Goal: Task Accomplishment & Management: Manage account settings

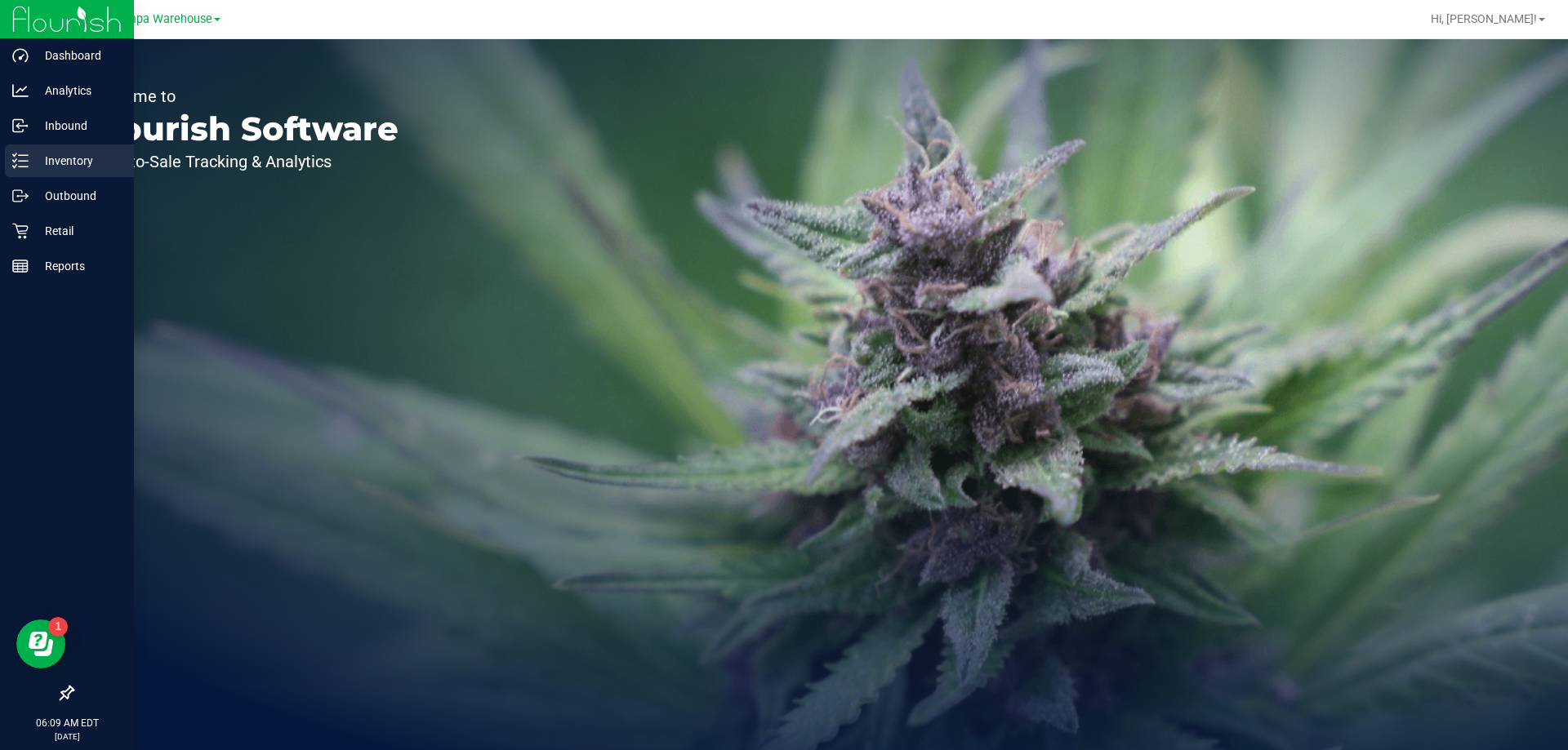
click at [61, 163] on p "Inventory" at bounding box center [77, 161] width 98 height 20
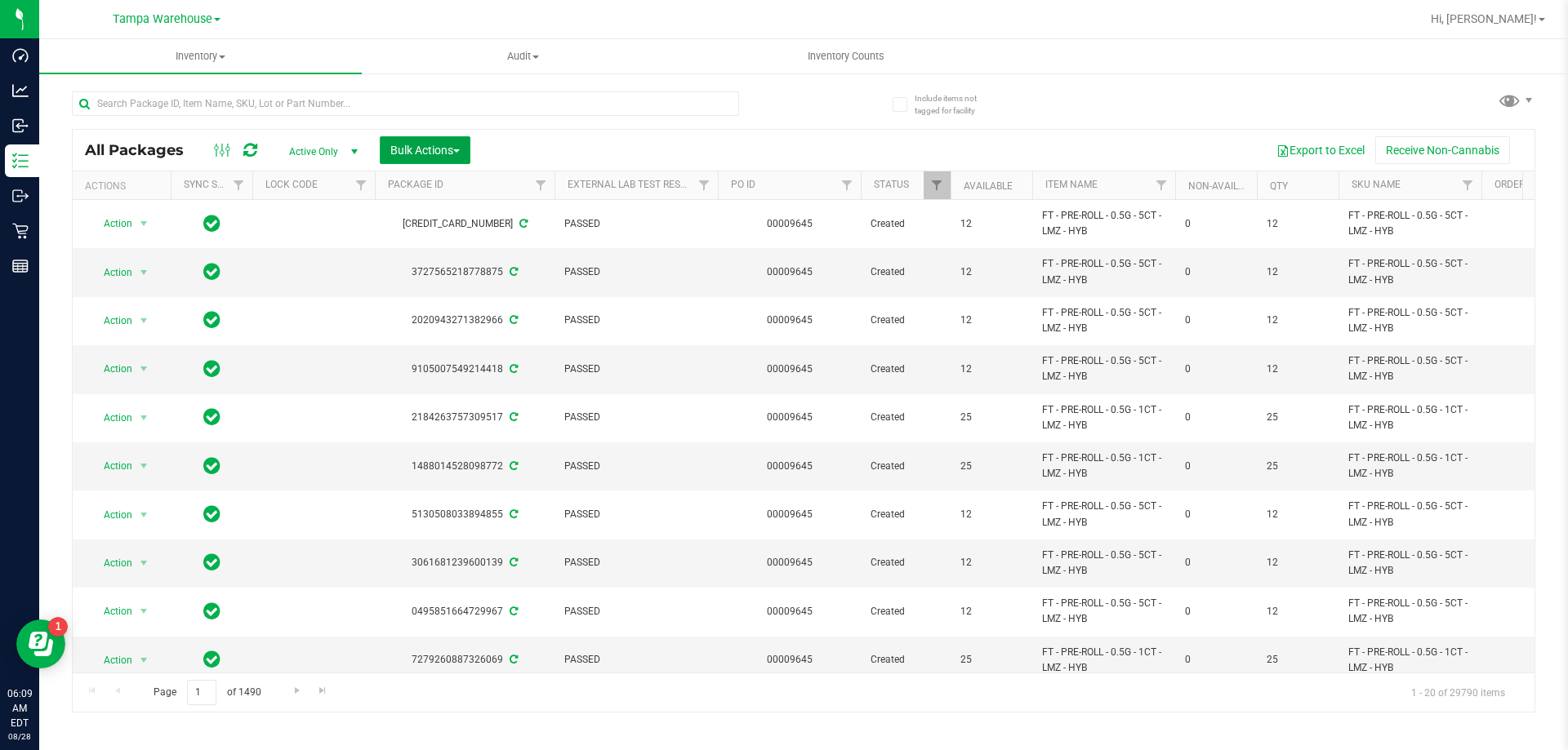
click at [447, 145] on span "Bulk Actions" at bounding box center [425, 150] width 70 height 13
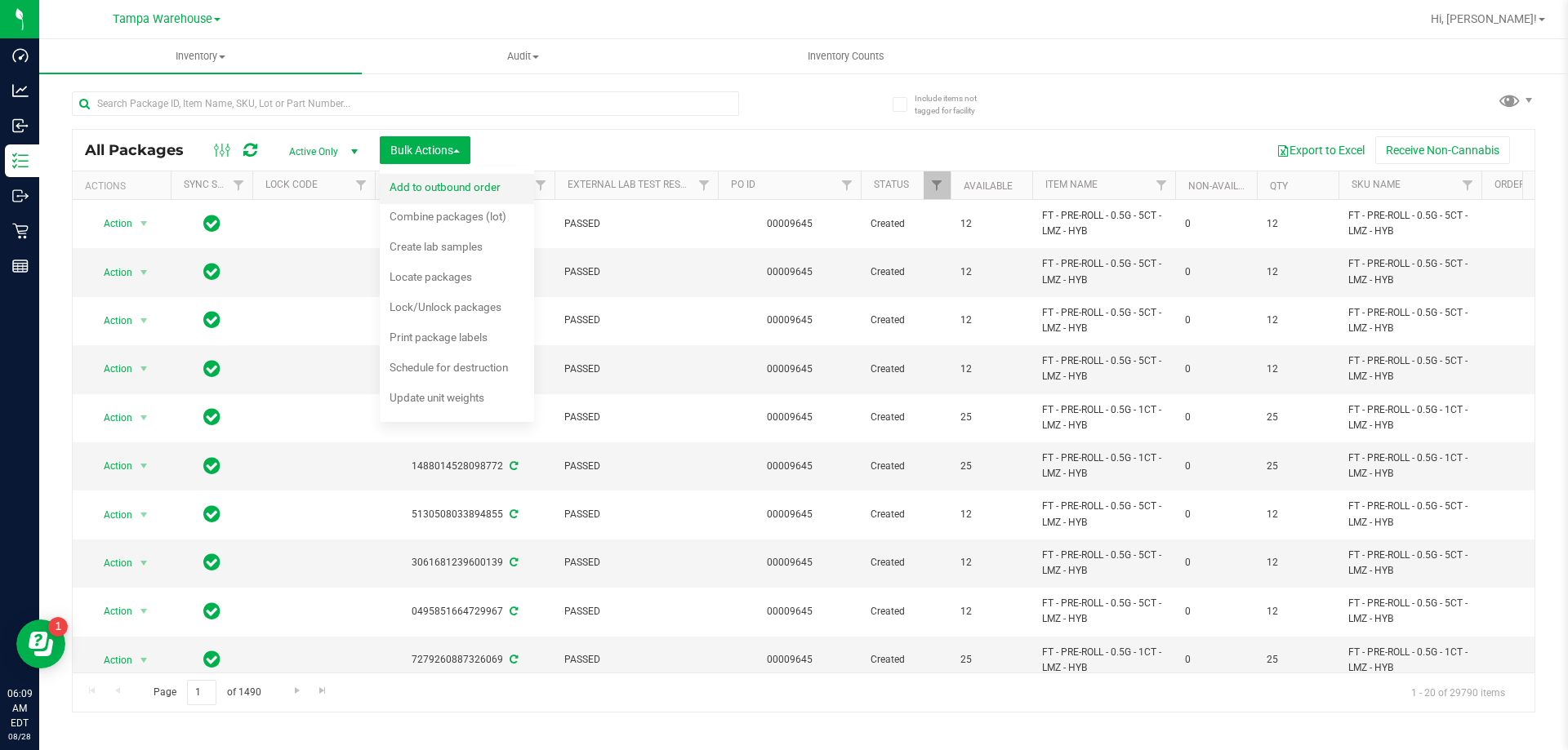
click at [442, 186] on span "Add to outbound order" at bounding box center [445, 187] width 111 height 13
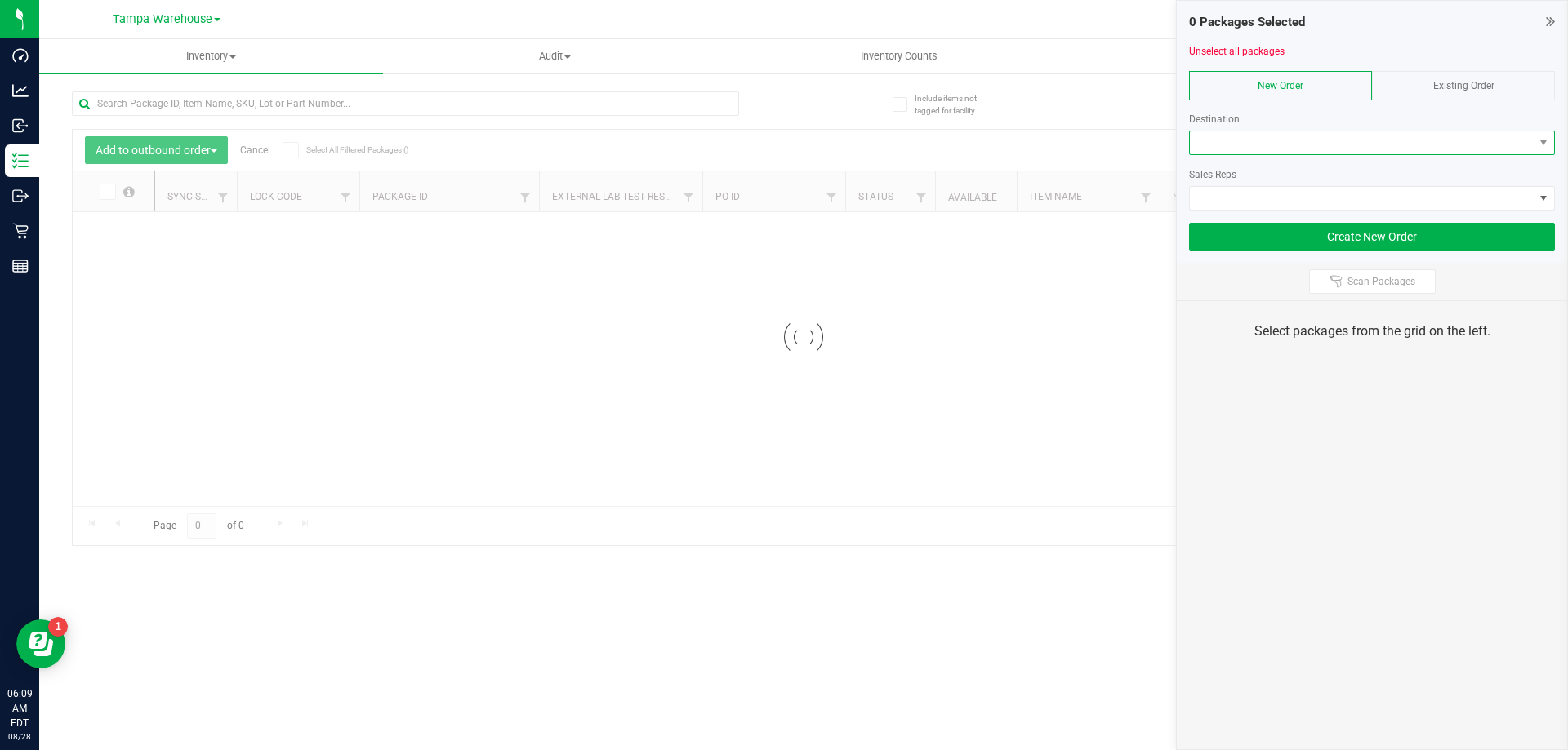
click at [1264, 149] on span at bounding box center [1362, 143] width 344 height 23
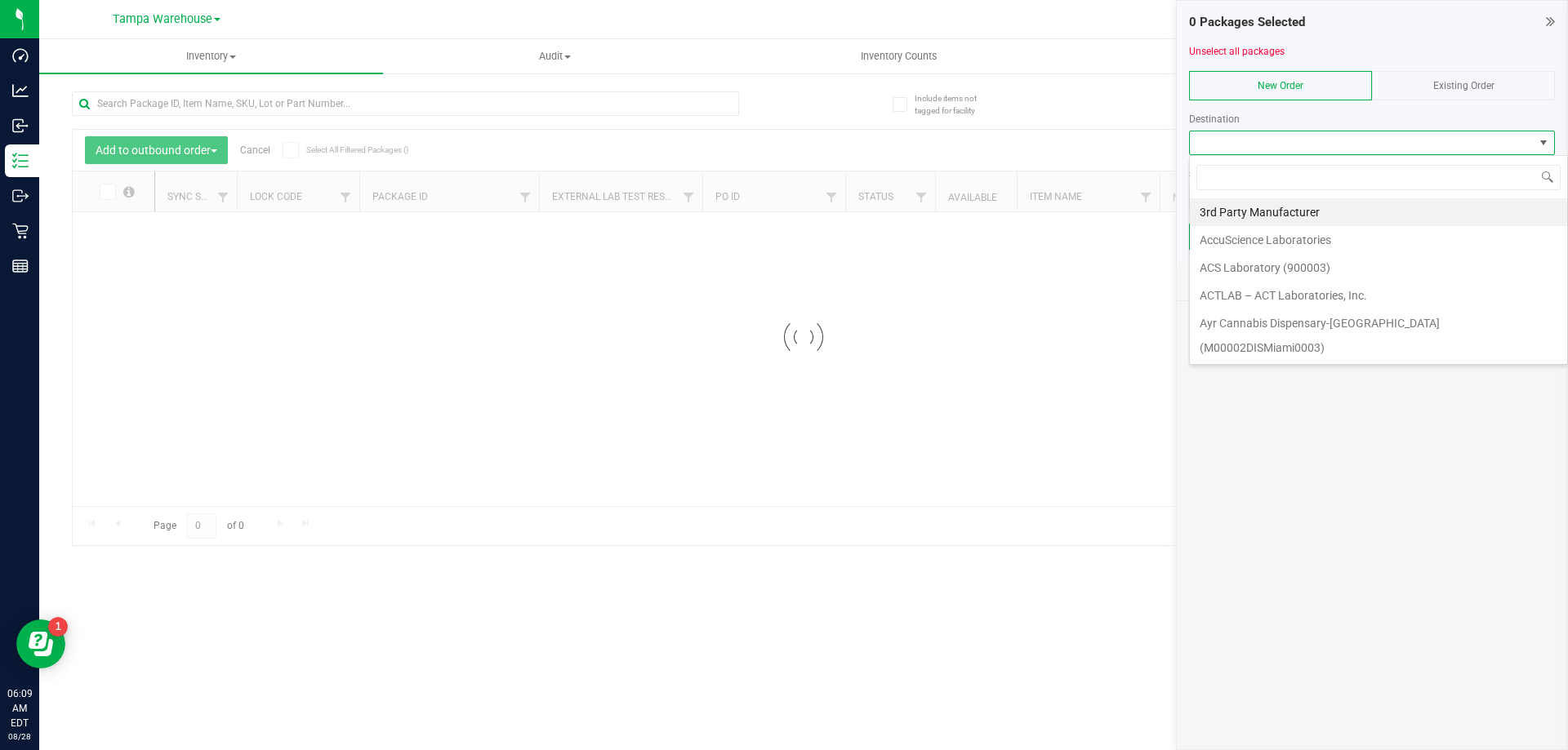
scroll to position [25, 366]
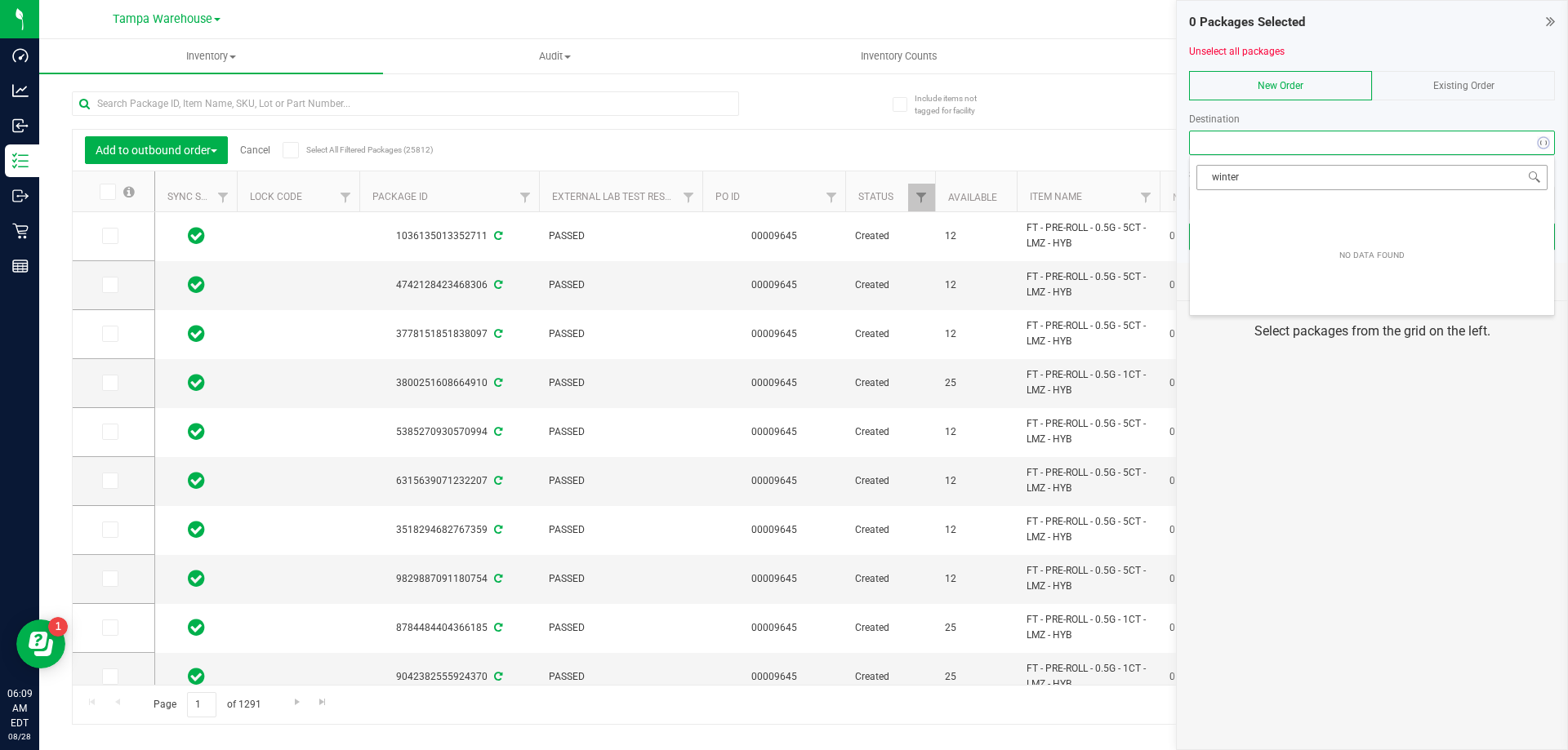
type input "winter h"
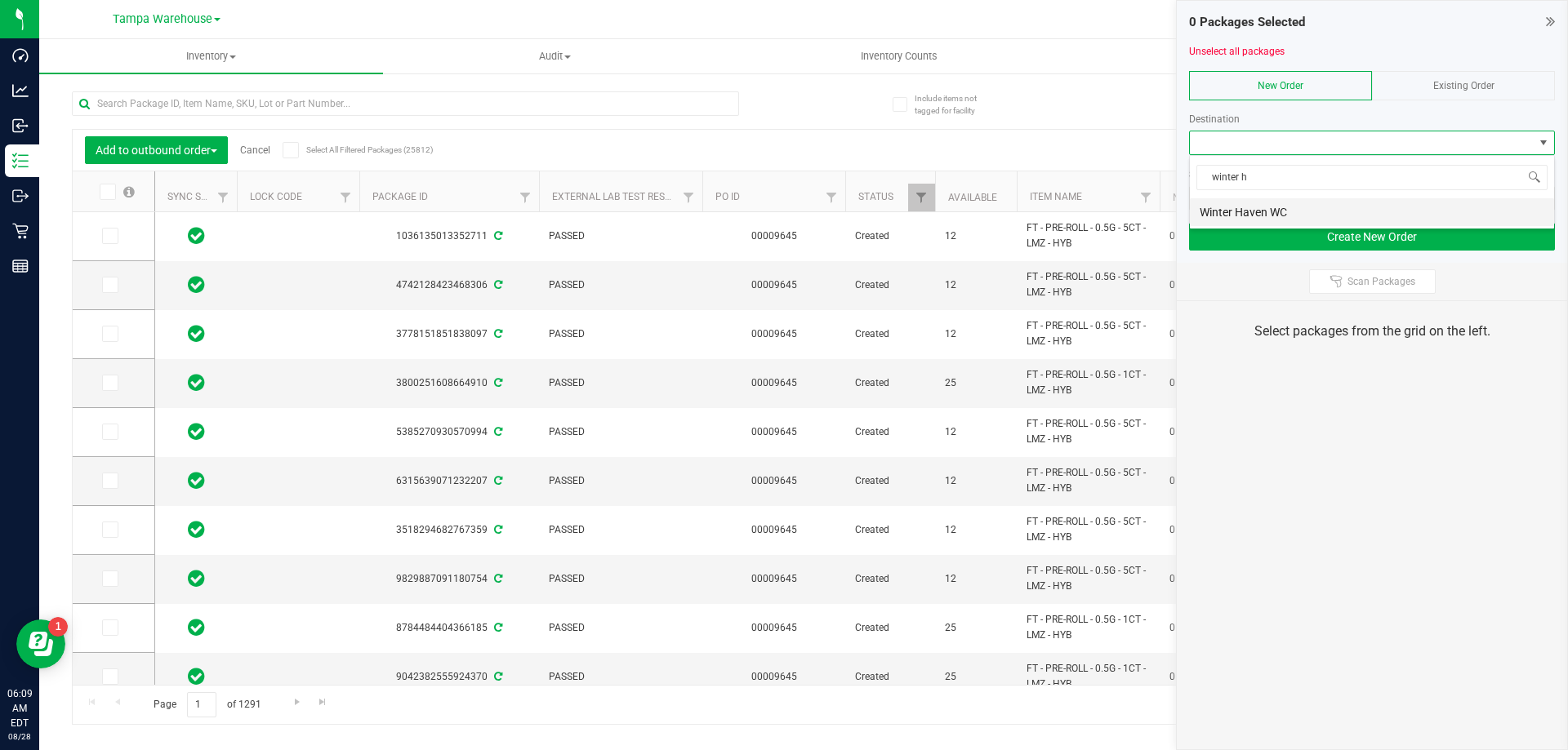
click at [1273, 206] on li "Winter Haven WC" at bounding box center [1371, 211] width 364 height 27
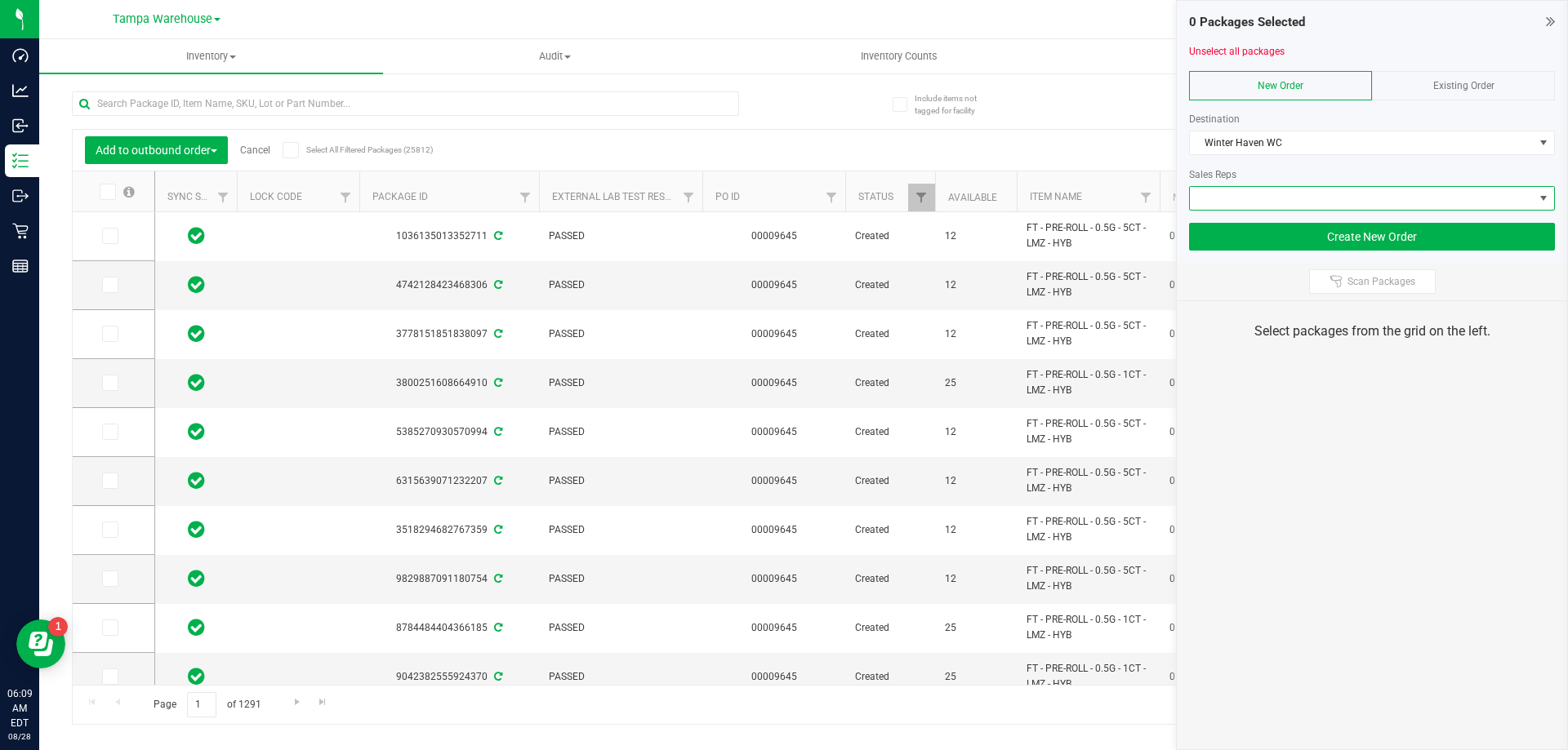
click at [1274, 206] on span at bounding box center [1362, 199] width 344 height 23
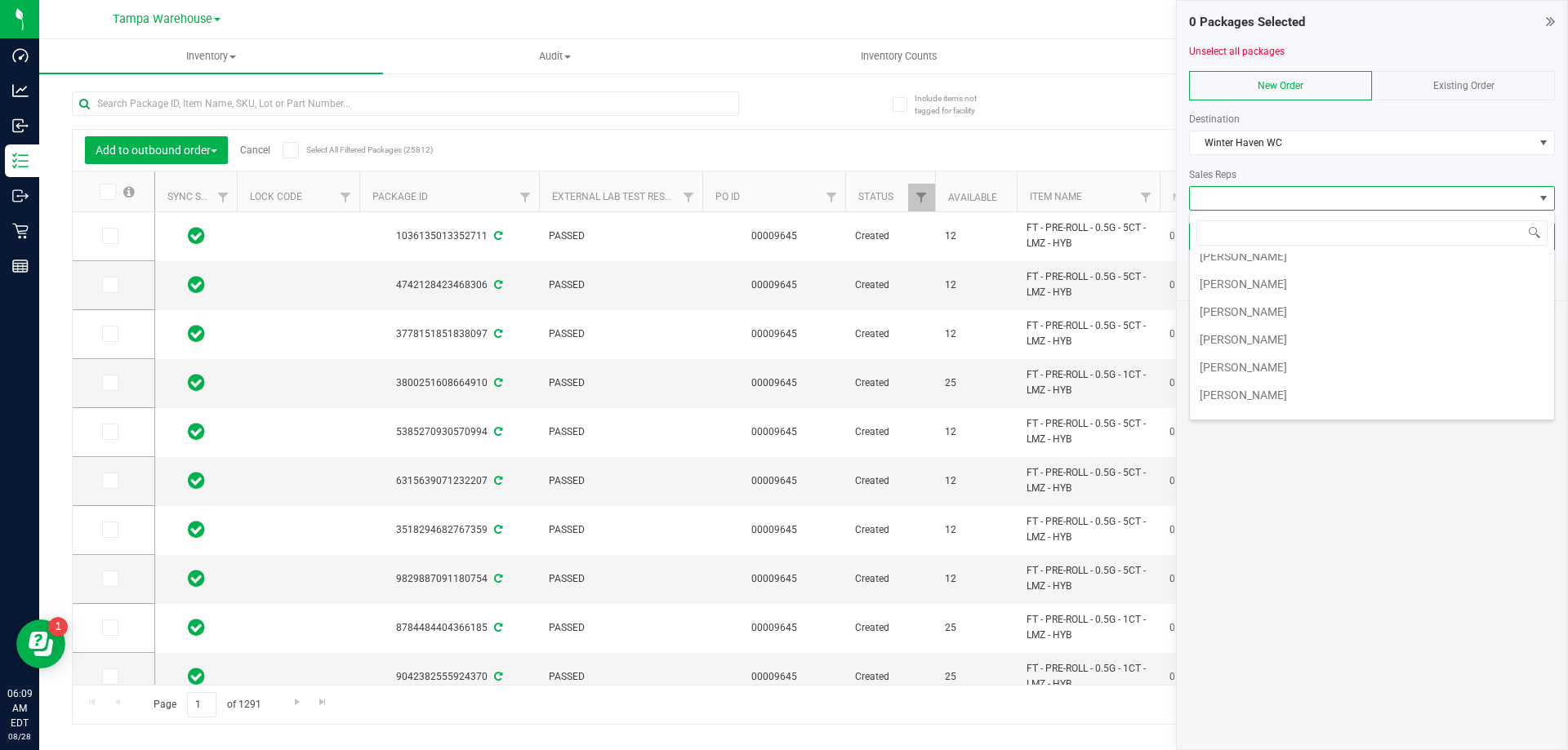
scroll to position [269, 0]
click at [1266, 389] on li "[PERSON_NAME]" at bounding box center [1371, 387] width 364 height 27
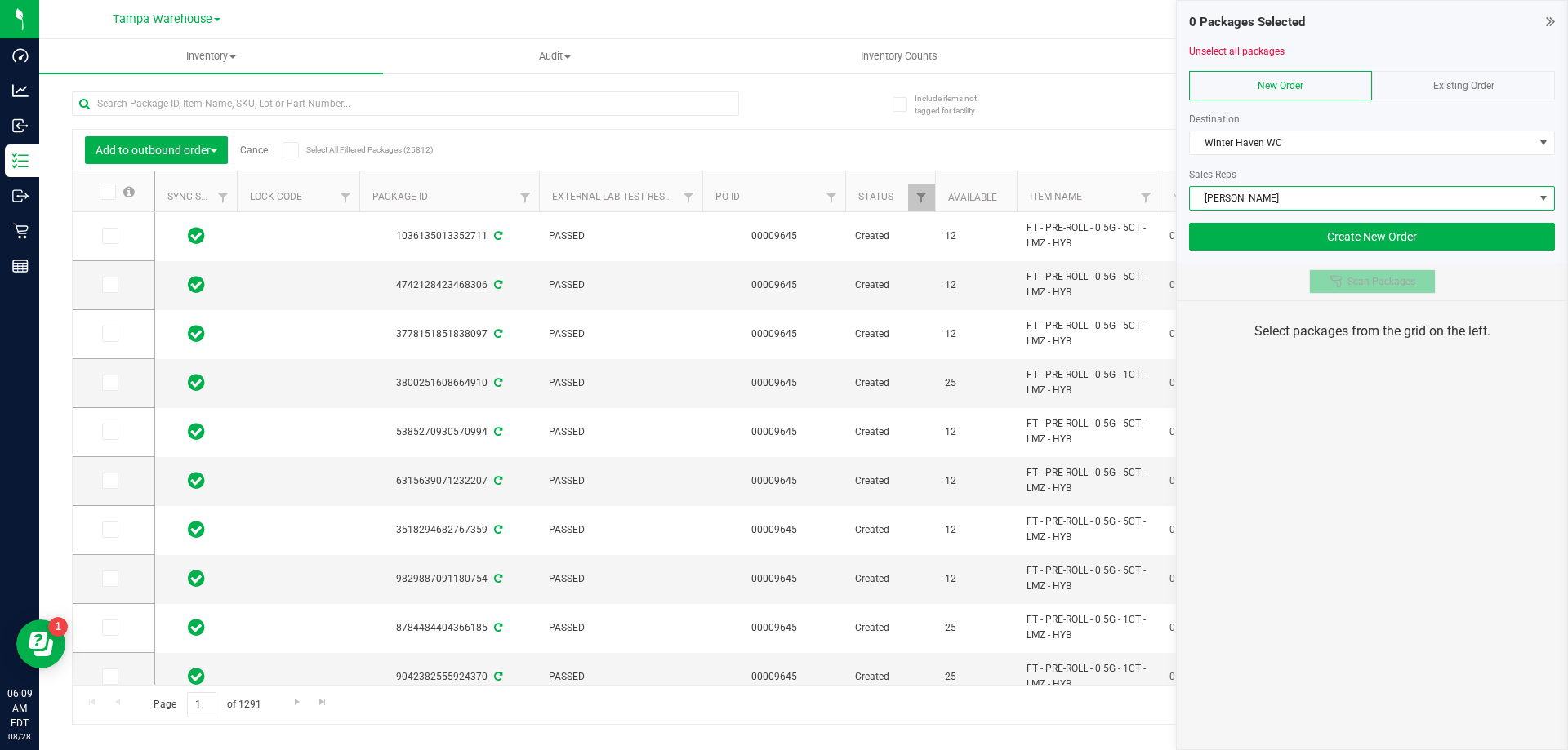
click at [1320, 288] on button "Scan Packages" at bounding box center [1372, 282] width 127 height 25
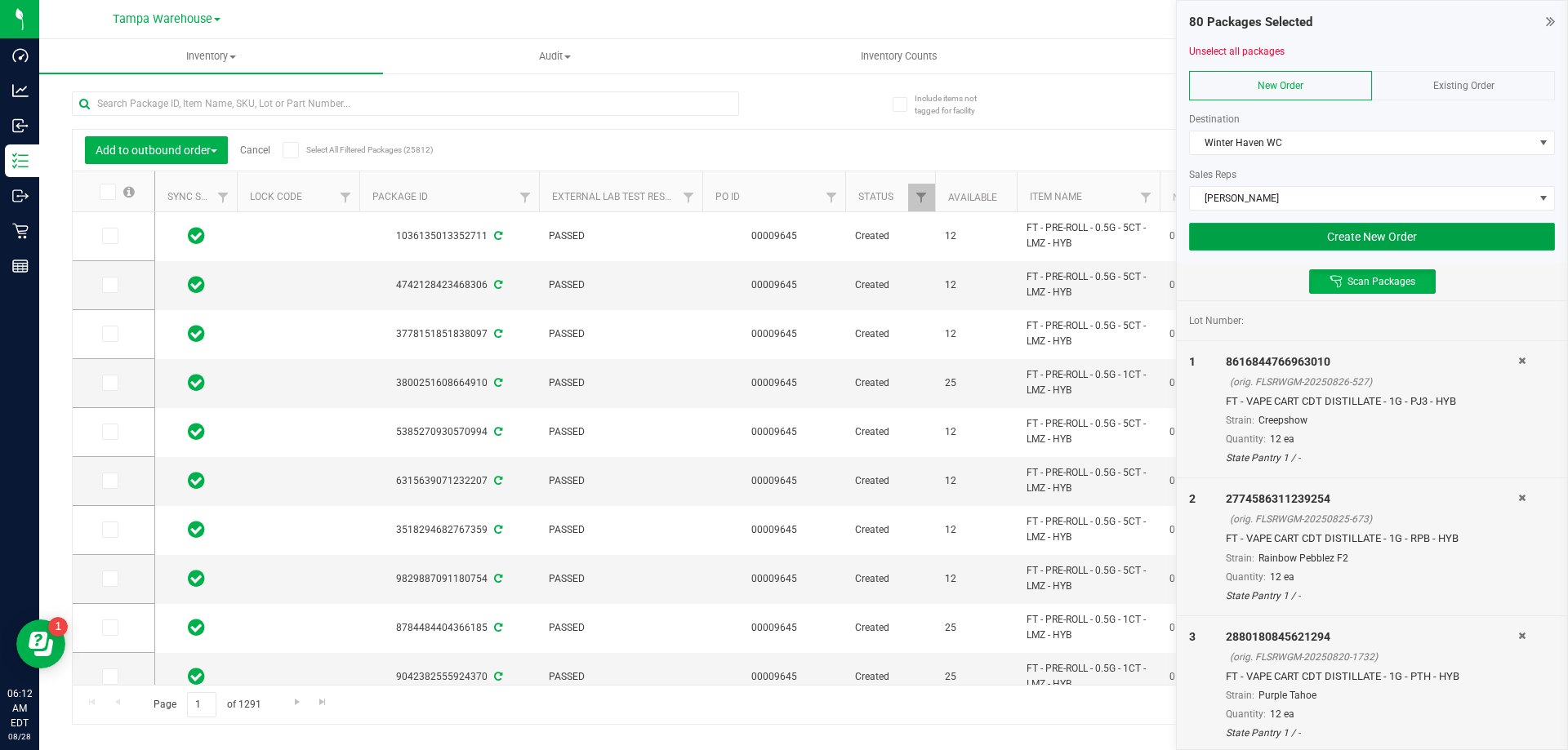
click at [1321, 241] on button "Create New Order" at bounding box center [1371, 236] width 366 height 27
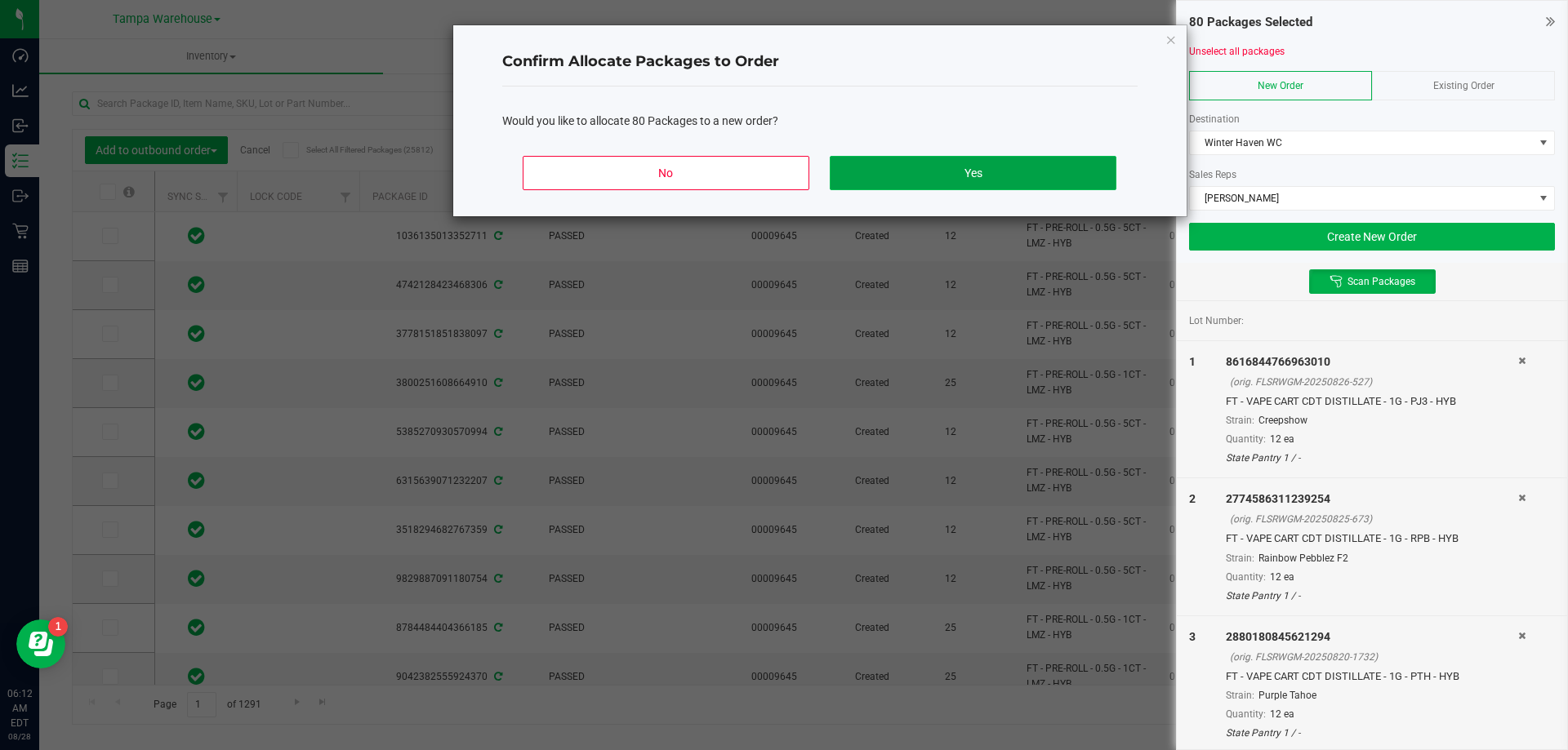
click at [1021, 178] on button "Yes" at bounding box center [973, 172] width 286 height 34
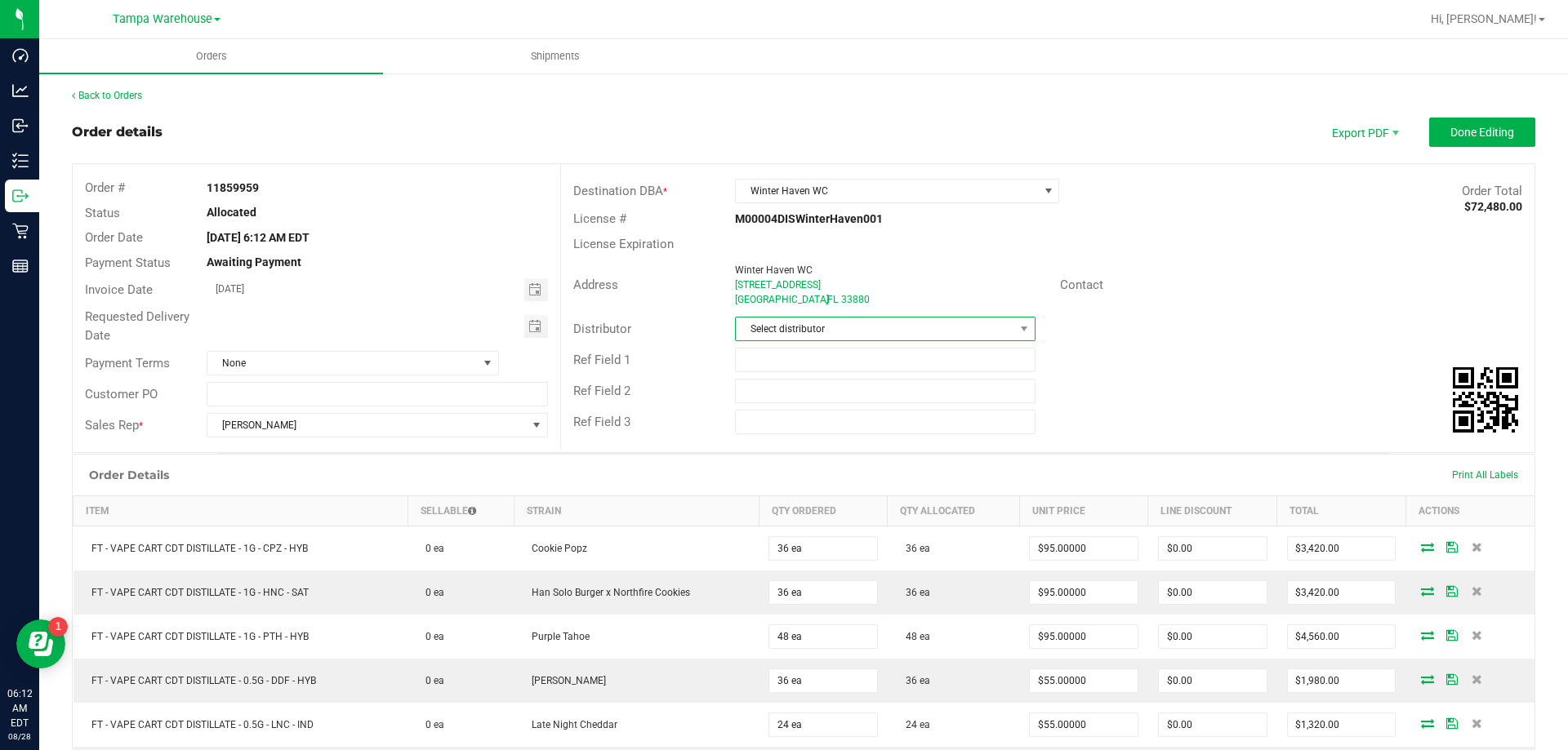
click at [772, 333] on span "Select distributor" at bounding box center [875, 329] width 278 height 23
type input "tampa"
click at [779, 419] on li "Tampa Warehouse" at bounding box center [879, 426] width 296 height 27
click at [775, 361] on input "text" at bounding box center [886, 360] width 300 height 25
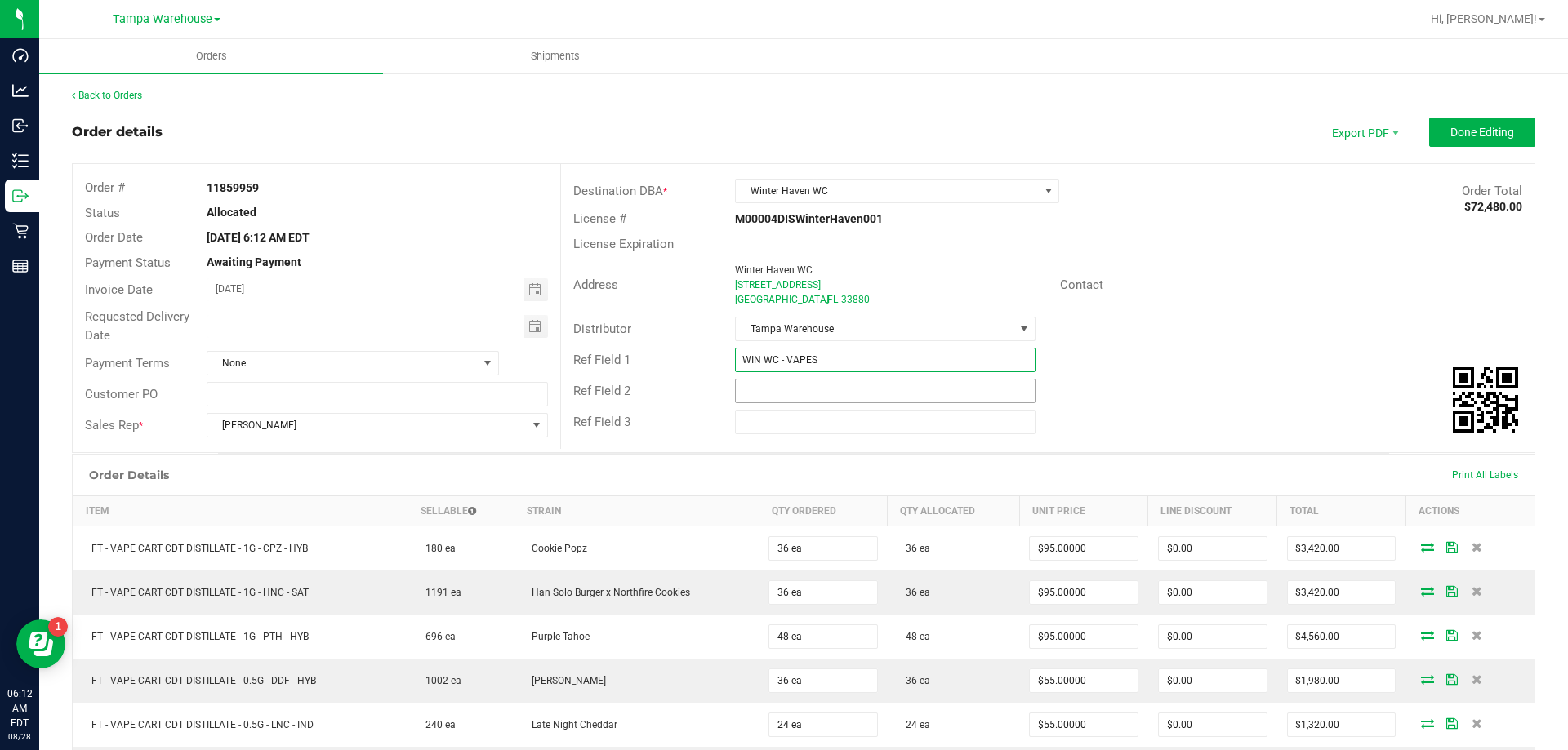
type input "WIN WC - VAPES"
click at [770, 390] on input "text" at bounding box center [886, 391] width 300 height 25
type input "Cannabis"
click at [1167, 363] on div "Ref Field 1 WIN WC - VAPES" at bounding box center [1048, 360] width 973 height 31
click at [1456, 131] on span "Done Editing" at bounding box center [1482, 133] width 64 height 13
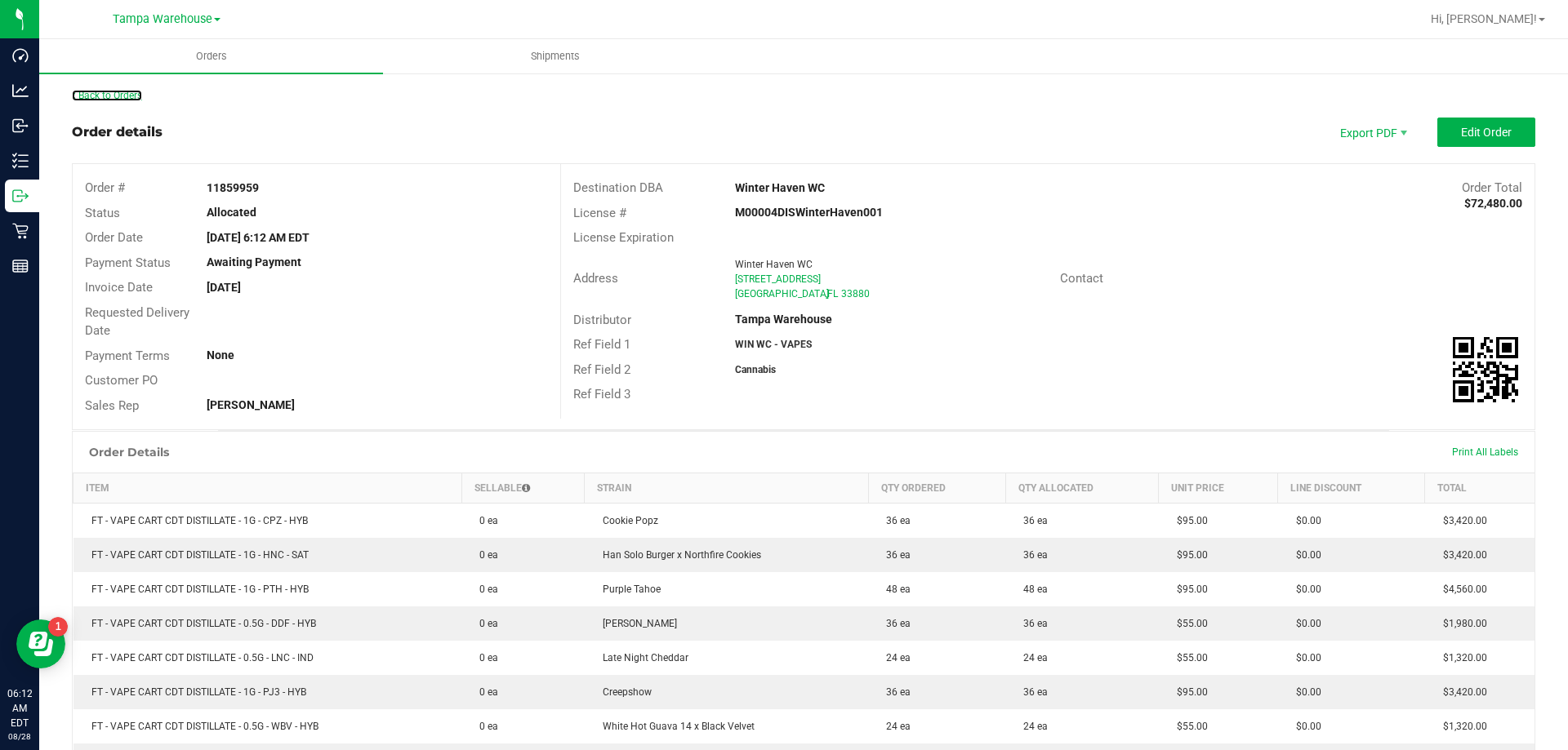
click at [131, 90] on link "Back to Orders" at bounding box center [107, 95] width 70 height 12
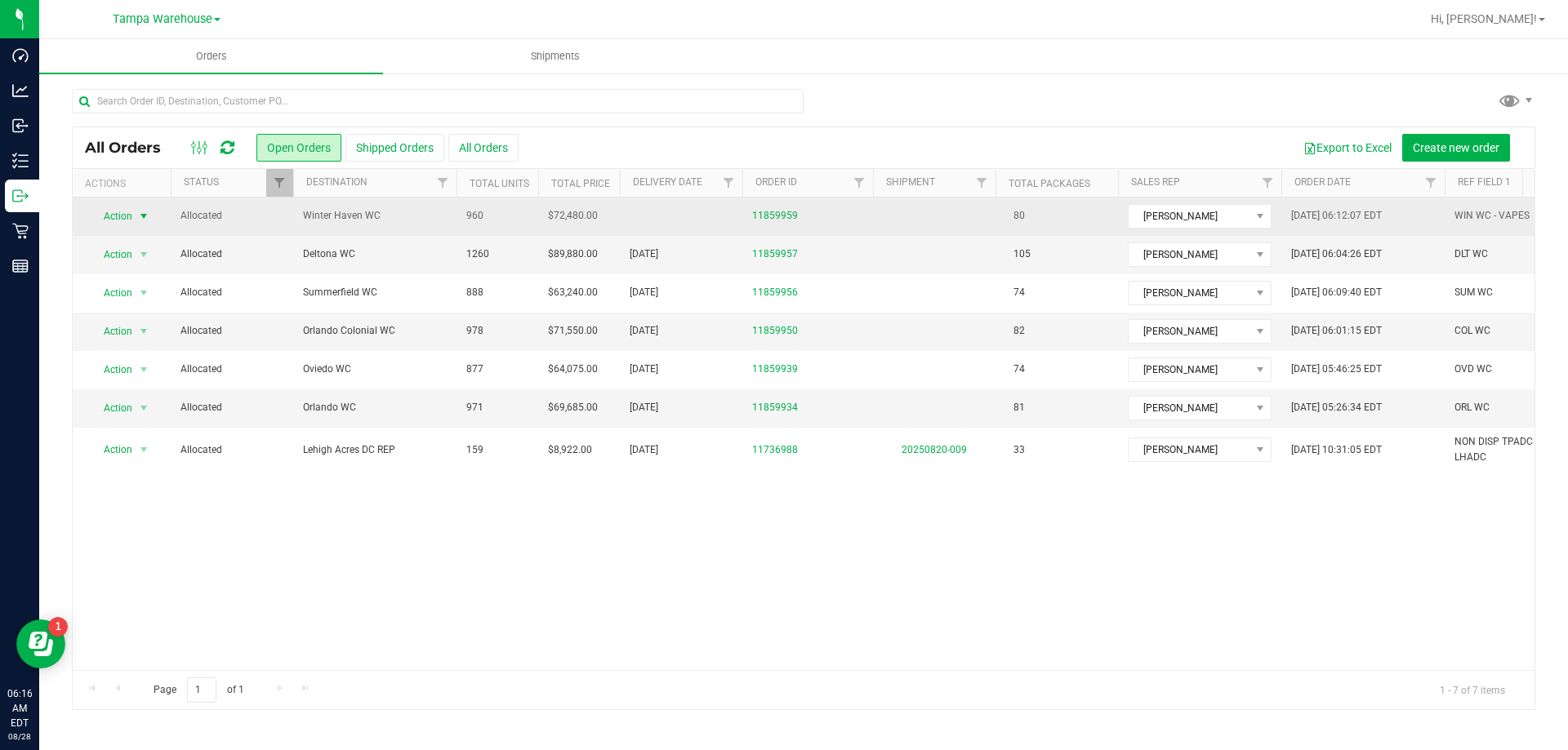
click at [102, 210] on span "Action" at bounding box center [110, 216] width 44 height 23
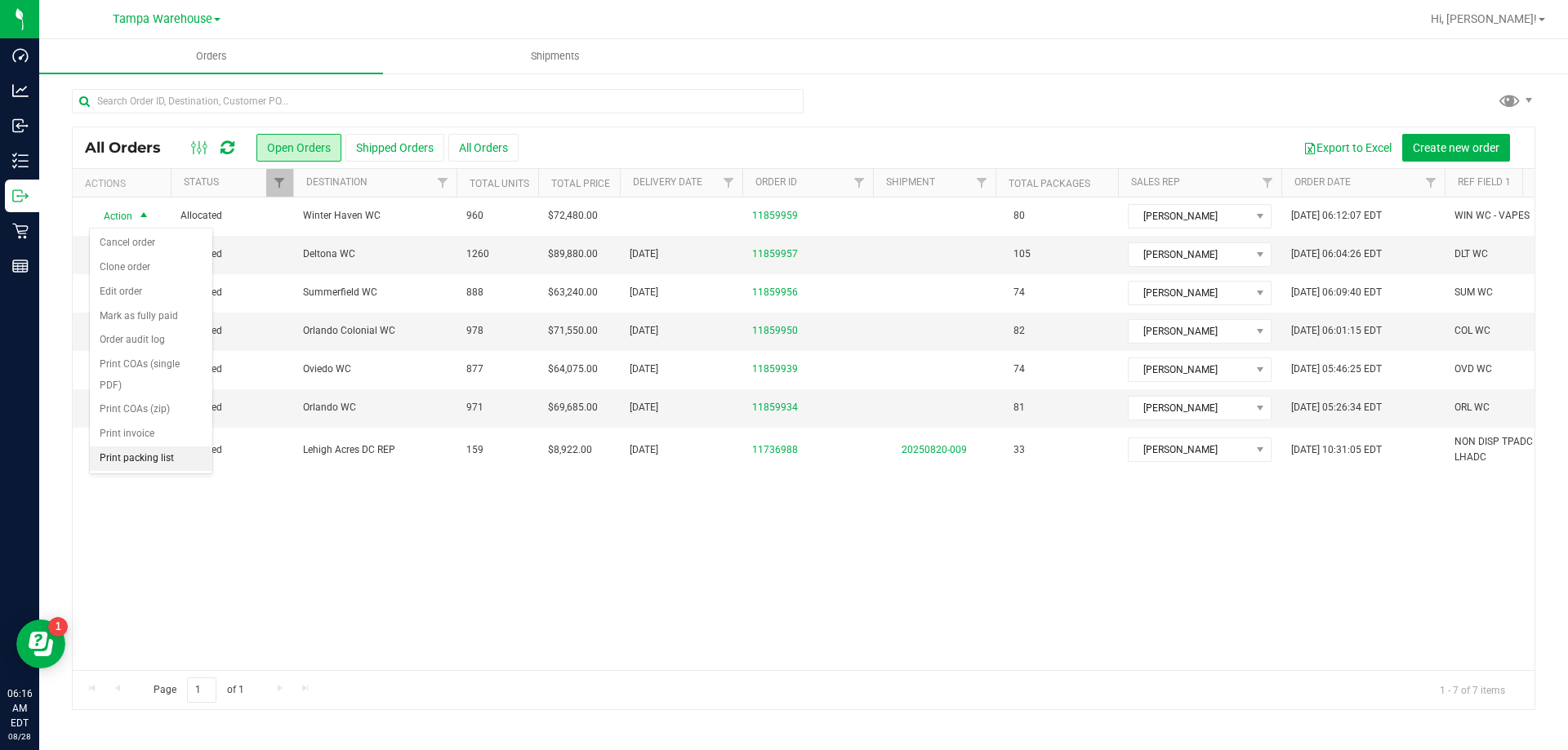
click at [111, 449] on li "Print packing list" at bounding box center [151, 459] width 123 height 25
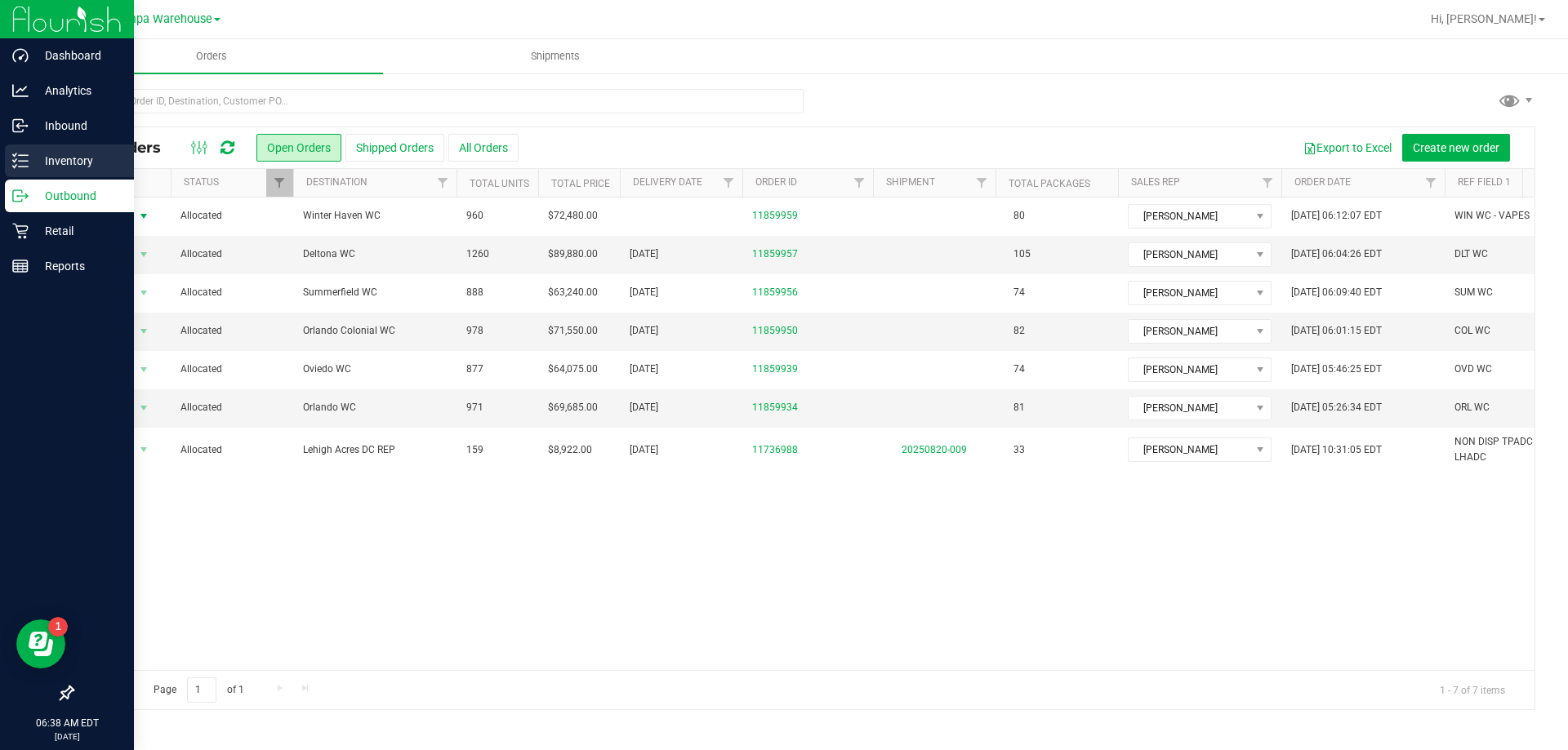
click at [94, 156] on p "Inventory" at bounding box center [77, 161] width 98 height 20
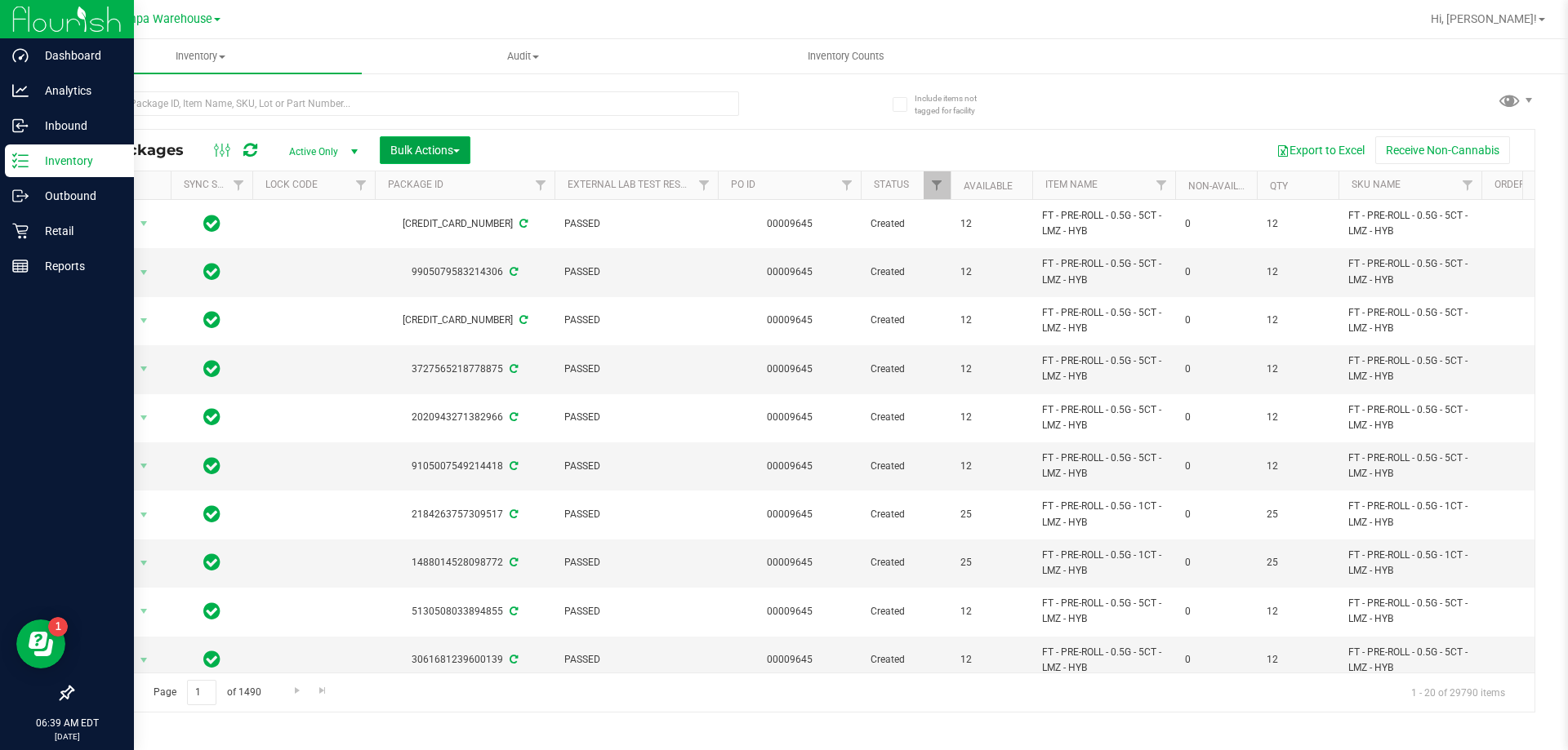
click at [460, 146] on span "Bulk Actions" at bounding box center [425, 150] width 70 height 13
click at [445, 186] on span "Add to outbound order" at bounding box center [445, 187] width 111 height 13
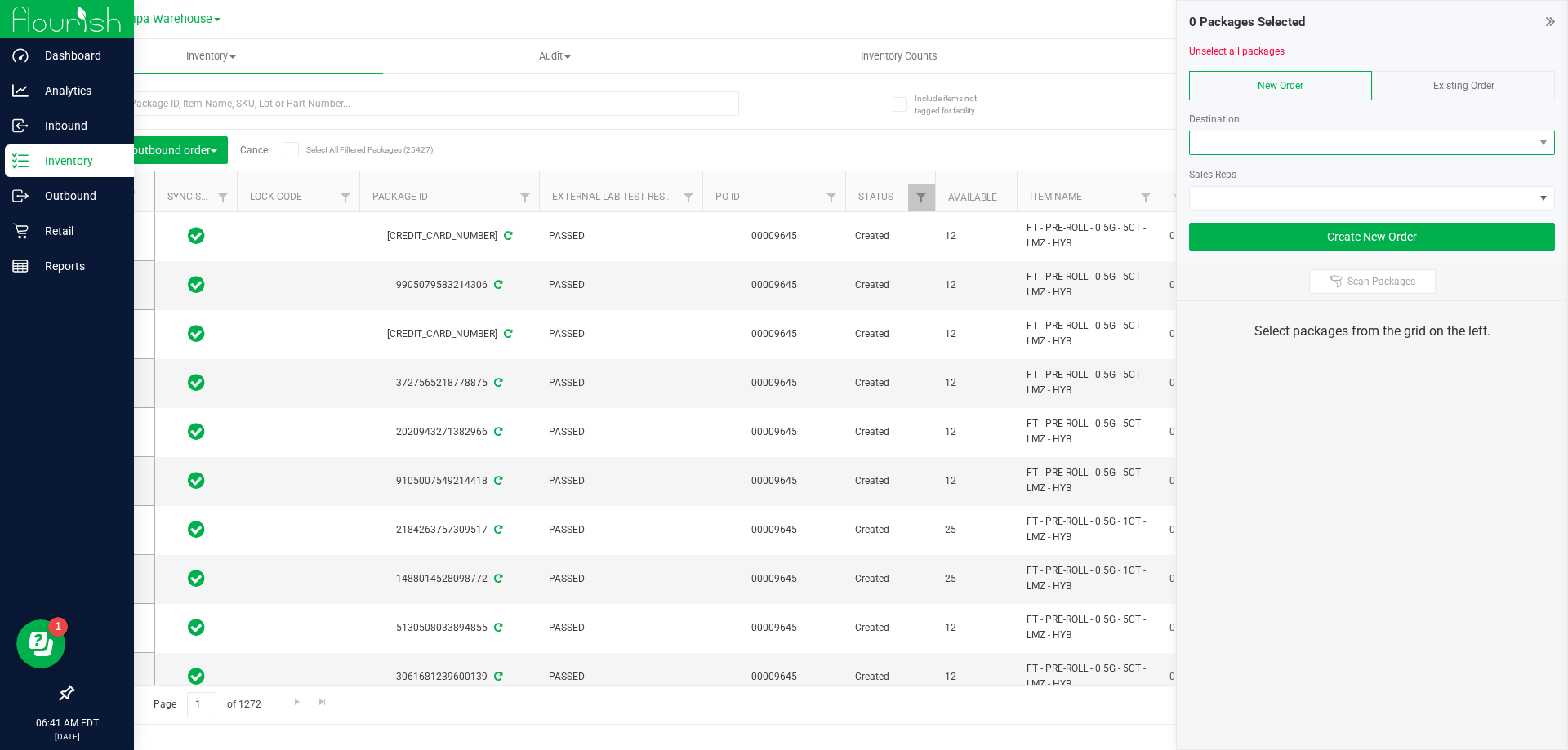
click at [1277, 148] on span at bounding box center [1362, 143] width 344 height 23
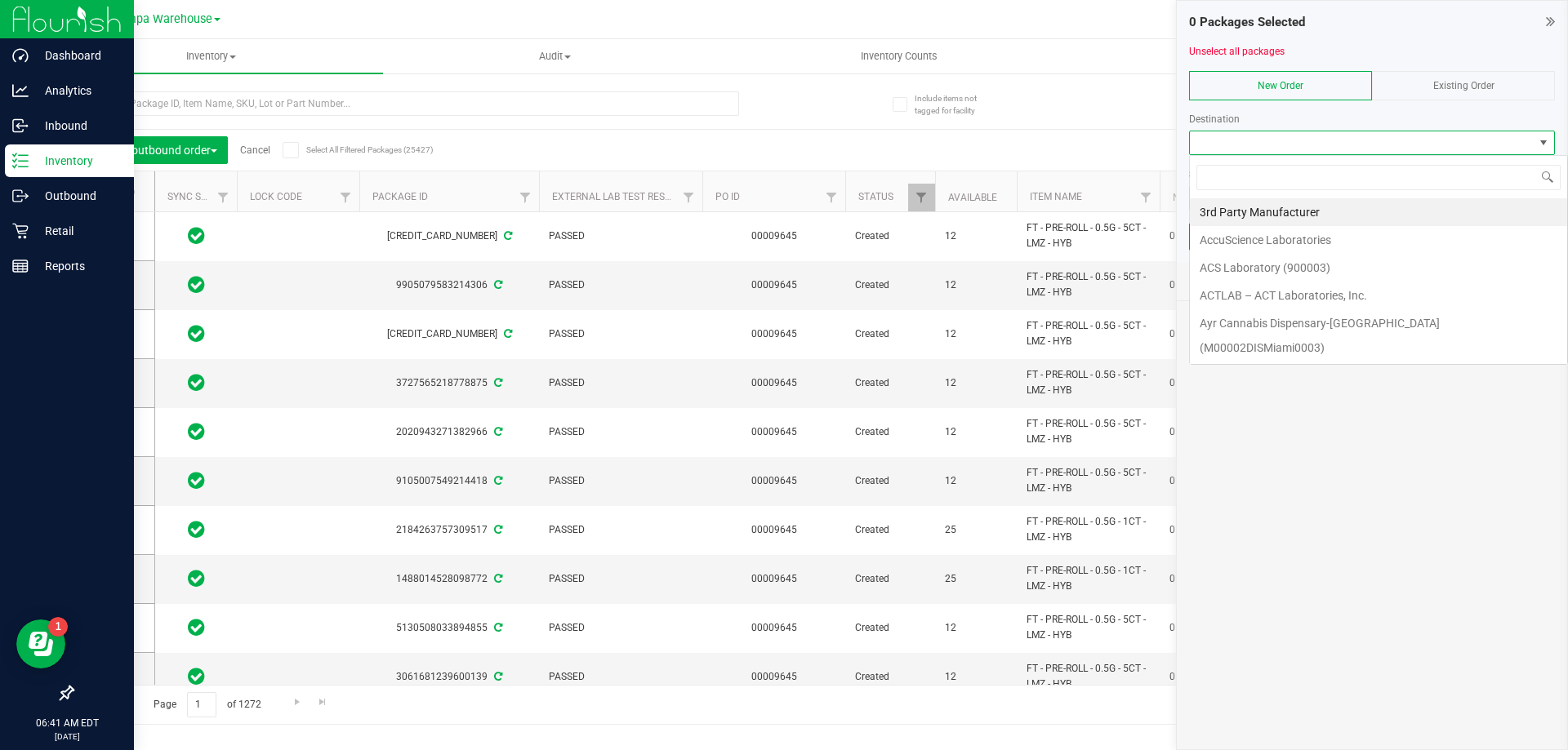
scroll to position [25, 366]
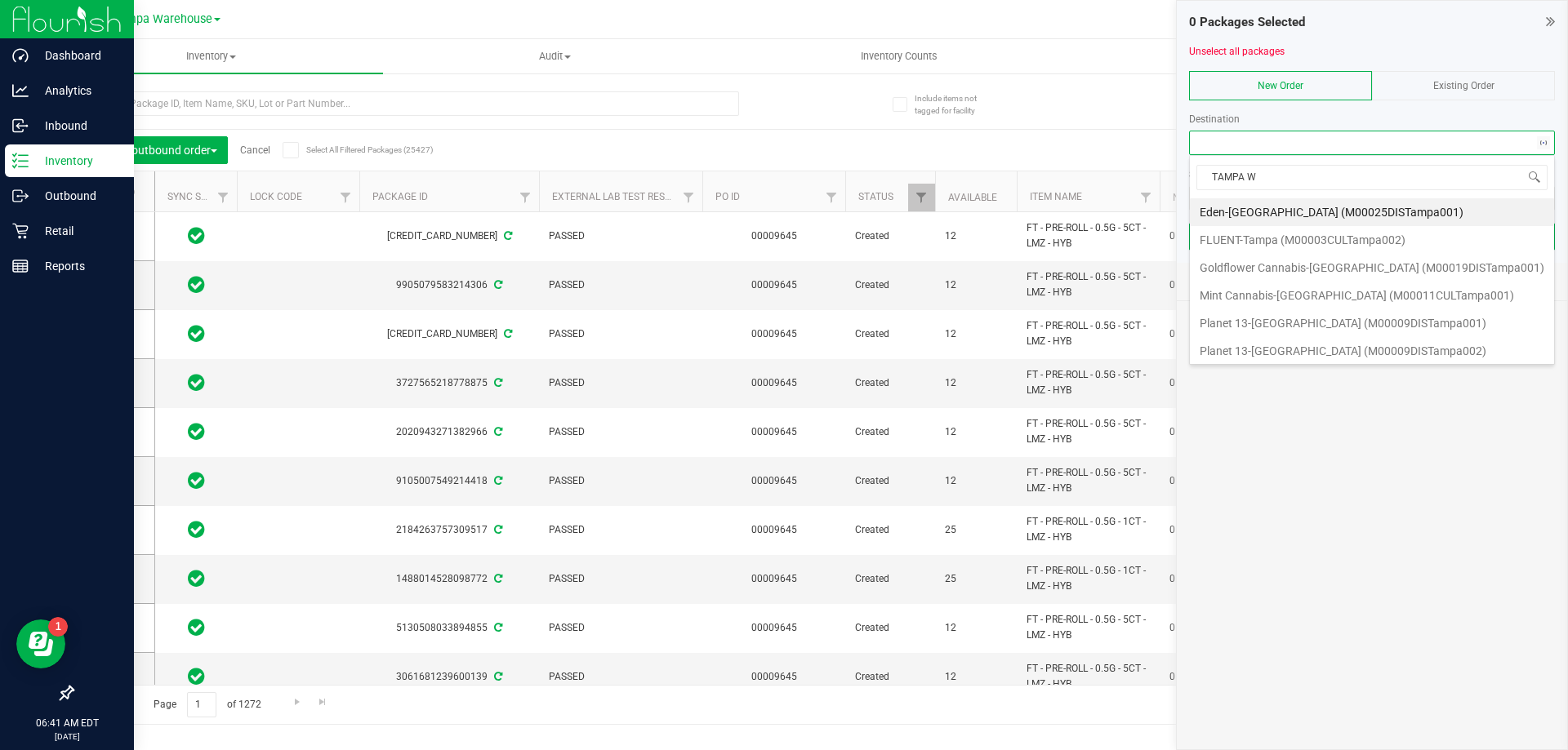
type input "TAMPA WC"
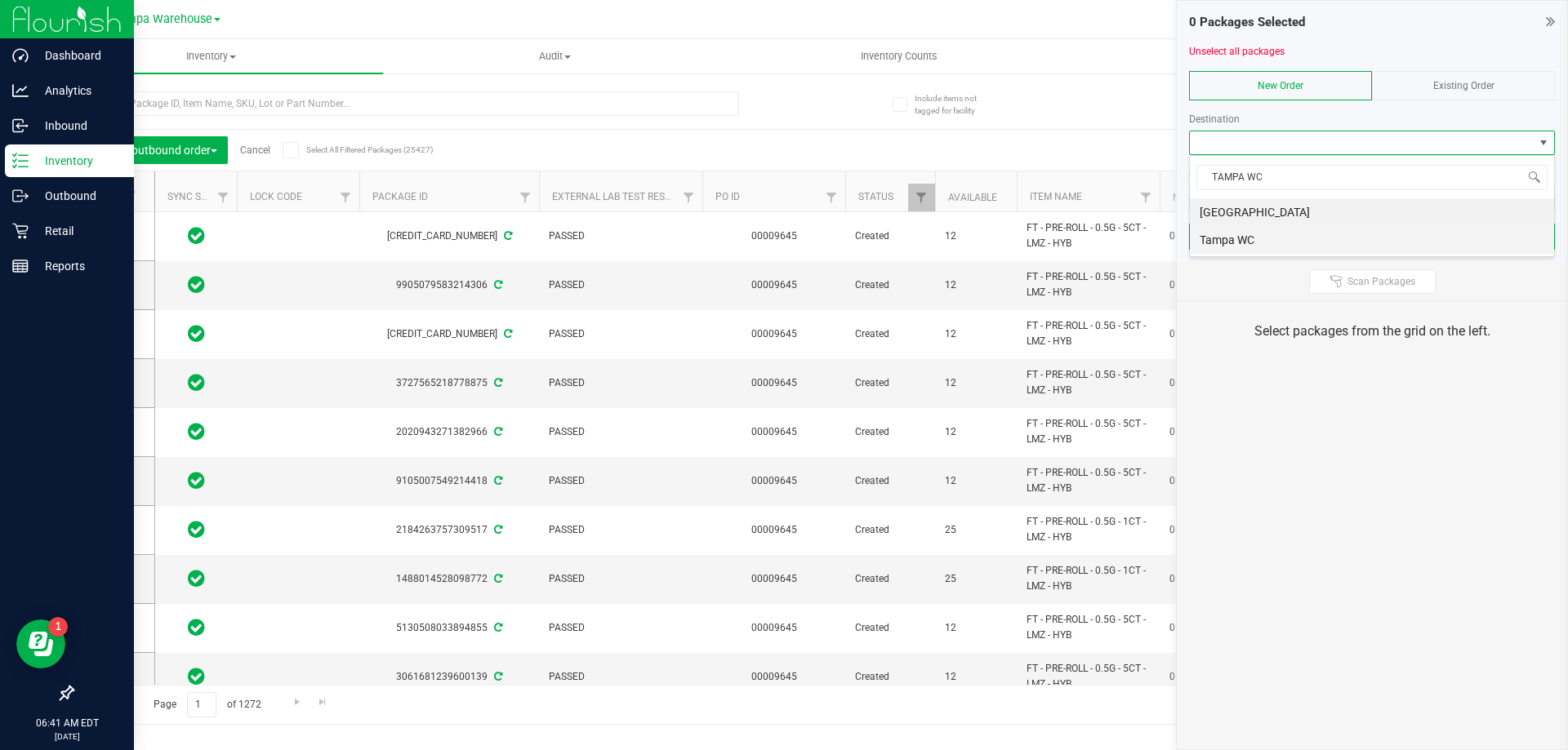
click at [1268, 247] on li "Tampa WC" at bounding box center [1371, 240] width 364 height 27
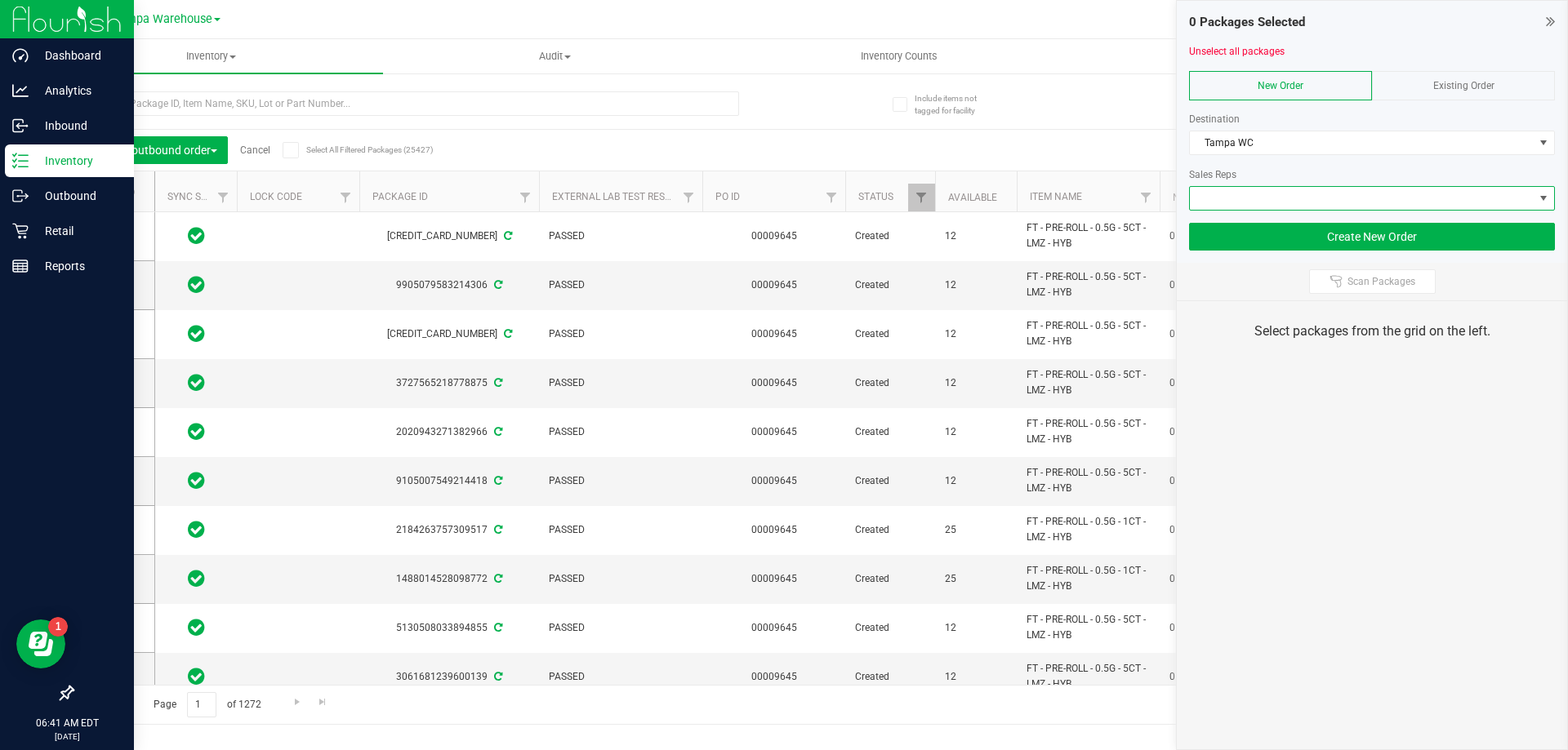
click at [1281, 195] on span at bounding box center [1362, 199] width 344 height 23
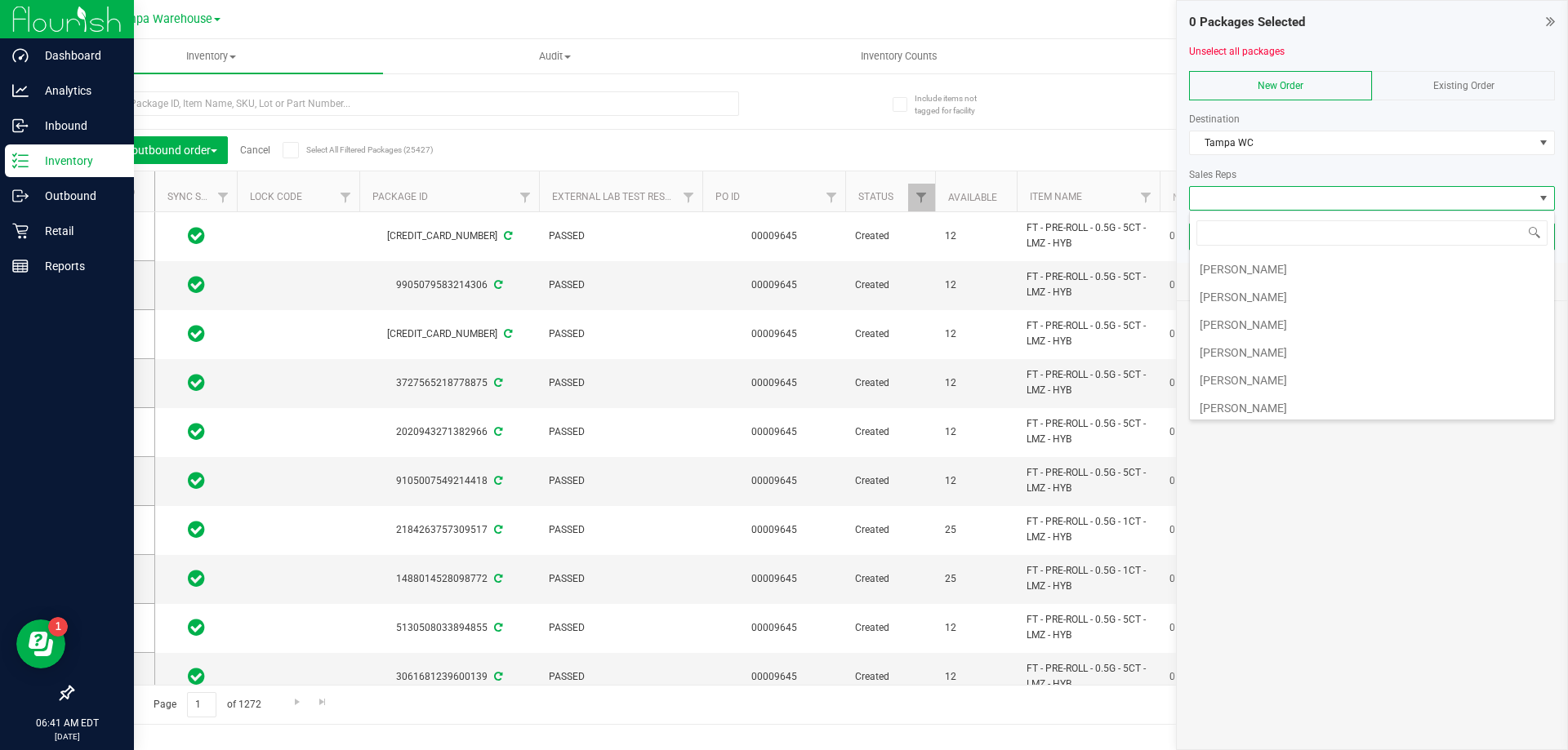
scroll to position [362, 0]
click at [1285, 289] on li "[PERSON_NAME]" at bounding box center [1371, 293] width 364 height 27
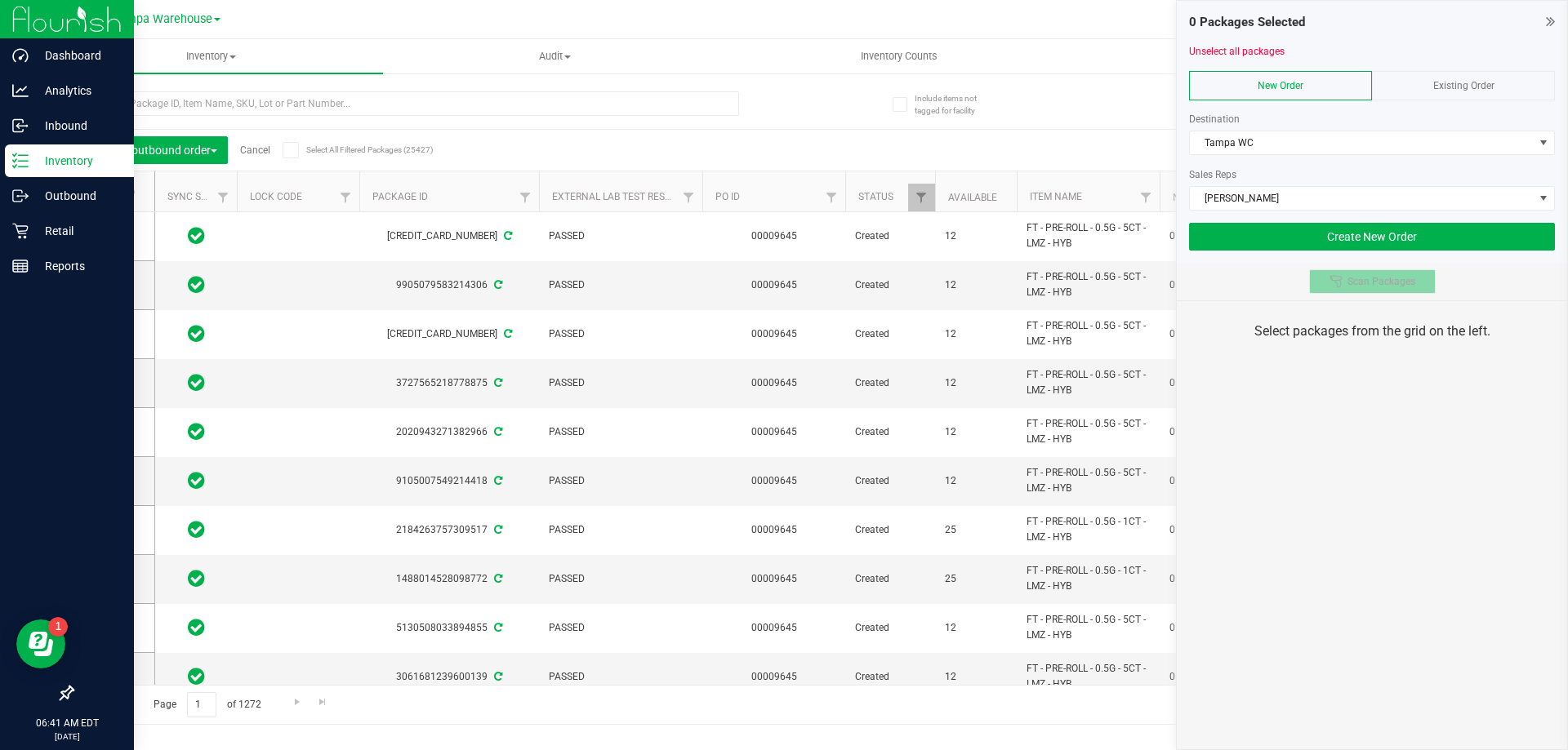
click at [1342, 283] on icon at bounding box center [1337, 282] width 13 height 13
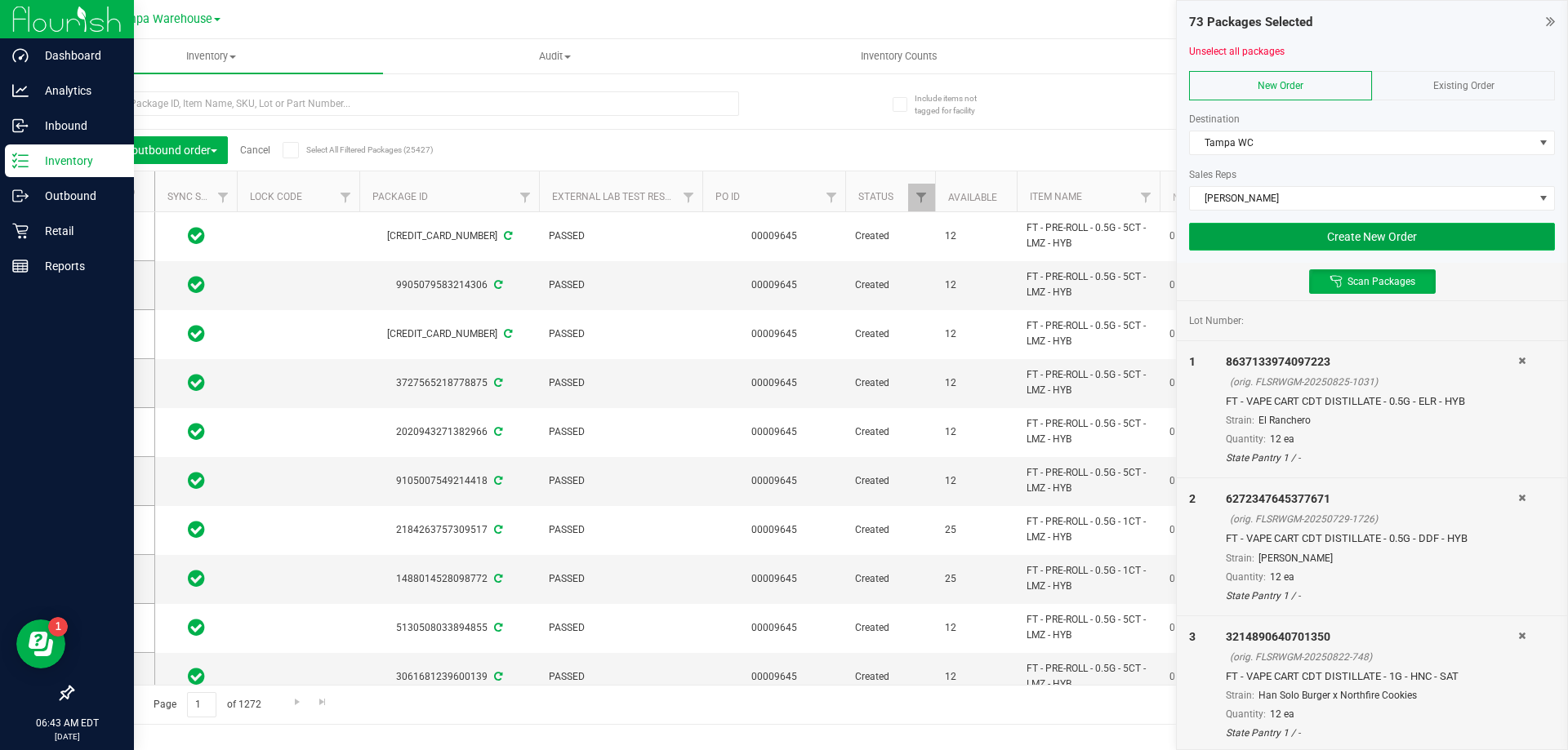
click at [1328, 231] on button "Create New Order" at bounding box center [1371, 236] width 366 height 27
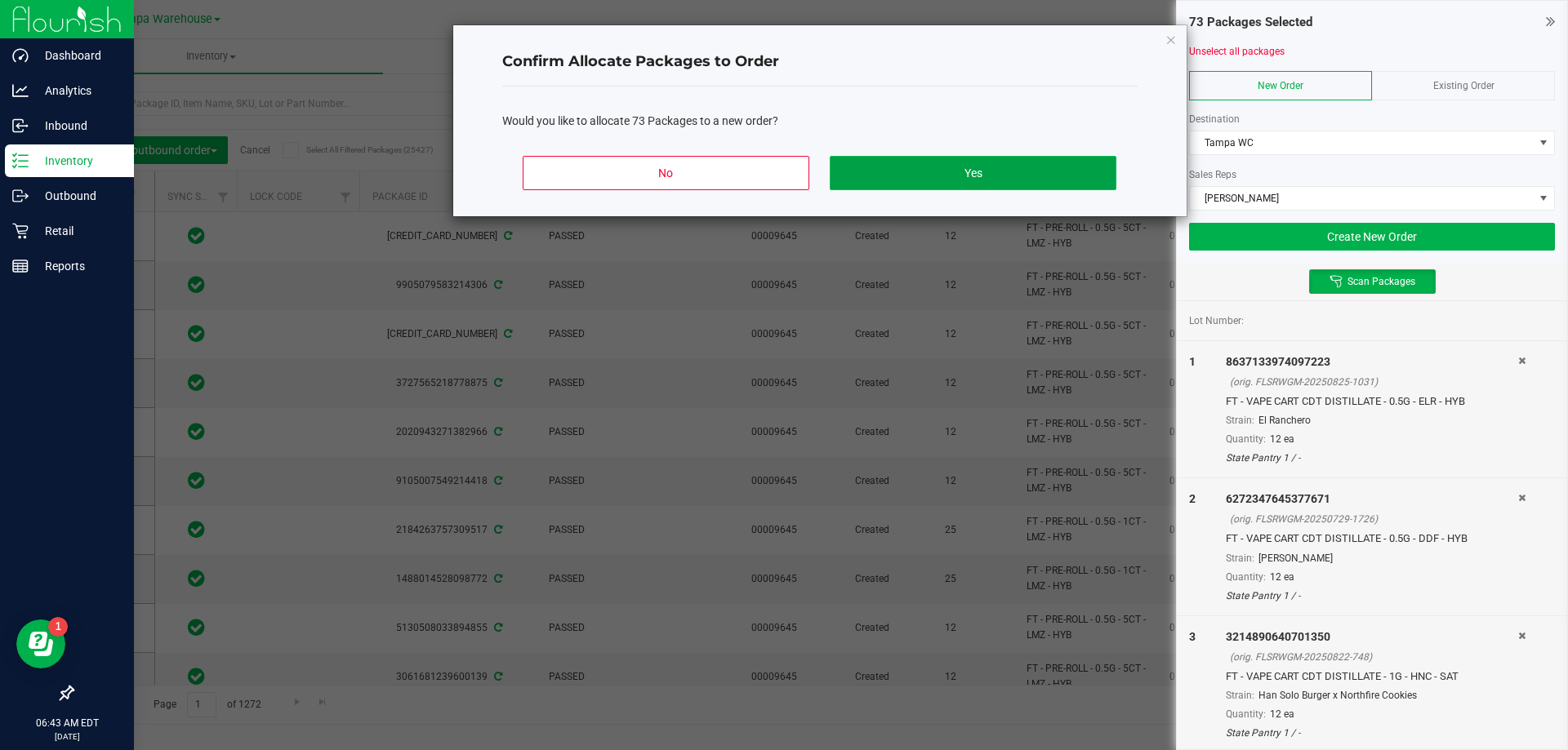
click at [1100, 177] on button "Yes" at bounding box center [973, 172] width 286 height 34
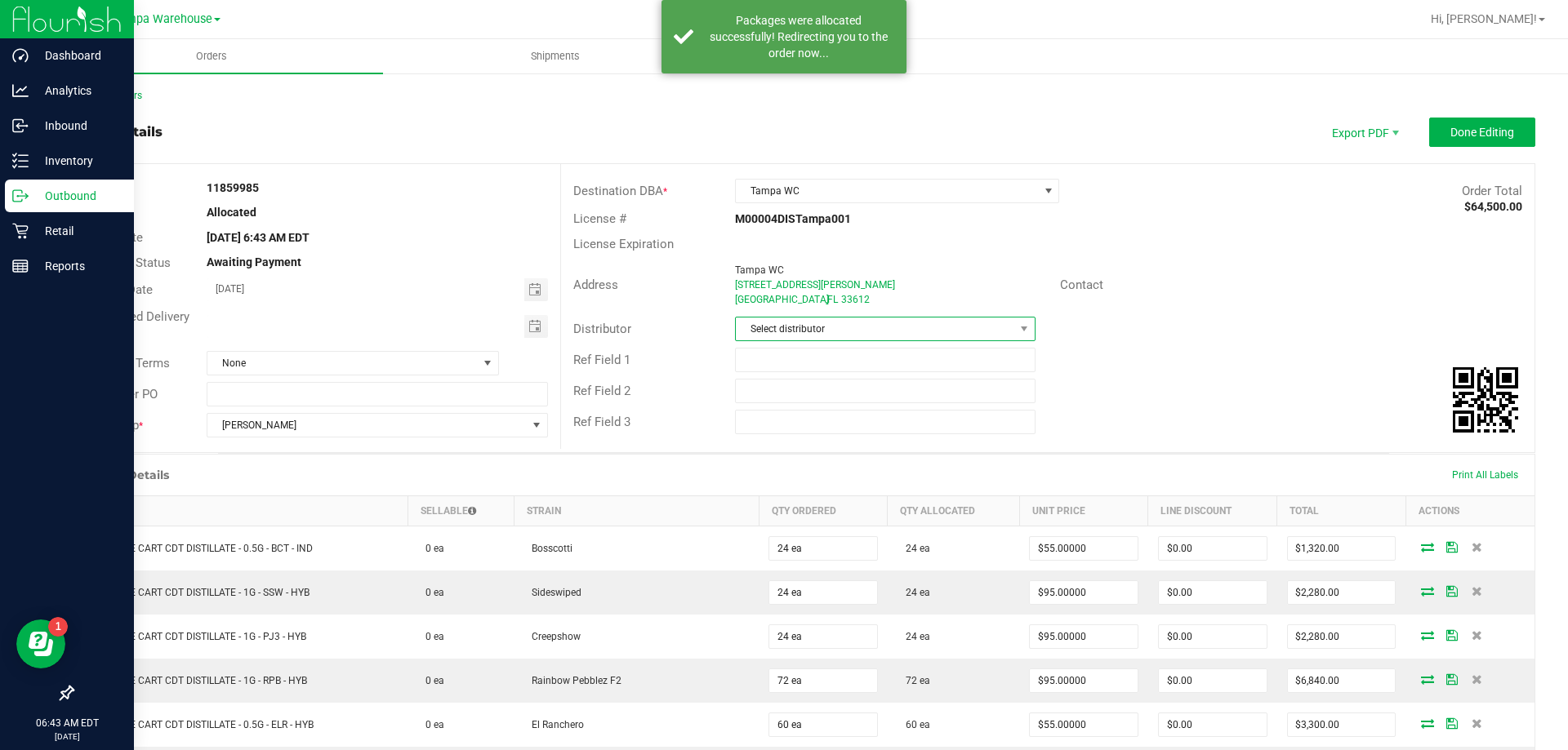
click at [968, 324] on span "Select distributor" at bounding box center [875, 329] width 278 height 23
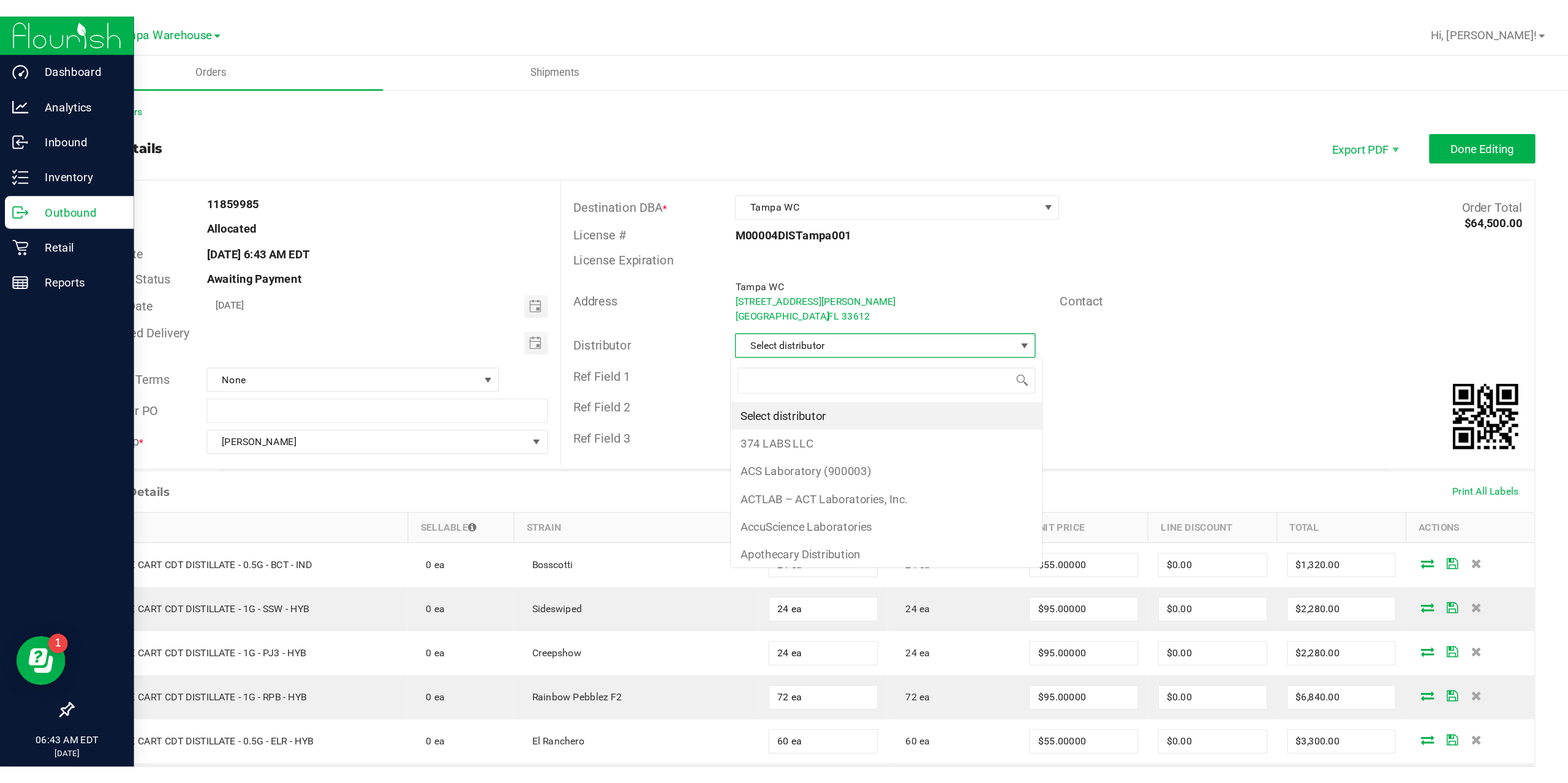
scroll to position [19, 223]
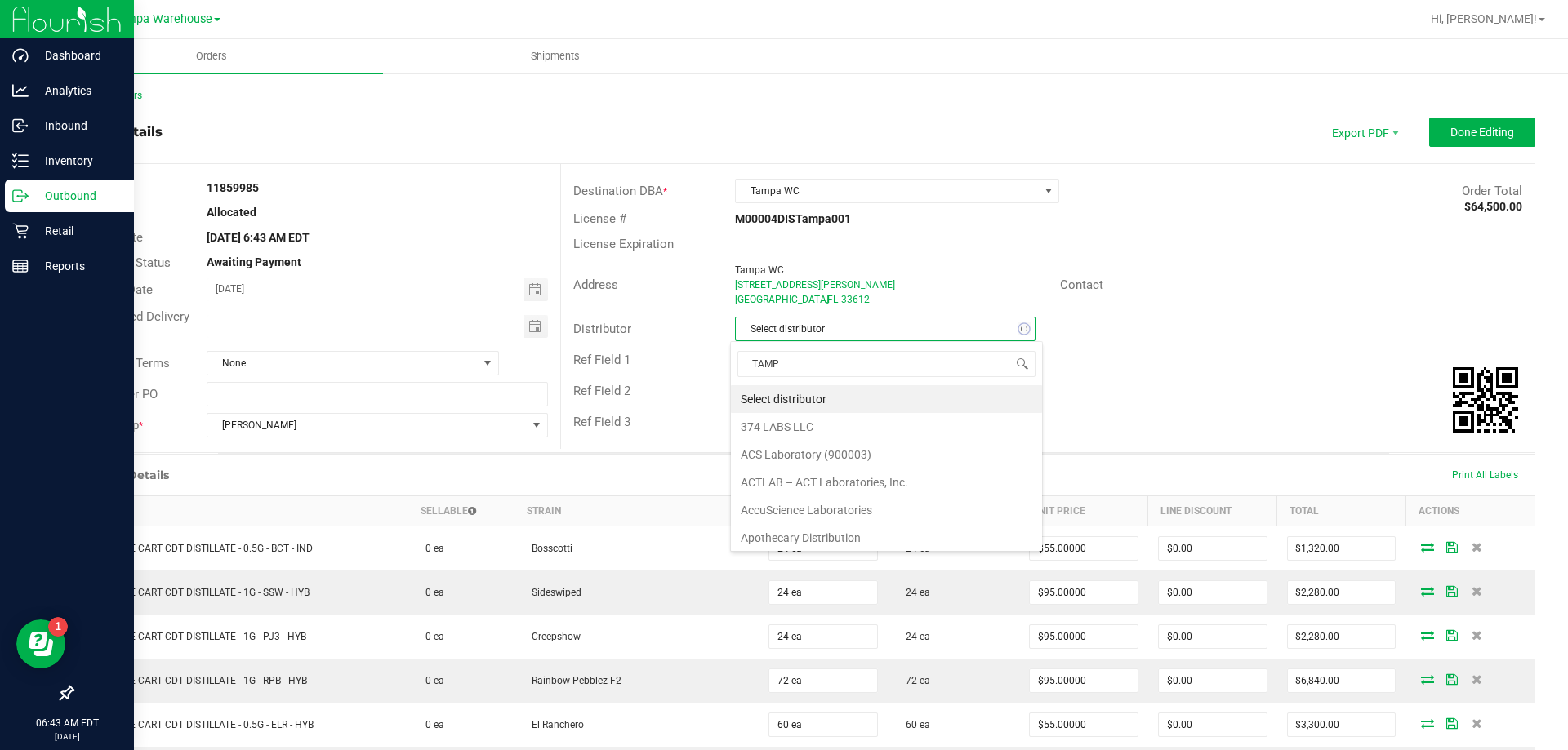
type input "TAMPA"
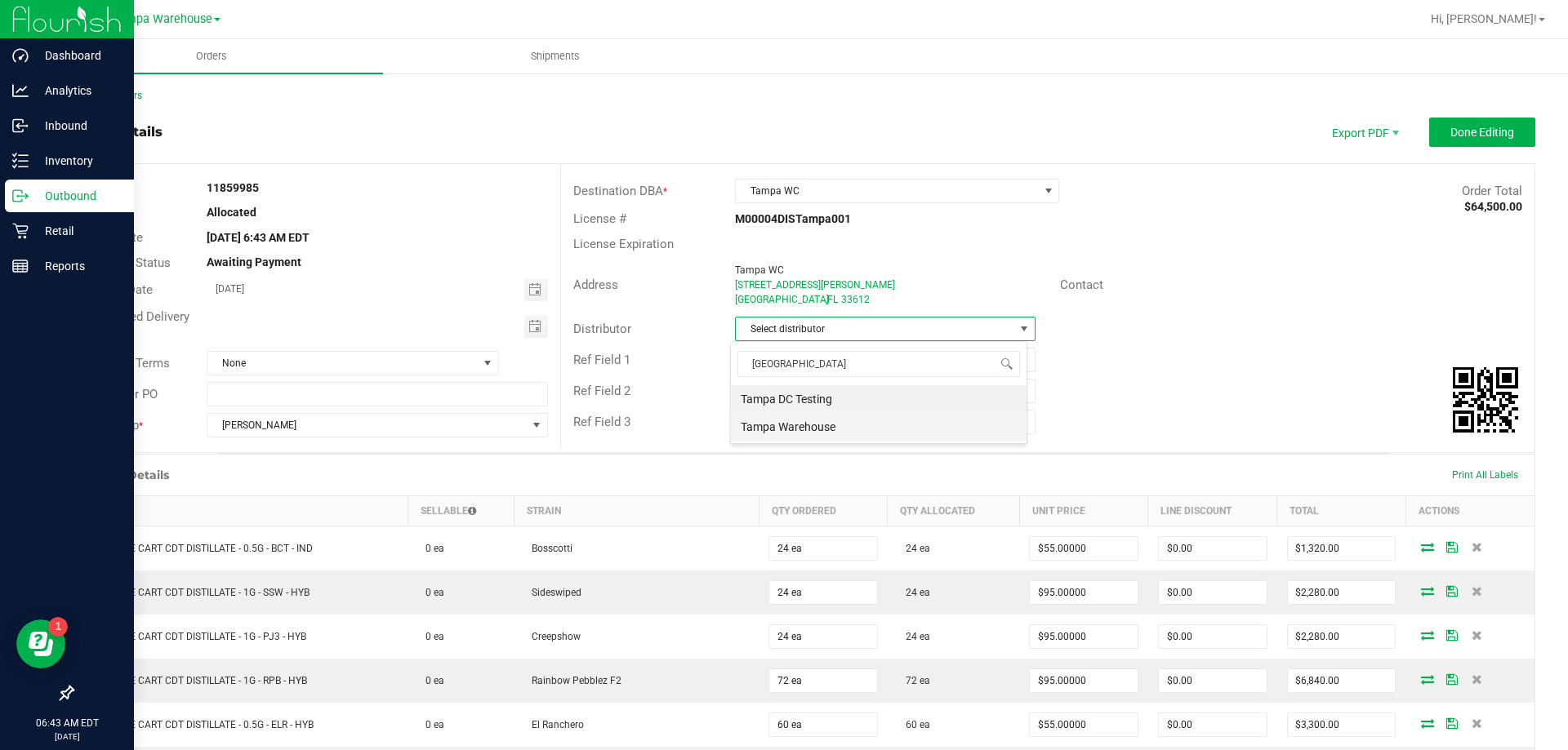
click at [805, 423] on li "Tampa Warehouse" at bounding box center [879, 426] width 296 height 27
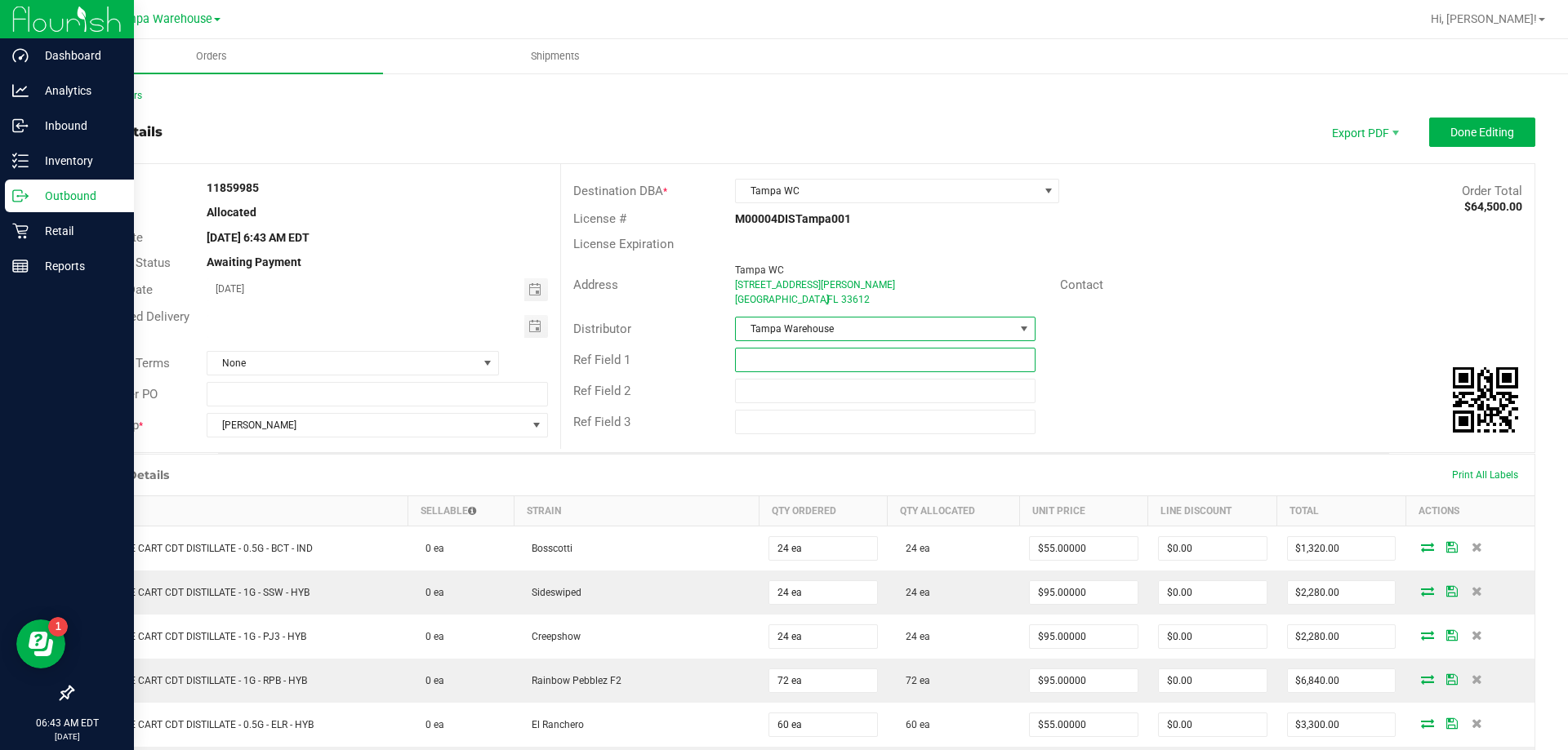
click at [818, 370] on input "text" at bounding box center [886, 360] width 300 height 25
type input "Tampa WC - Vapes"
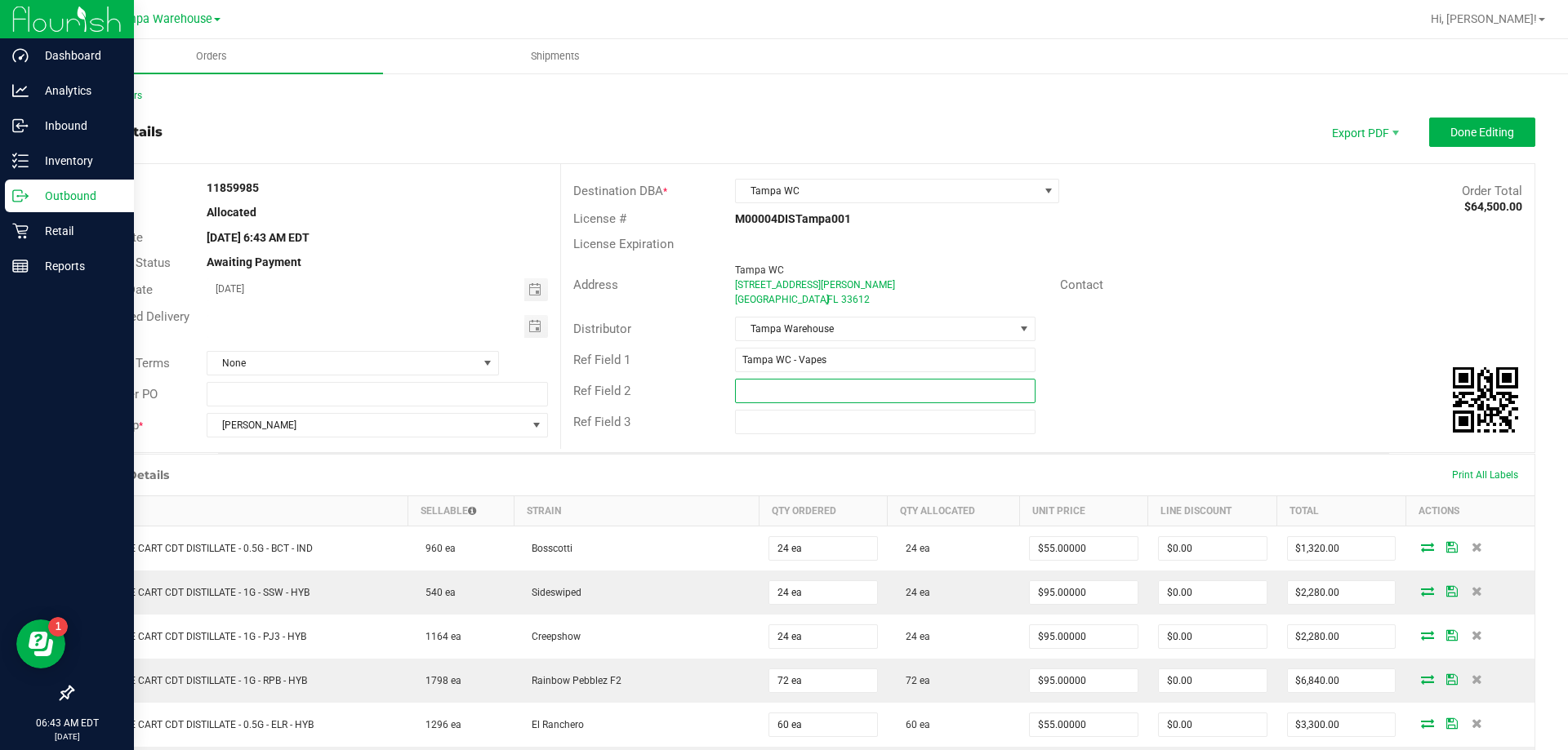
click at [798, 394] on input "text" at bounding box center [886, 391] width 300 height 25
type input "Cannabis"
click at [1450, 130] on span "Done Editing" at bounding box center [1482, 133] width 64 height 13
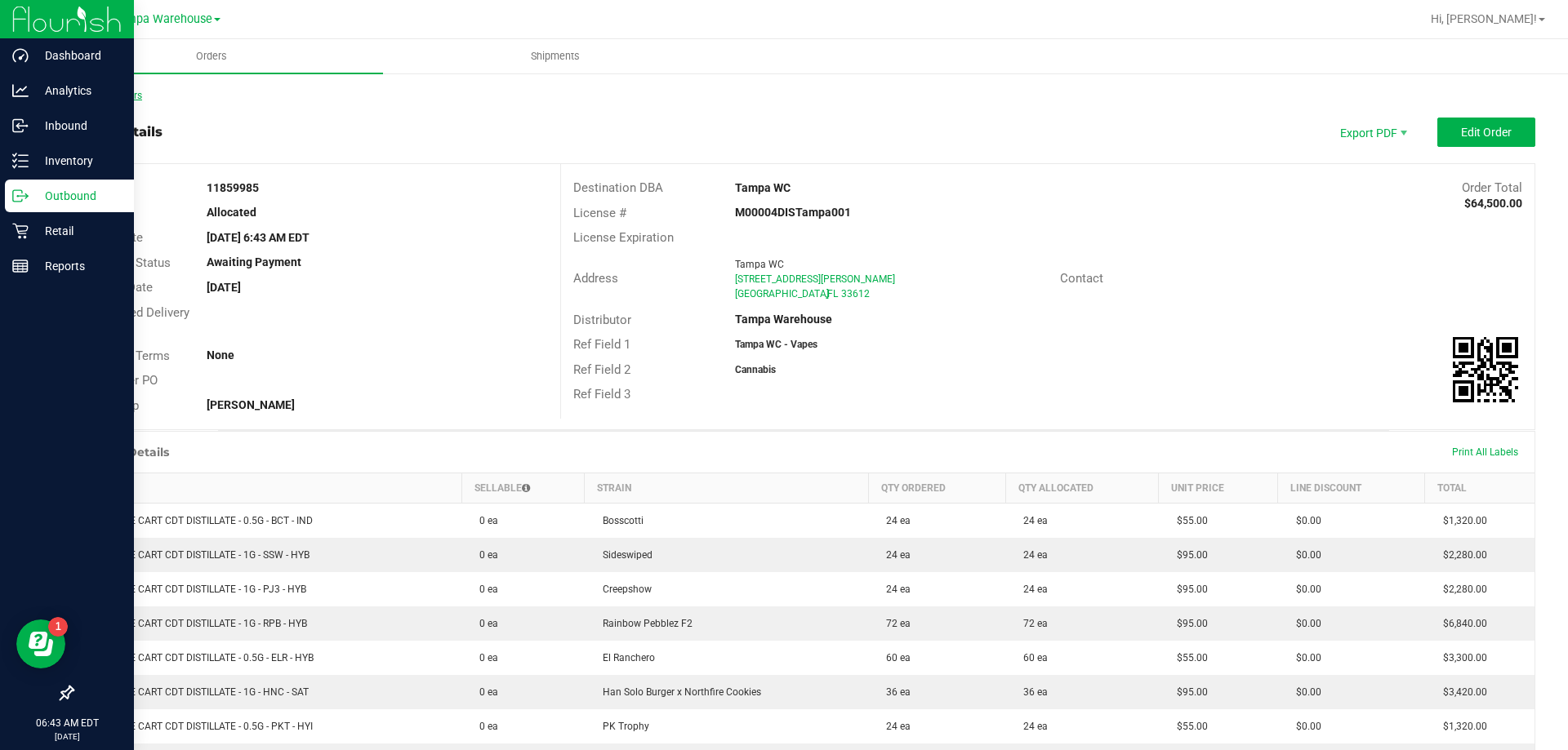
click at [127, 96] on link "Back to Orders" at bounding box center [107, 95] width 70 height 12
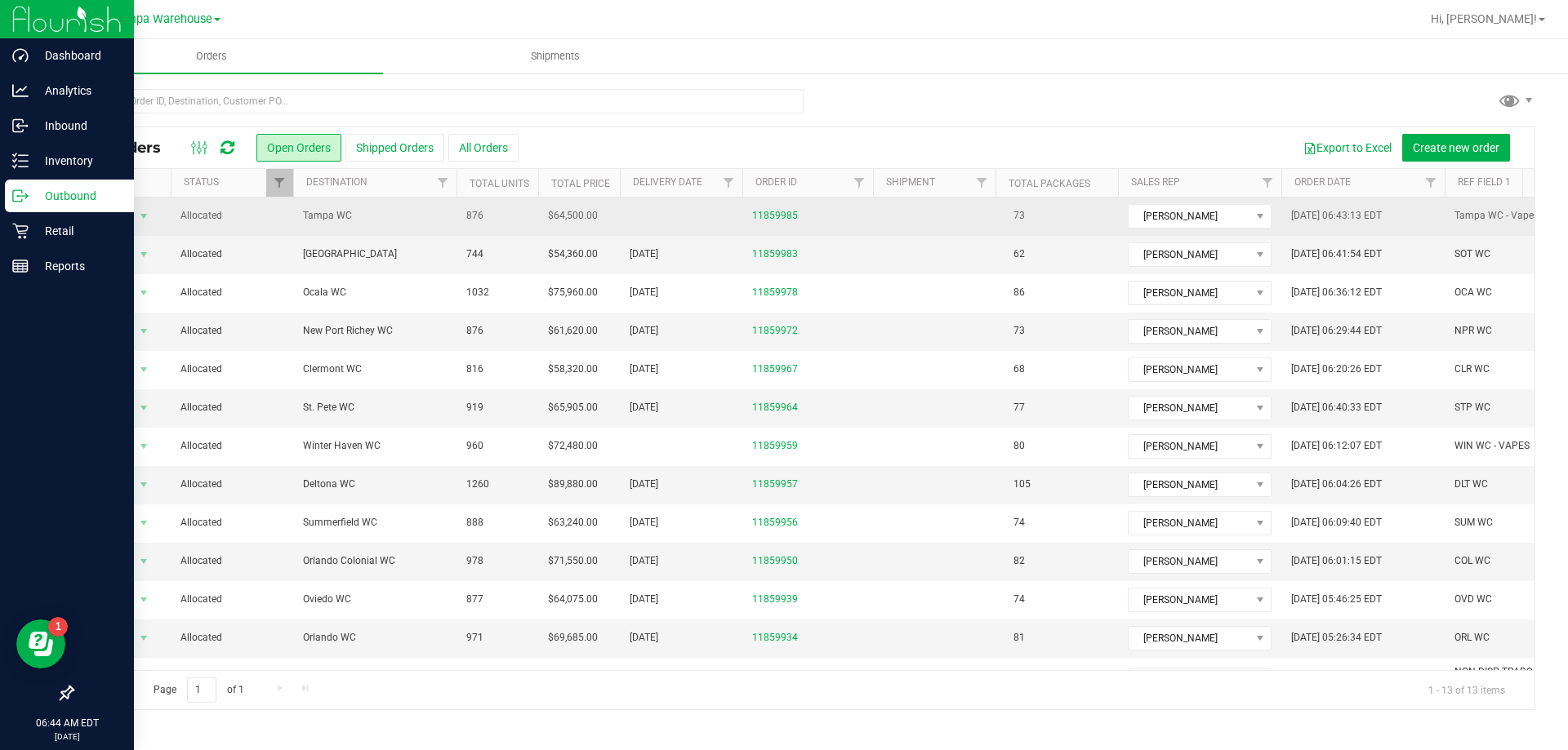
click at [127, 228] on span "Action" at bounding box center [110, 216] width 44 height 23
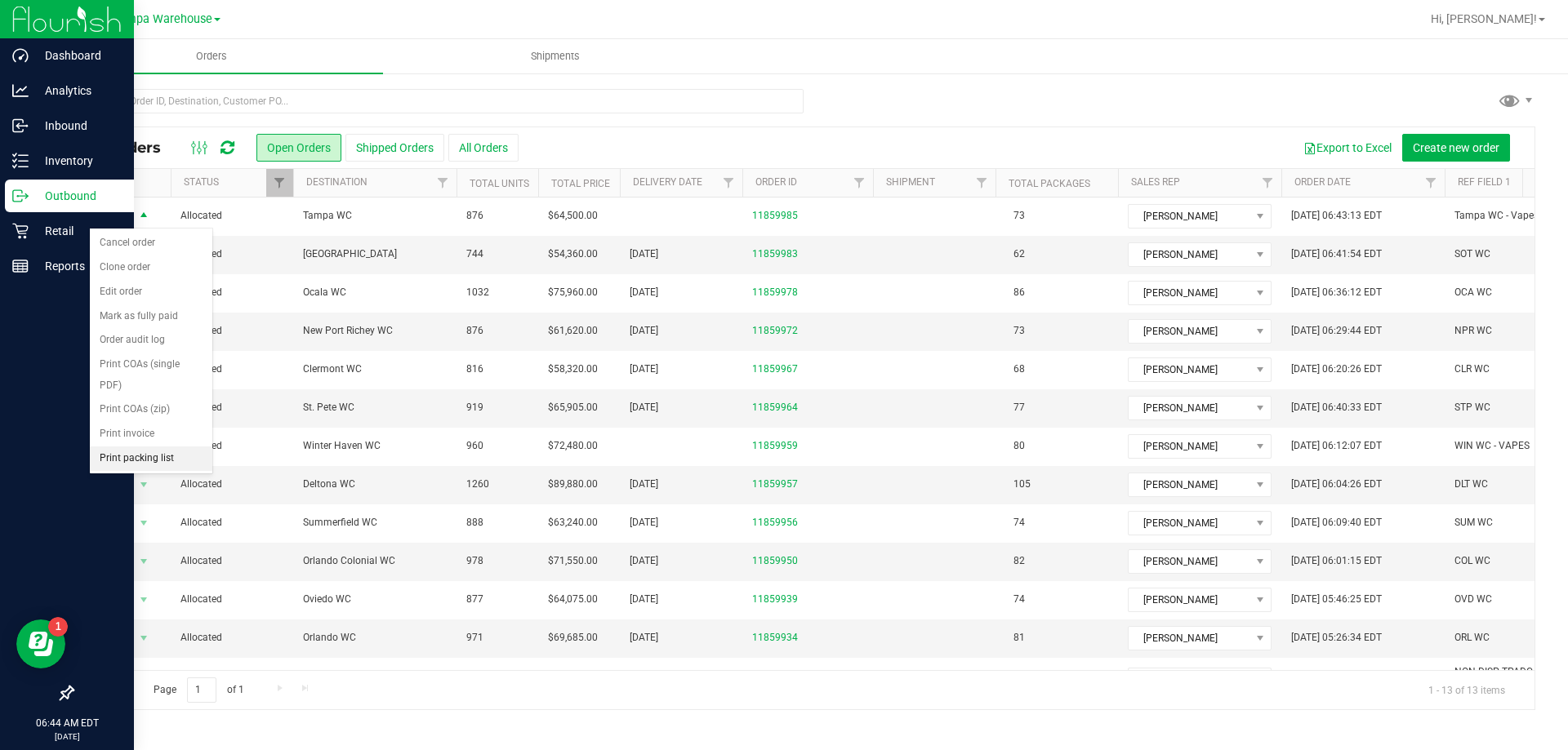
click at [137, 456] on li "Print packing list" at bounding box center [151, 459] width 123 height 25
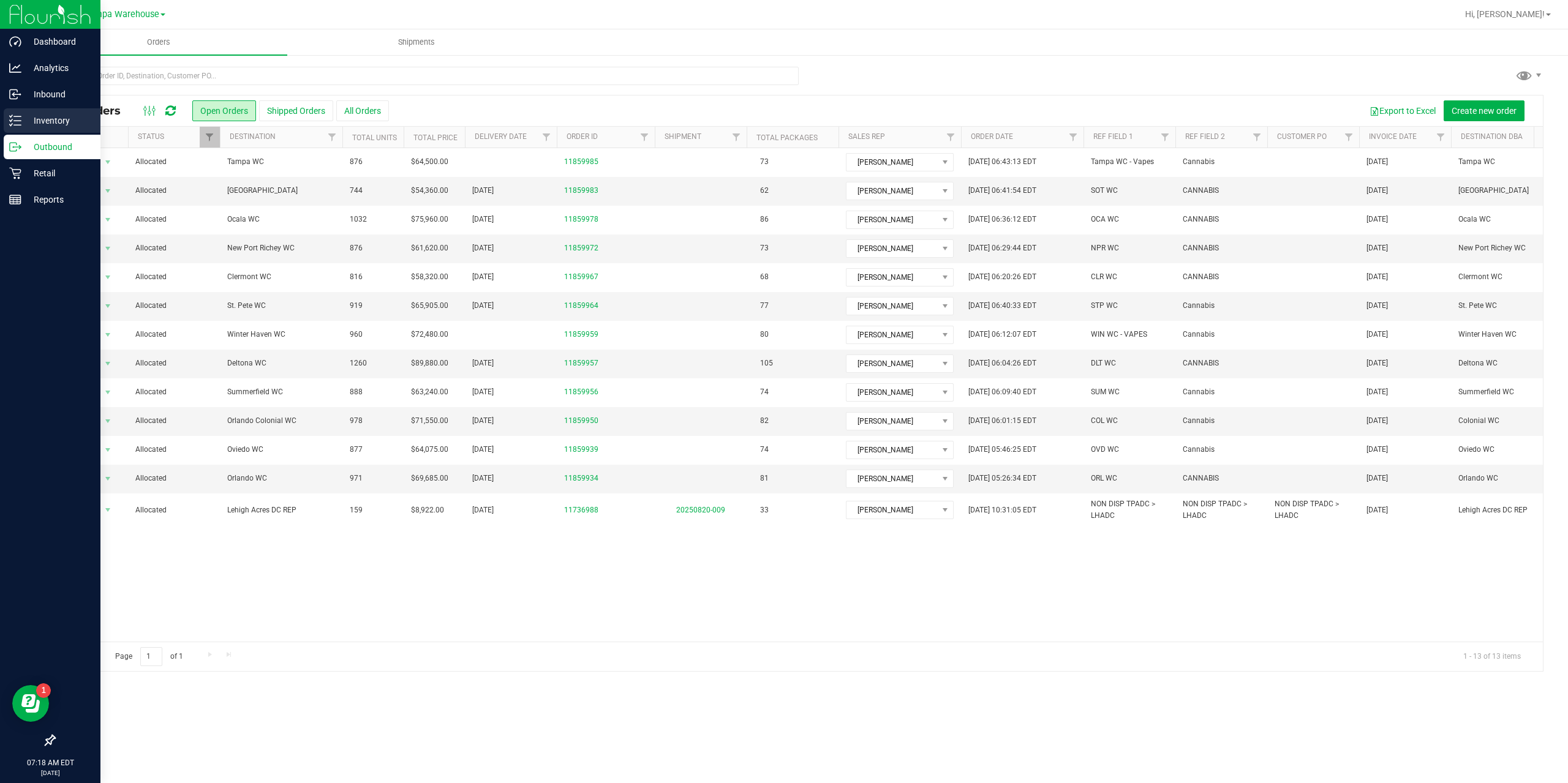
click at [58, 124] on p "Inventory" at bounding box center [58, 121] width 73 height 15
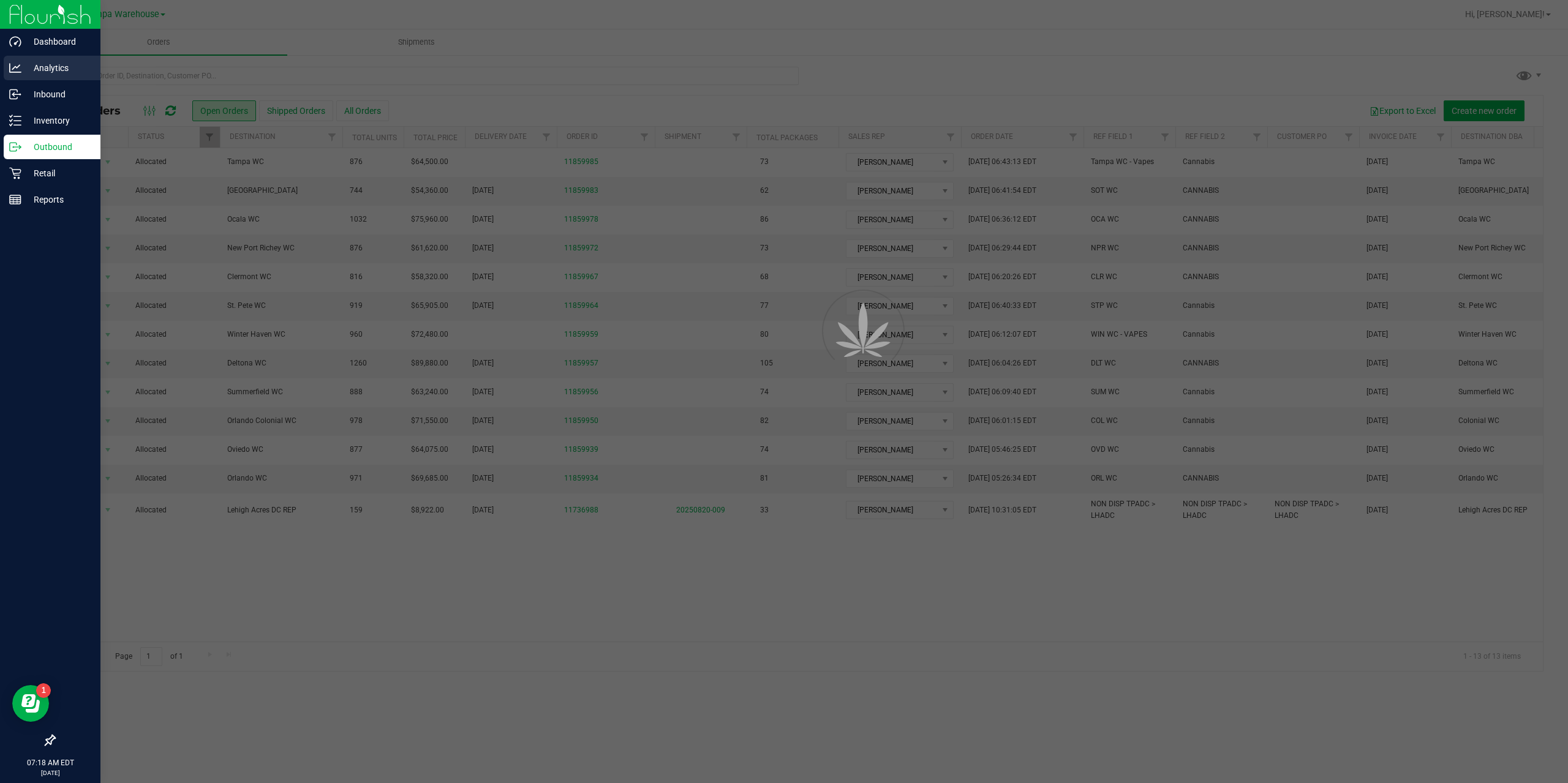
click at [46, 78] on div "Analytics" at bounding box center [52, 68] width 97 height 24
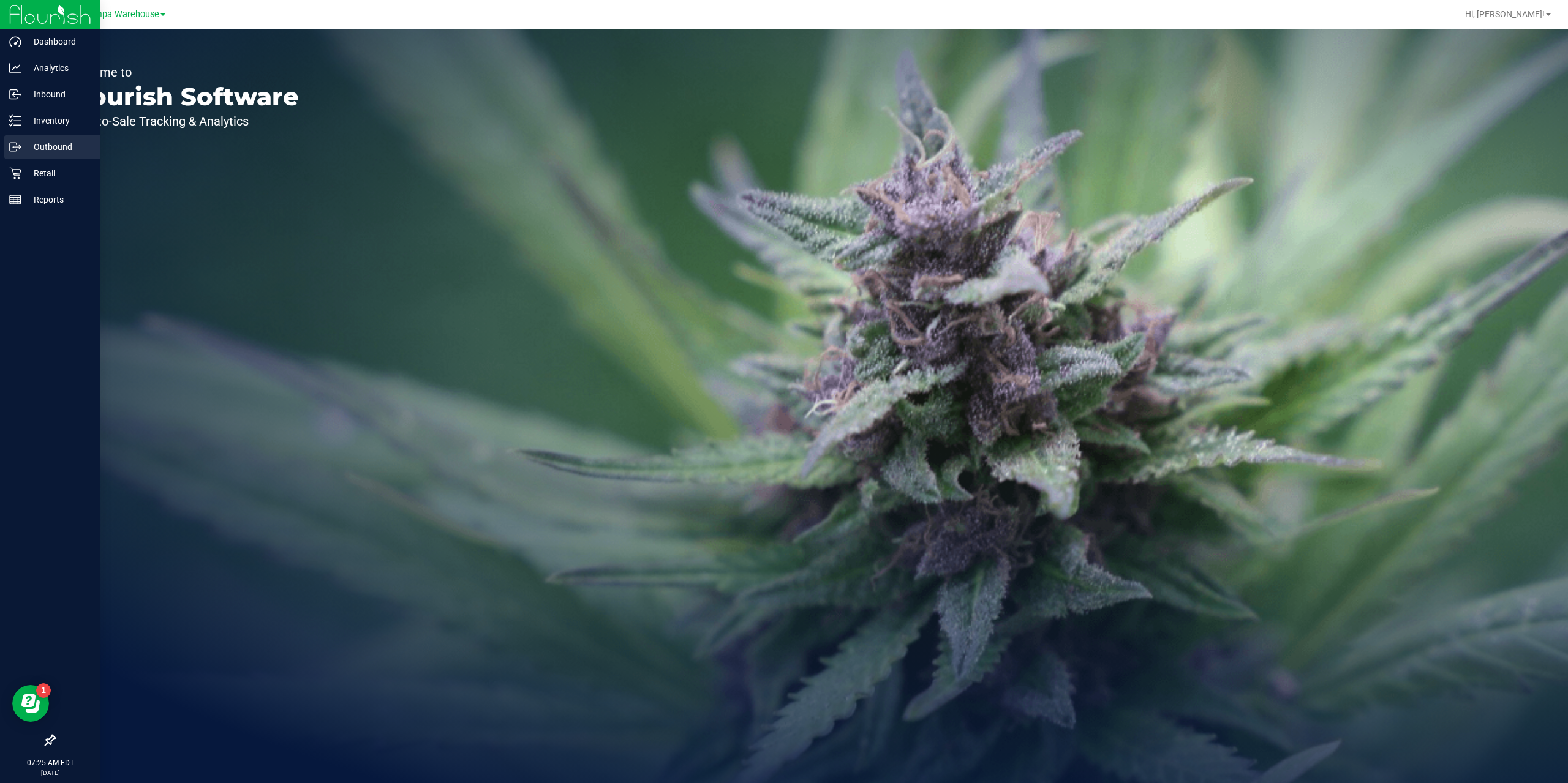
click at [50, 144] on p "Outbound" at bounding box center [58, 147] width 73 height 15
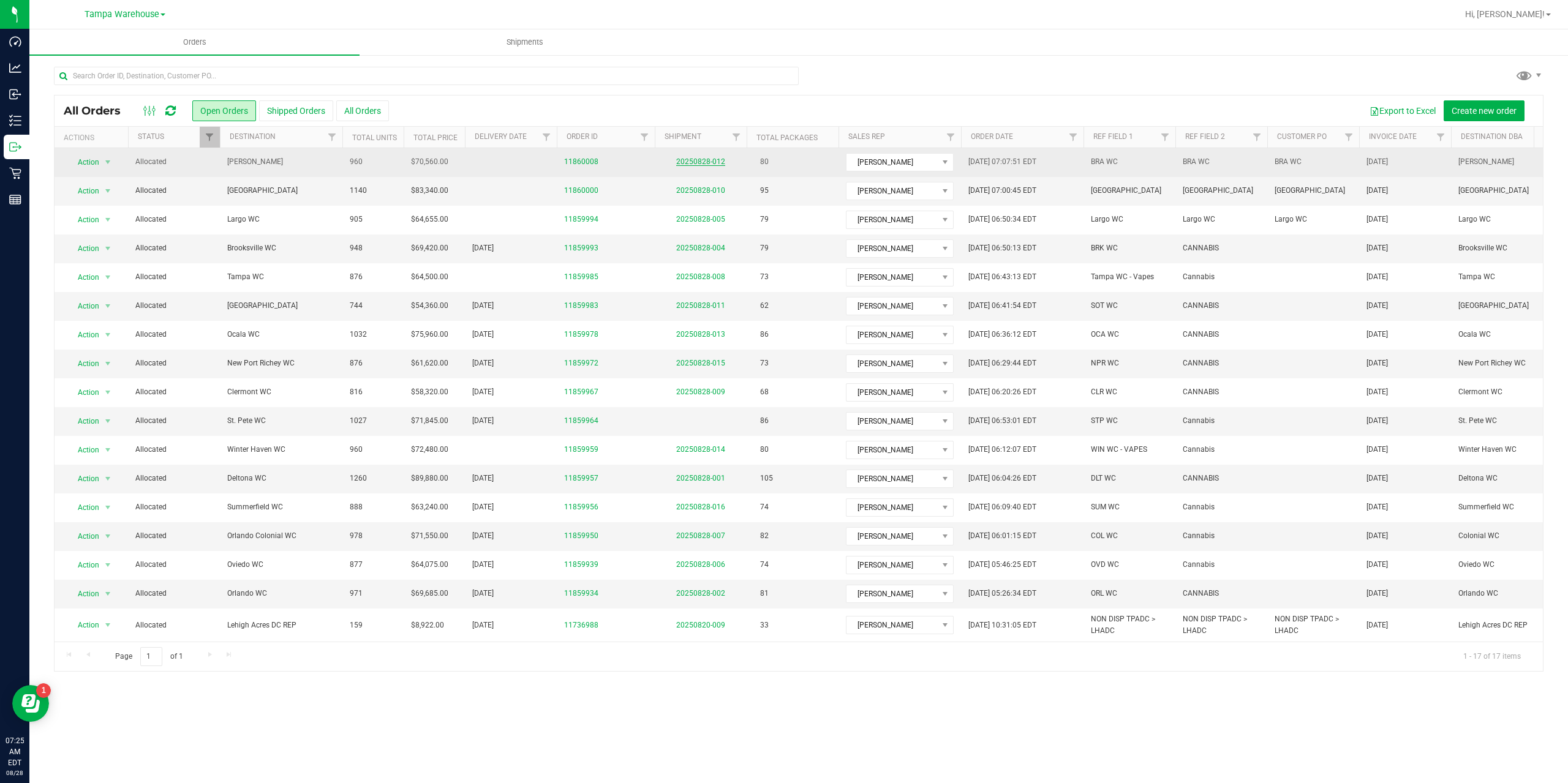
click at [681, 165] on link "20250828-012" at bounding box center [700, 162] width 49 height 9
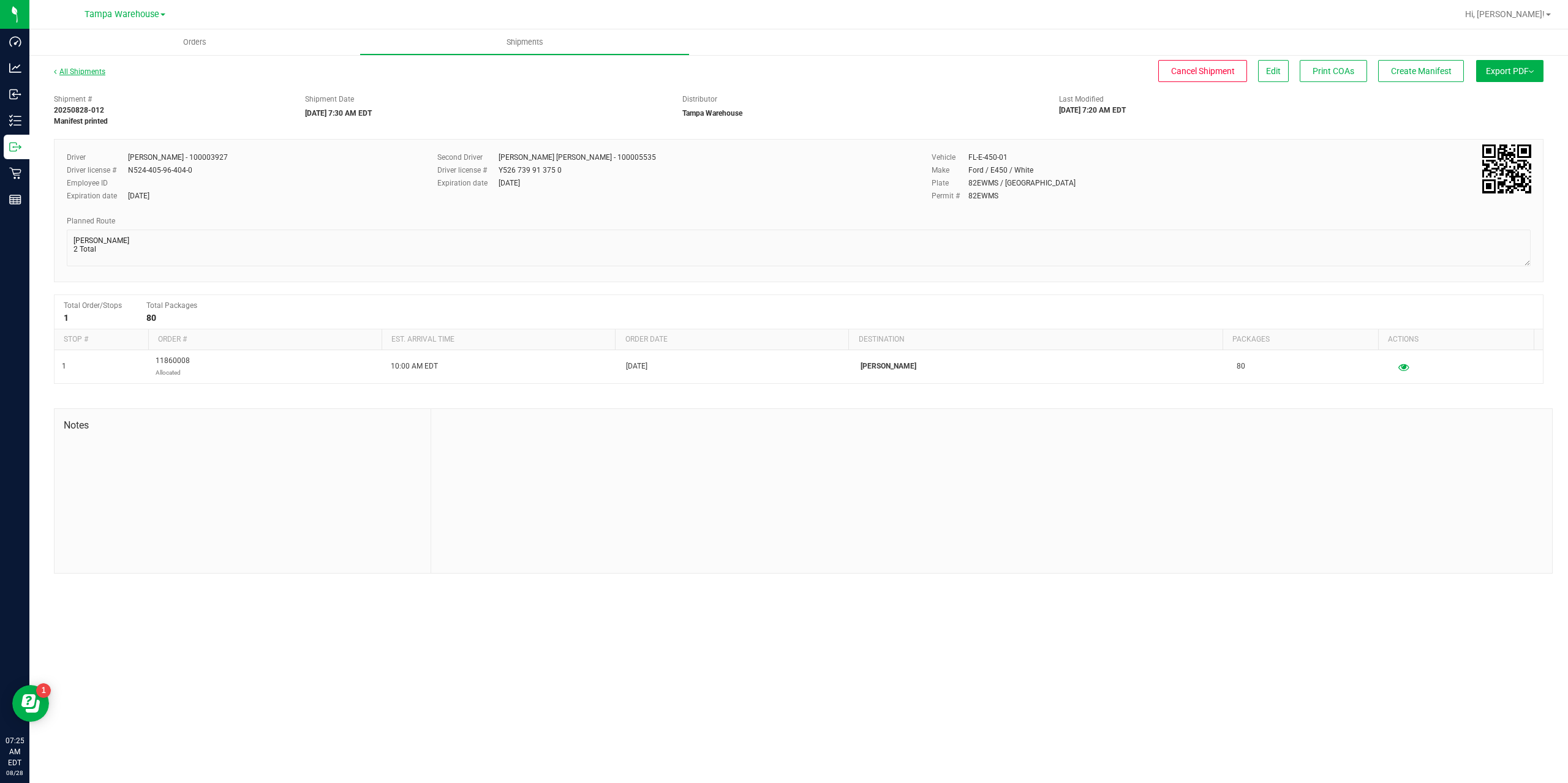
click at [87, 71] on link "All Shipments" at bounding box center [80, 71] width 52 height 9
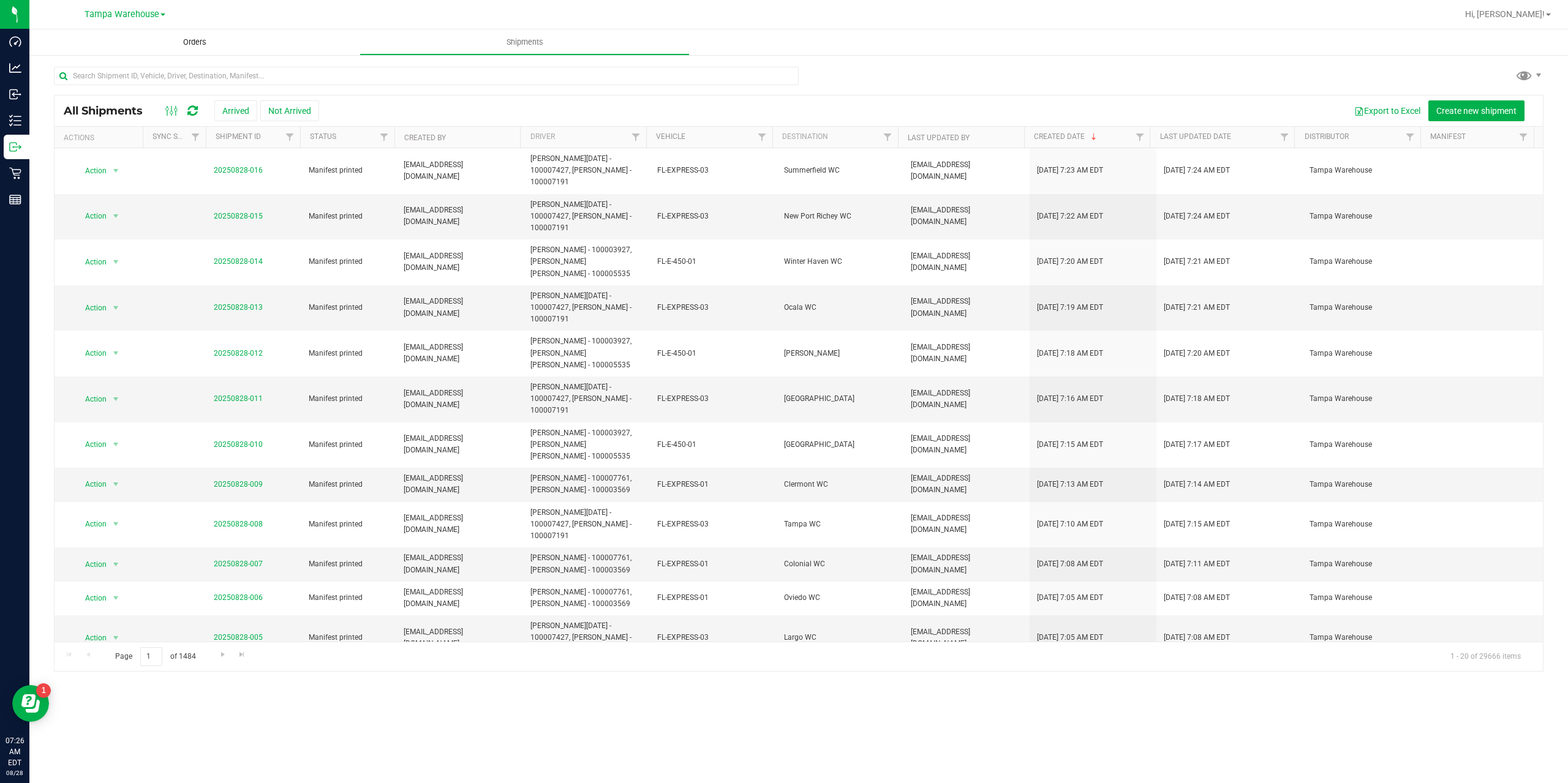
click at [200, 47] on span "Orders" at bounding box center [195, 42] width 57 height 11
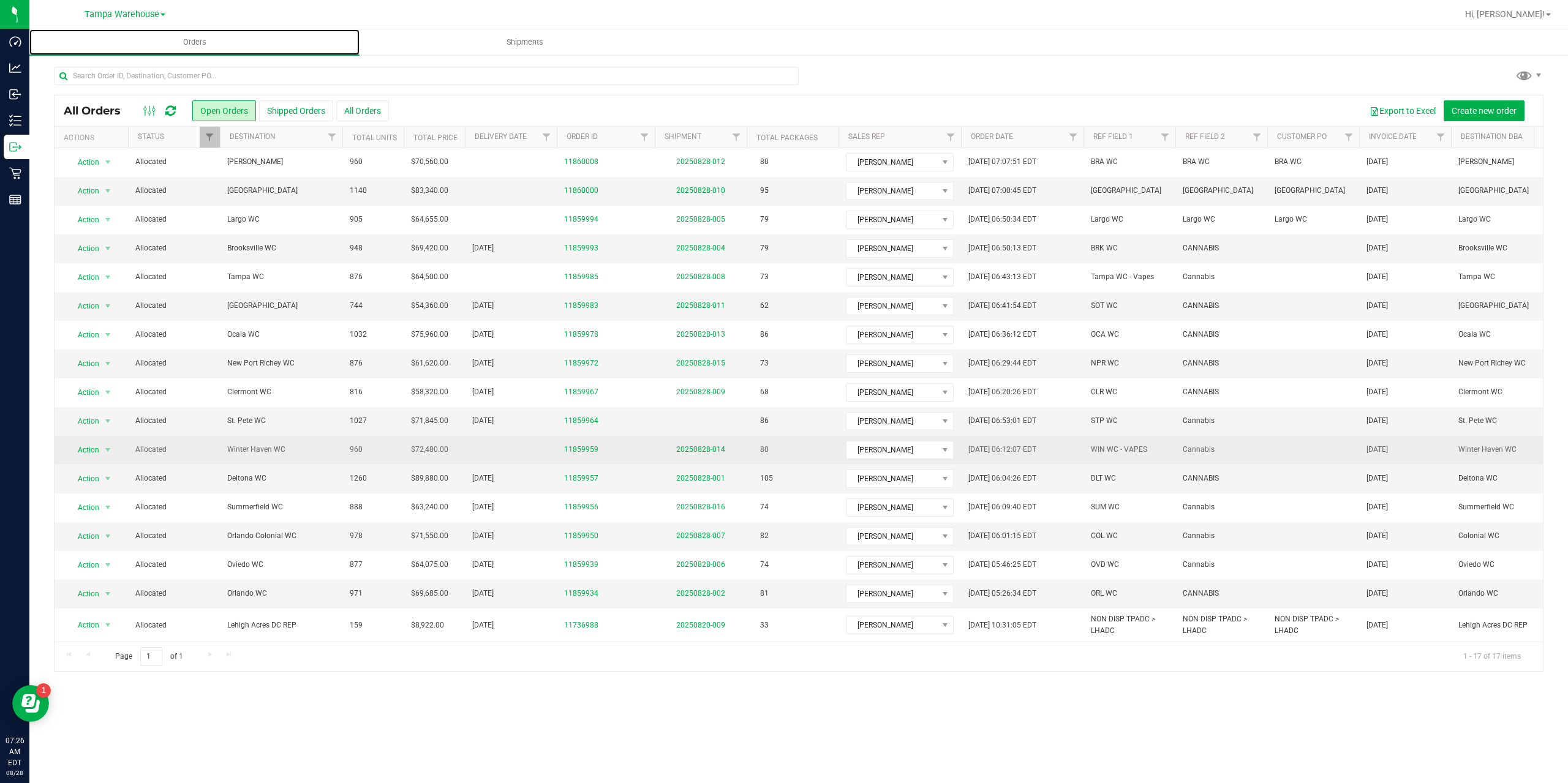
scroll to position [9, 0]
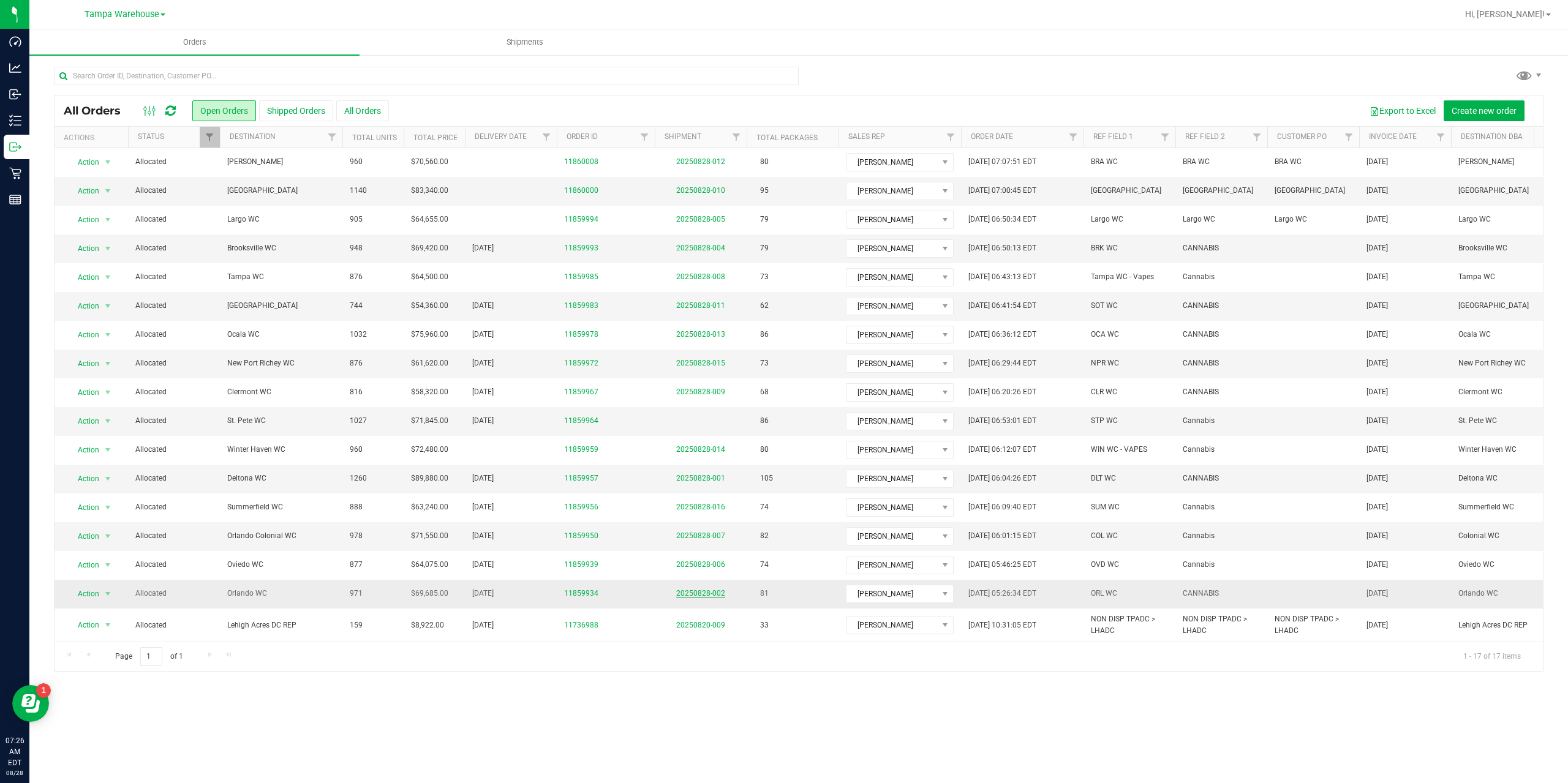
click at [697, 589] on link "20250828-002" at bounding box center [700, 593] width 49 height 9
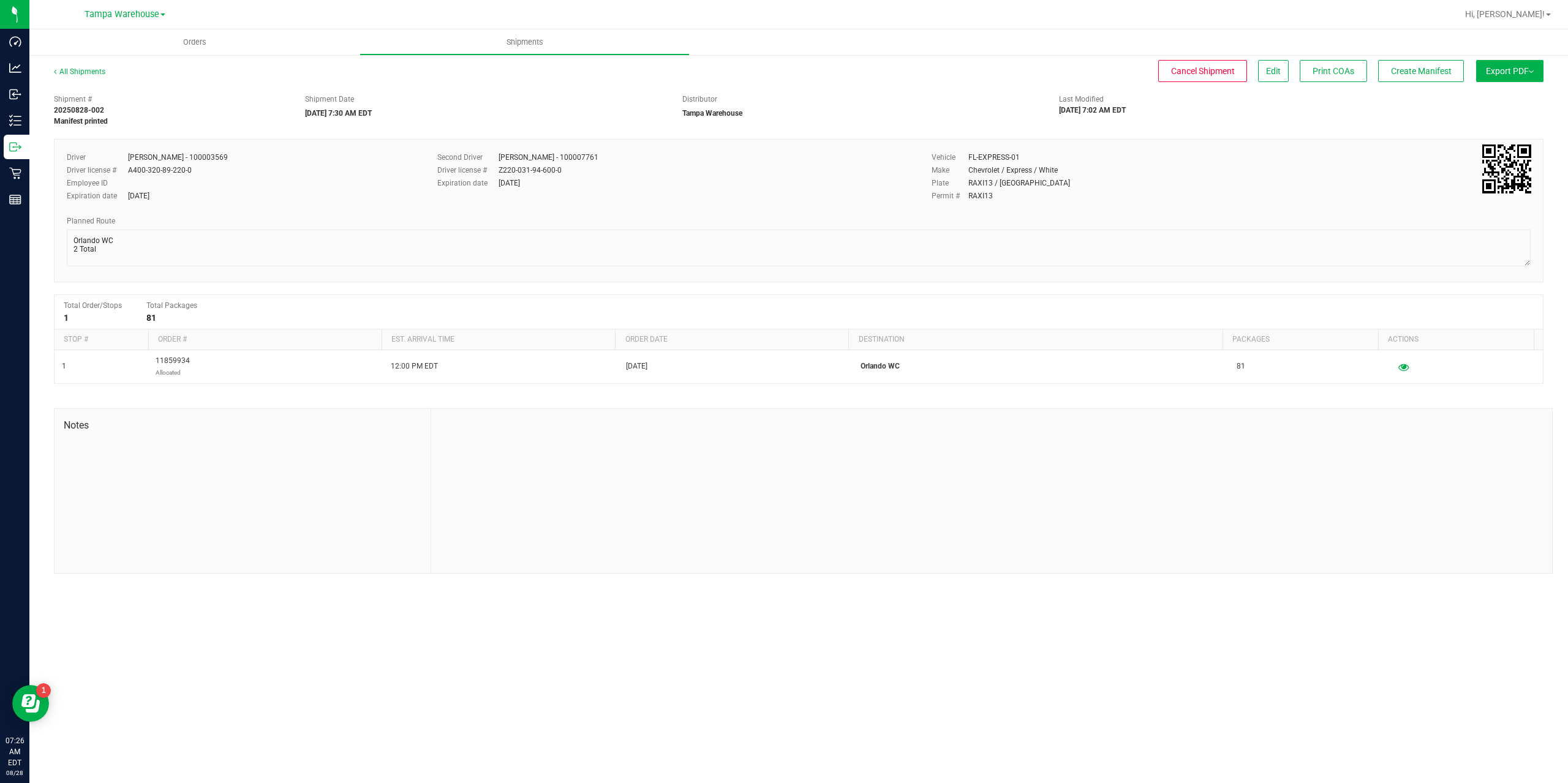
click at [86, 66] on div "All Shipments" at bounding box center [91, 75] width 73 height 19
click at [85, 70] on link "All Shipments" at bounding box center [80, 71] width 52 height 9
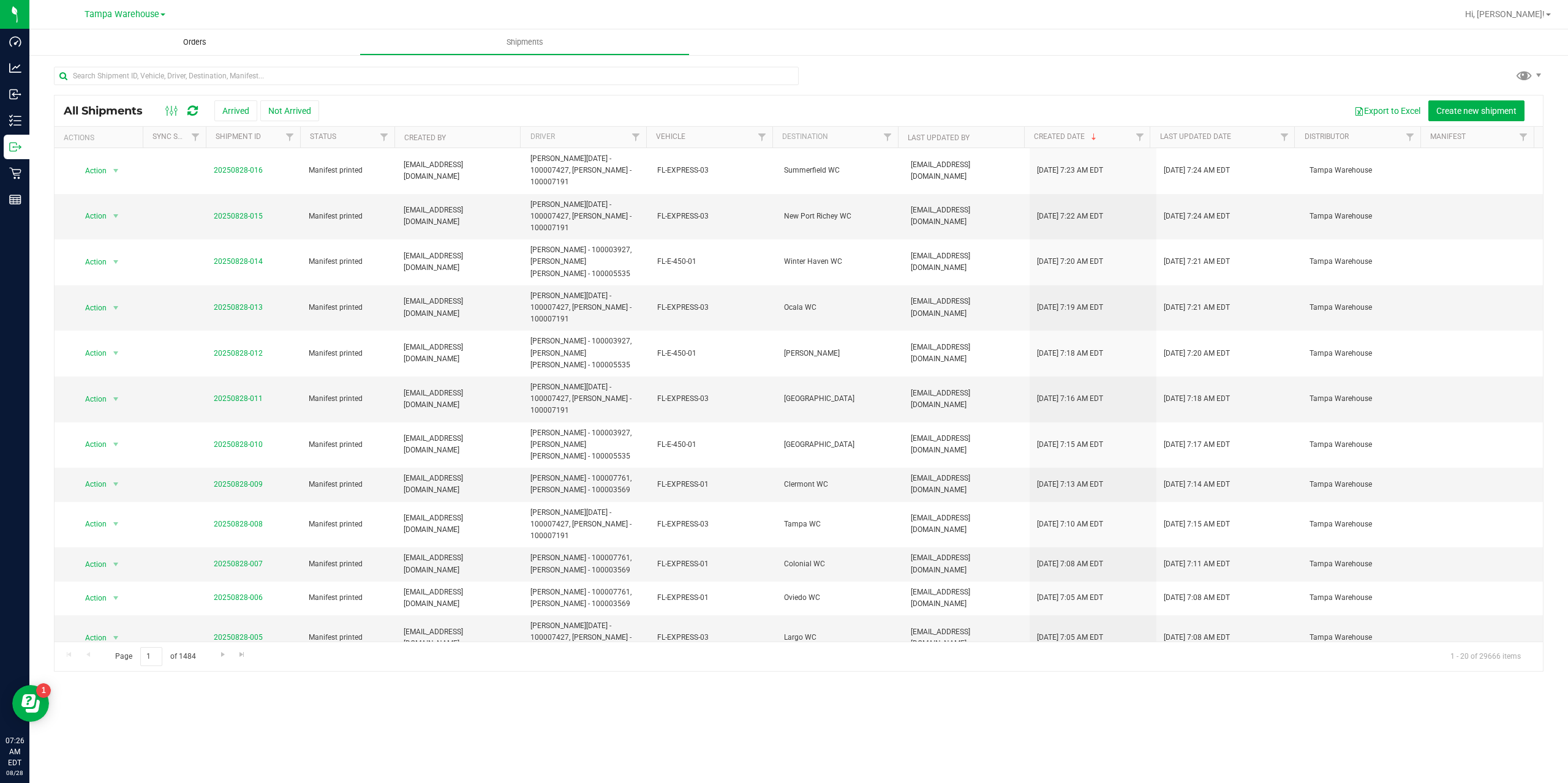
click at [193, 44] on span "Orders" at bounding box center [195, 42] width 57 height 11
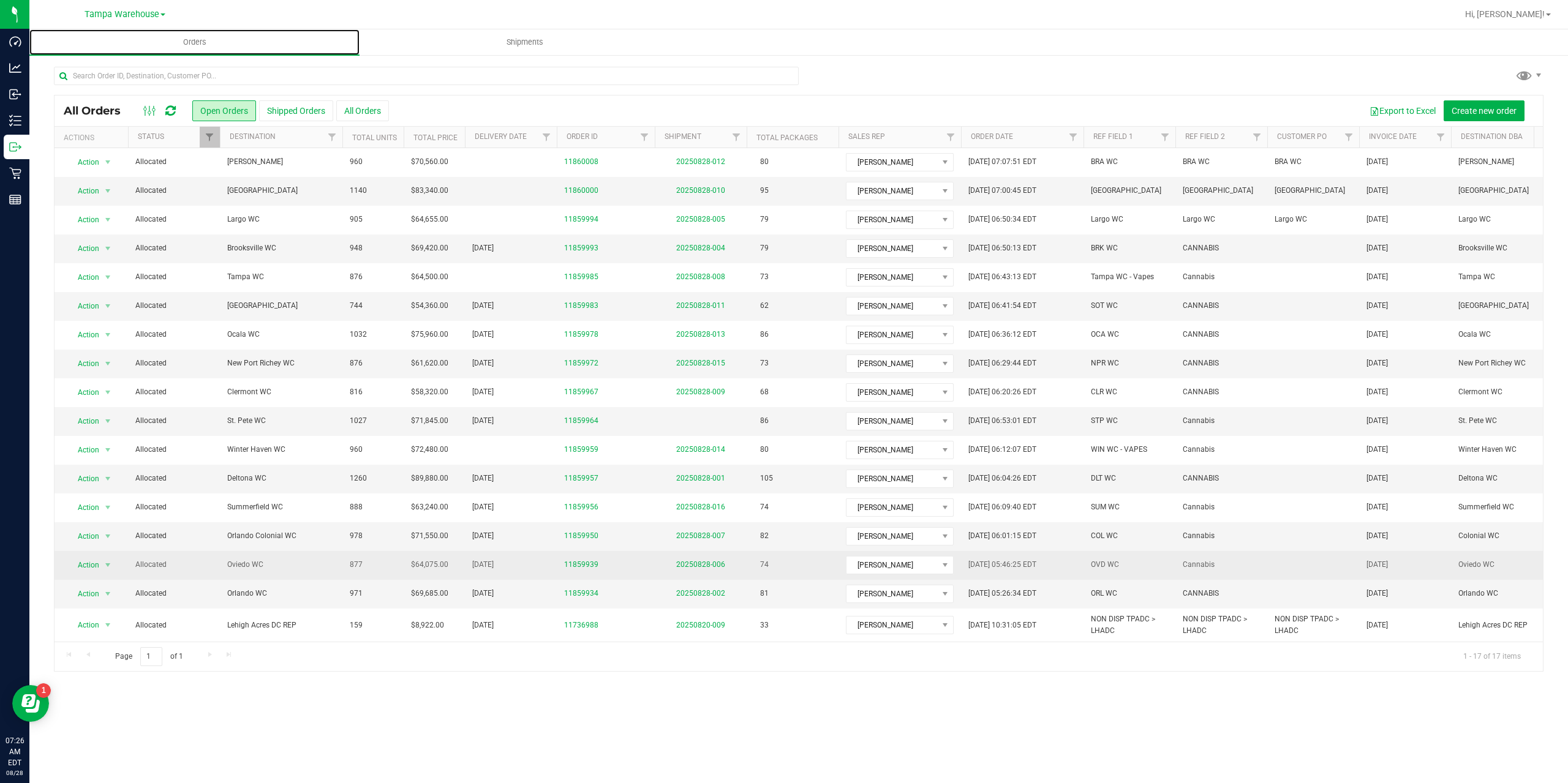
scroll to position [9, 0]
click at [691, 560] on link "20250828-006" at bounding box center [700, 564] width 49 height 9
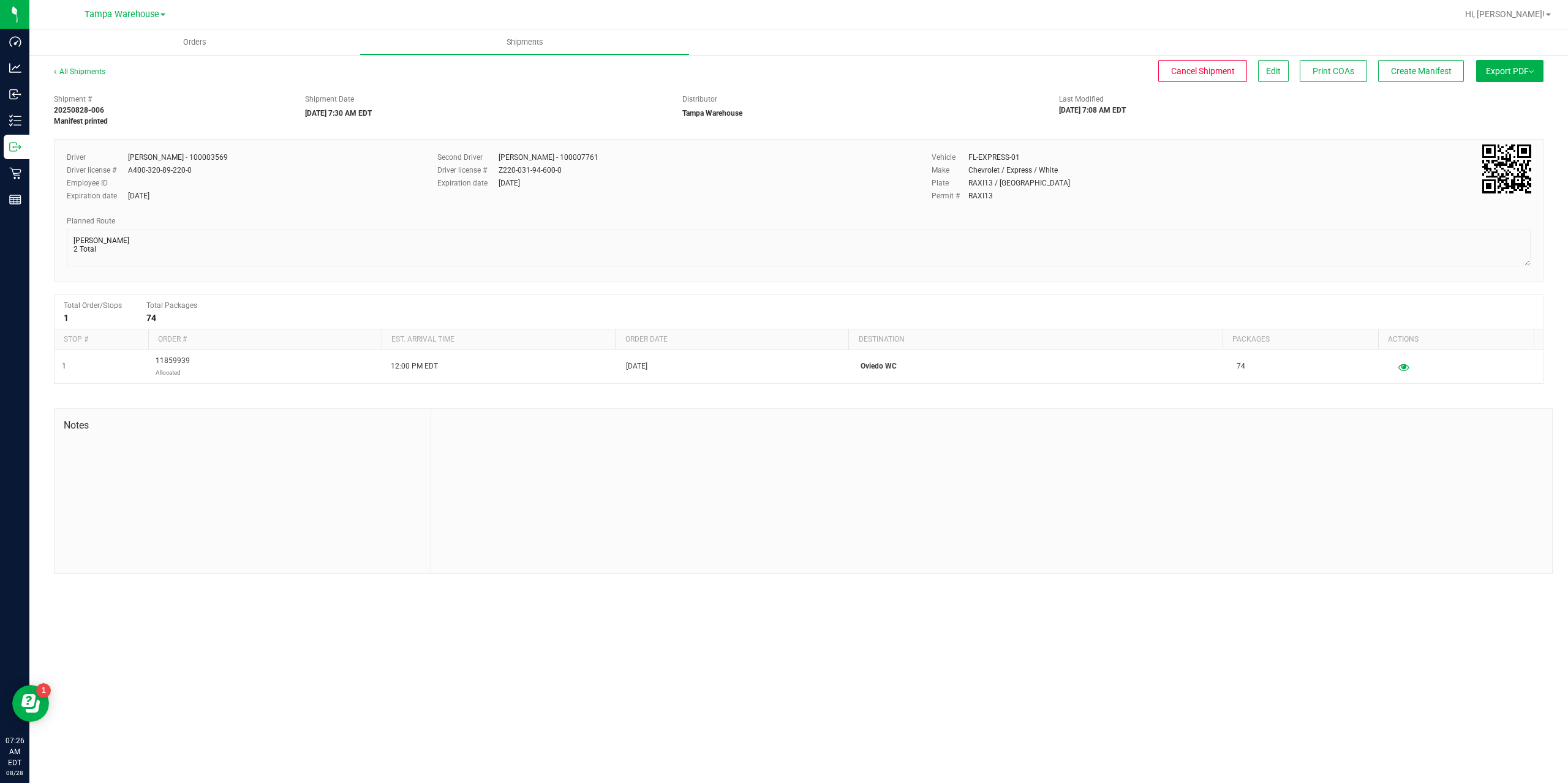
click at [85, 66] on div "All Shipments" at bounding box center [91, 75] width 73 height 19
click at [85, 71] on link "All Shipments" at bounding box center [80, 71] width 52 height 9
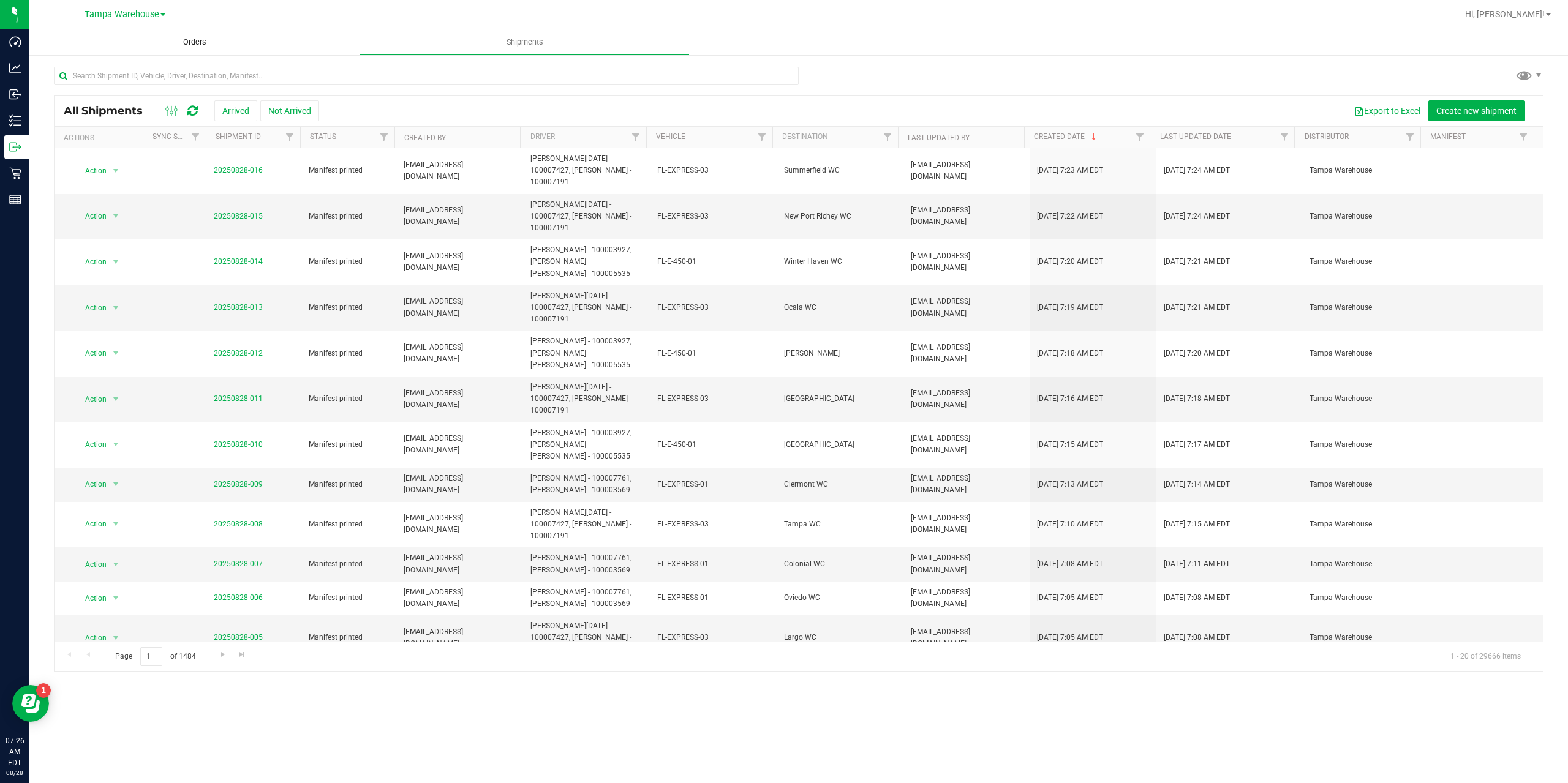
click at [191, 48] on uib-tab-heading "Orders" at bounding box center [194, 42] width 330 height 25
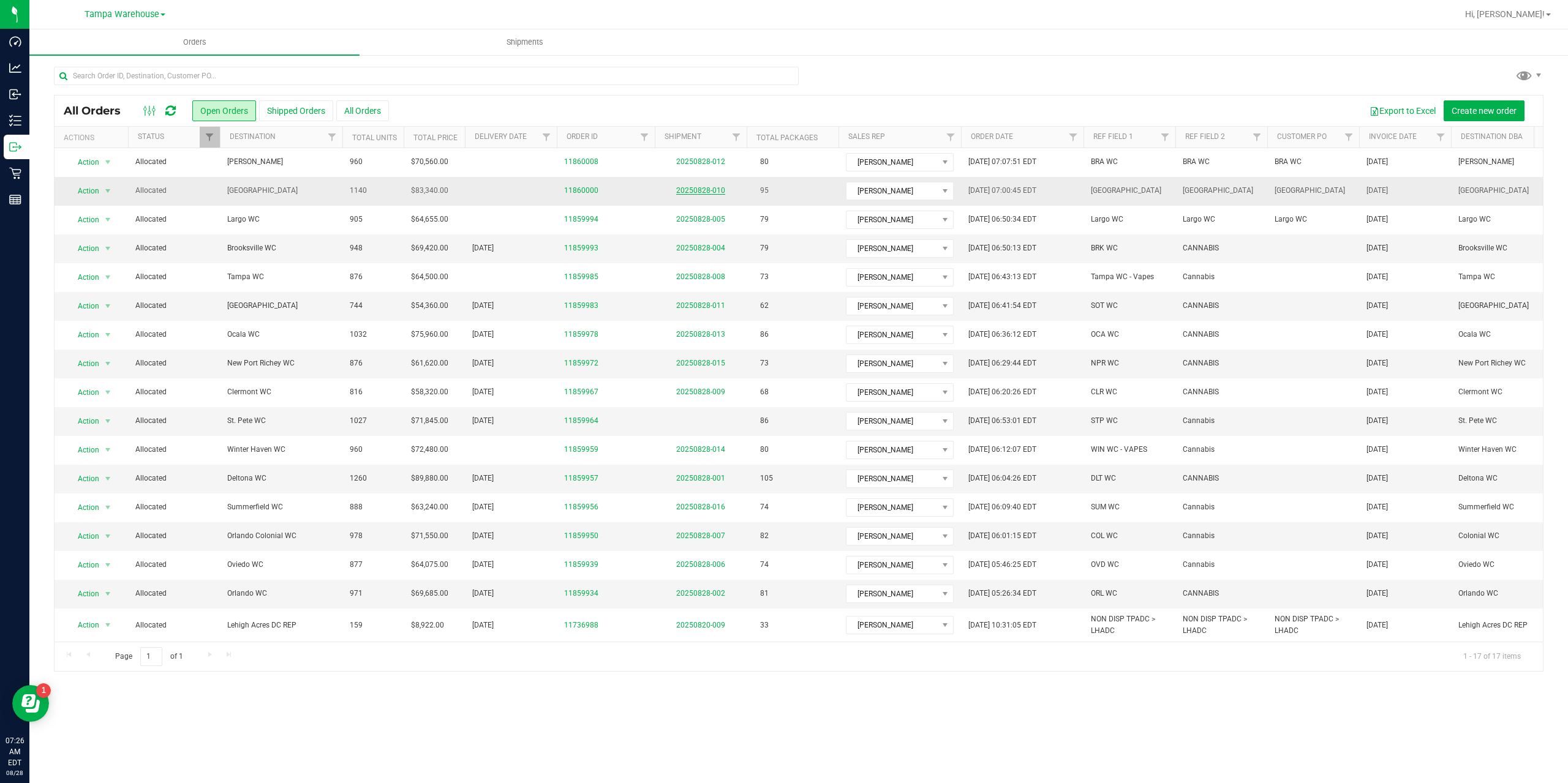
click at [714, 187] on link "20250828-010" at bounding box center [700, 190] width 49 height 9
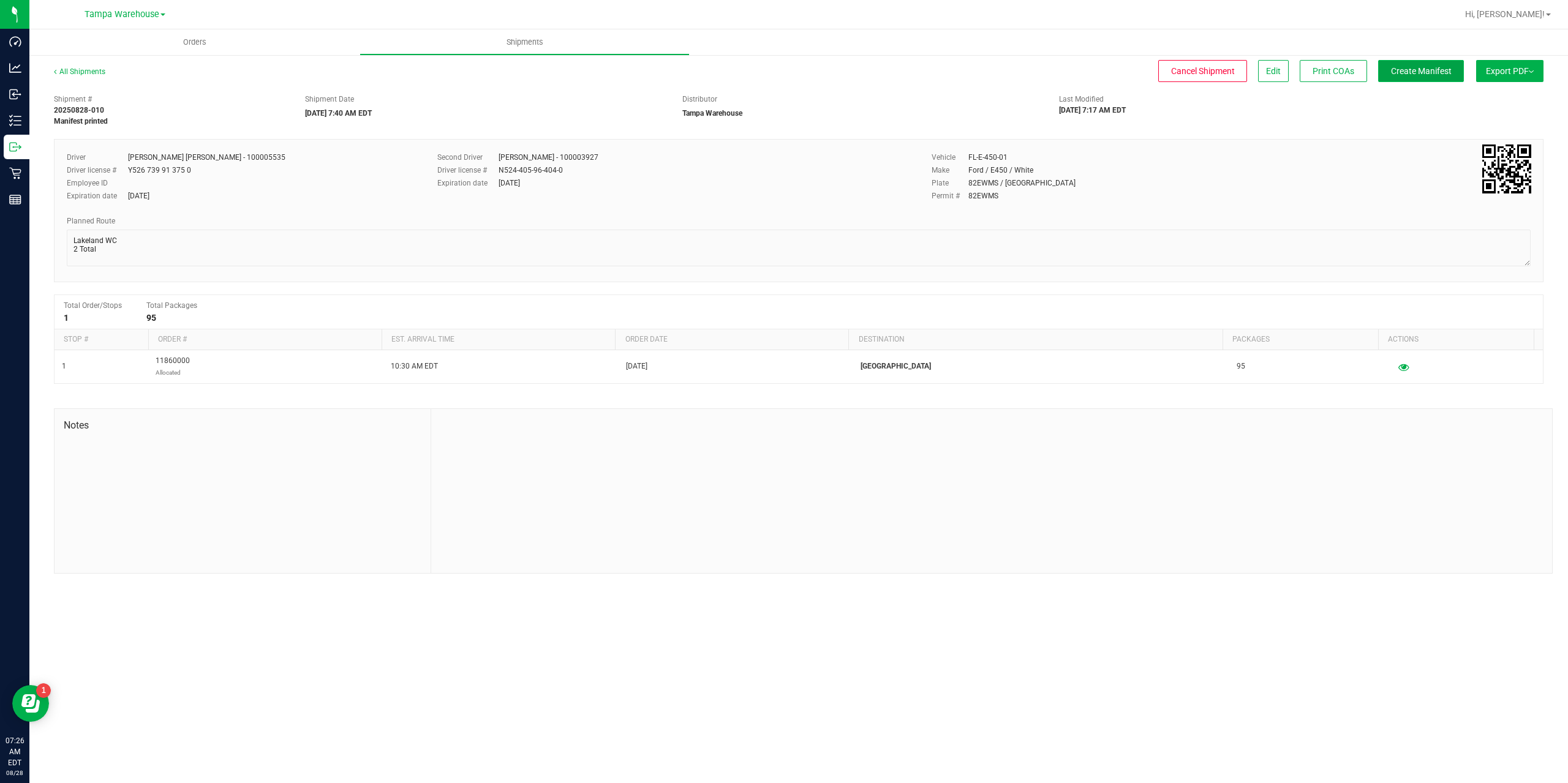
click at [1439, 76] on span "Create Manifest" at bounding box center [1421, 71] width 61 height 10
click at [1416, 68] on span "Ship Transfer" at bounding box center [1424, 71] width 50 height 10
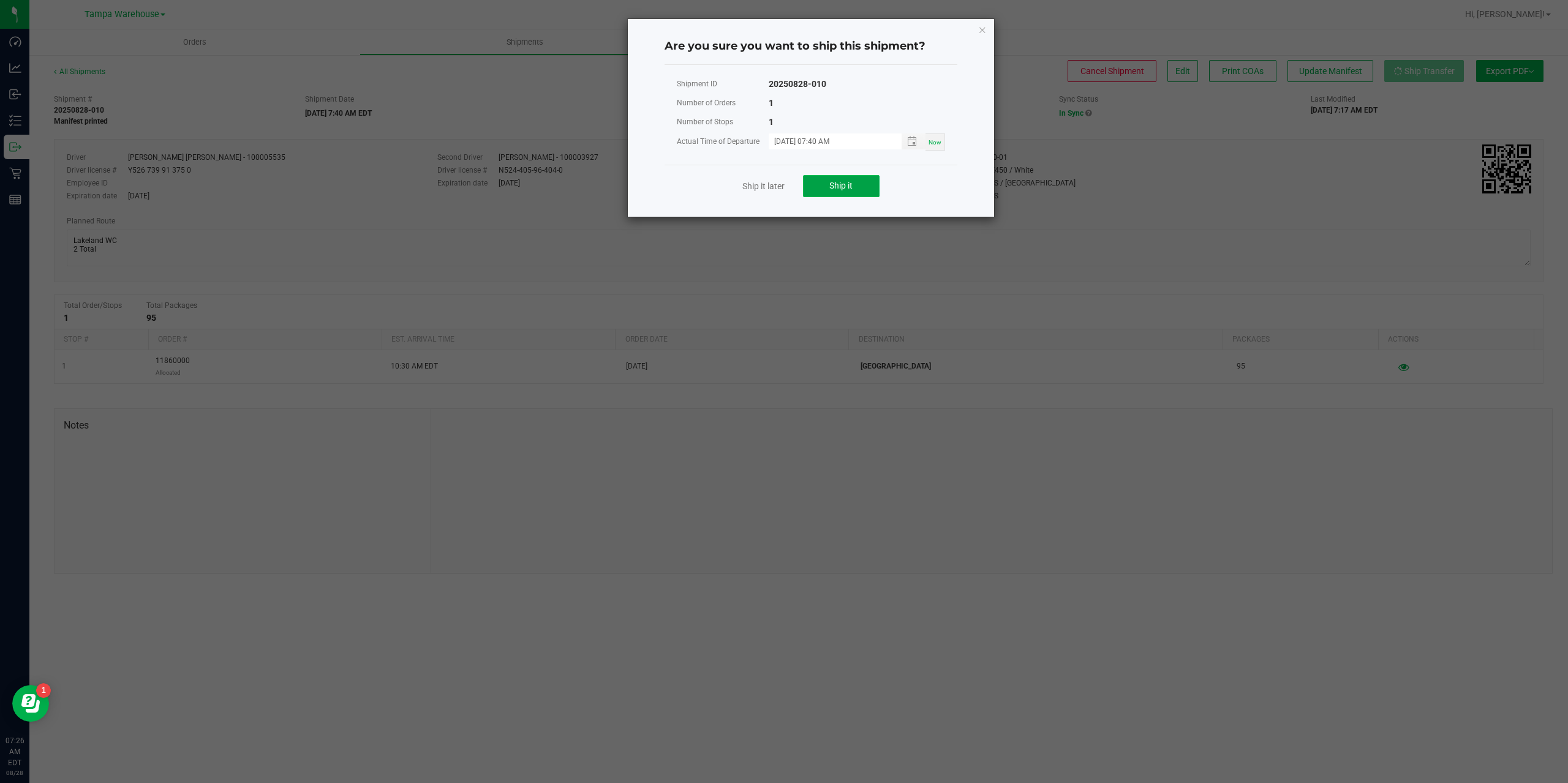
click at [854, 181] on button "Ship it" at bounding box center [841, 186] width 76 height 22
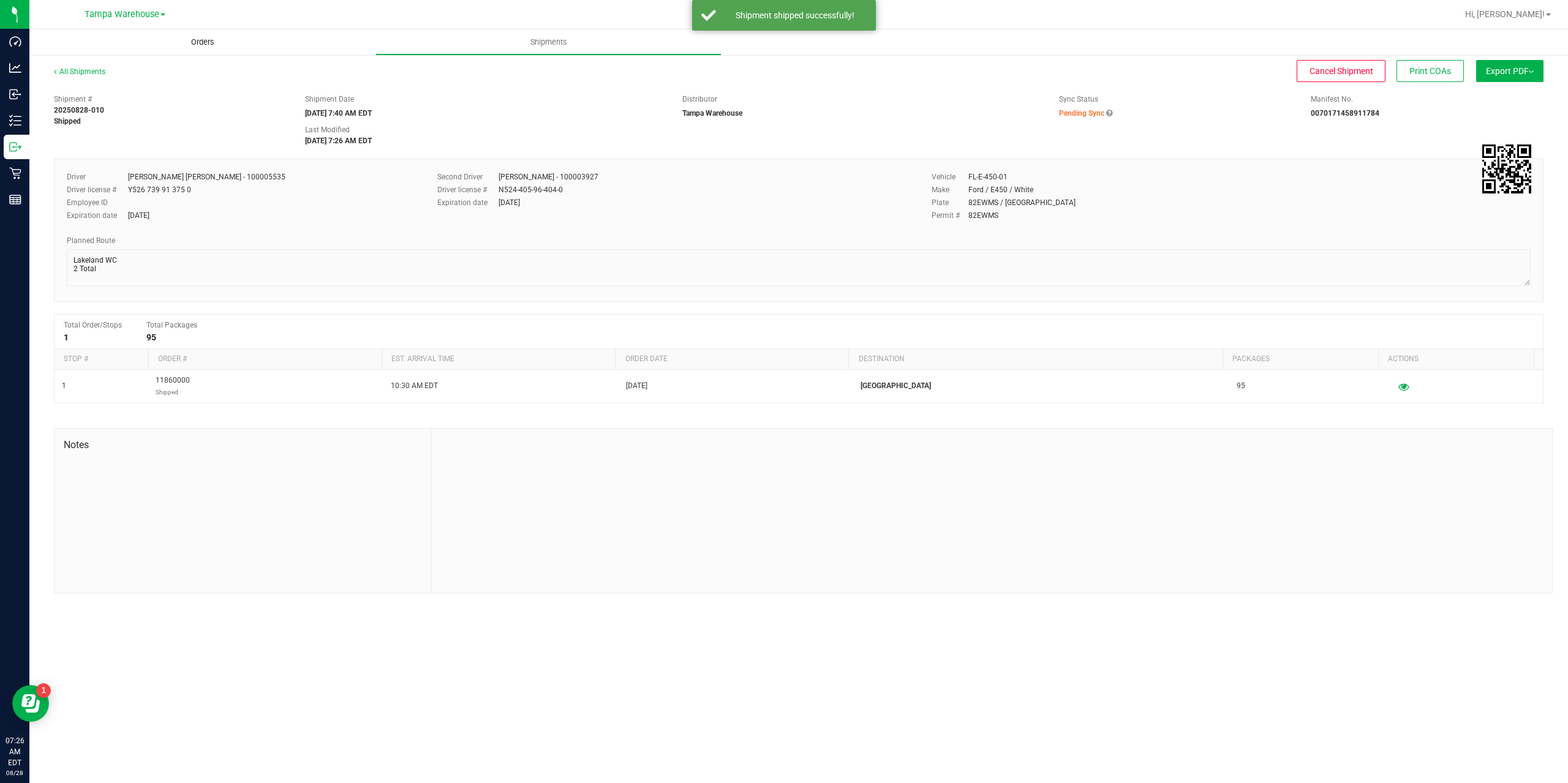
click at [194, 43] on span "Orders" at bounding box center [203, 42] width 57 height 11
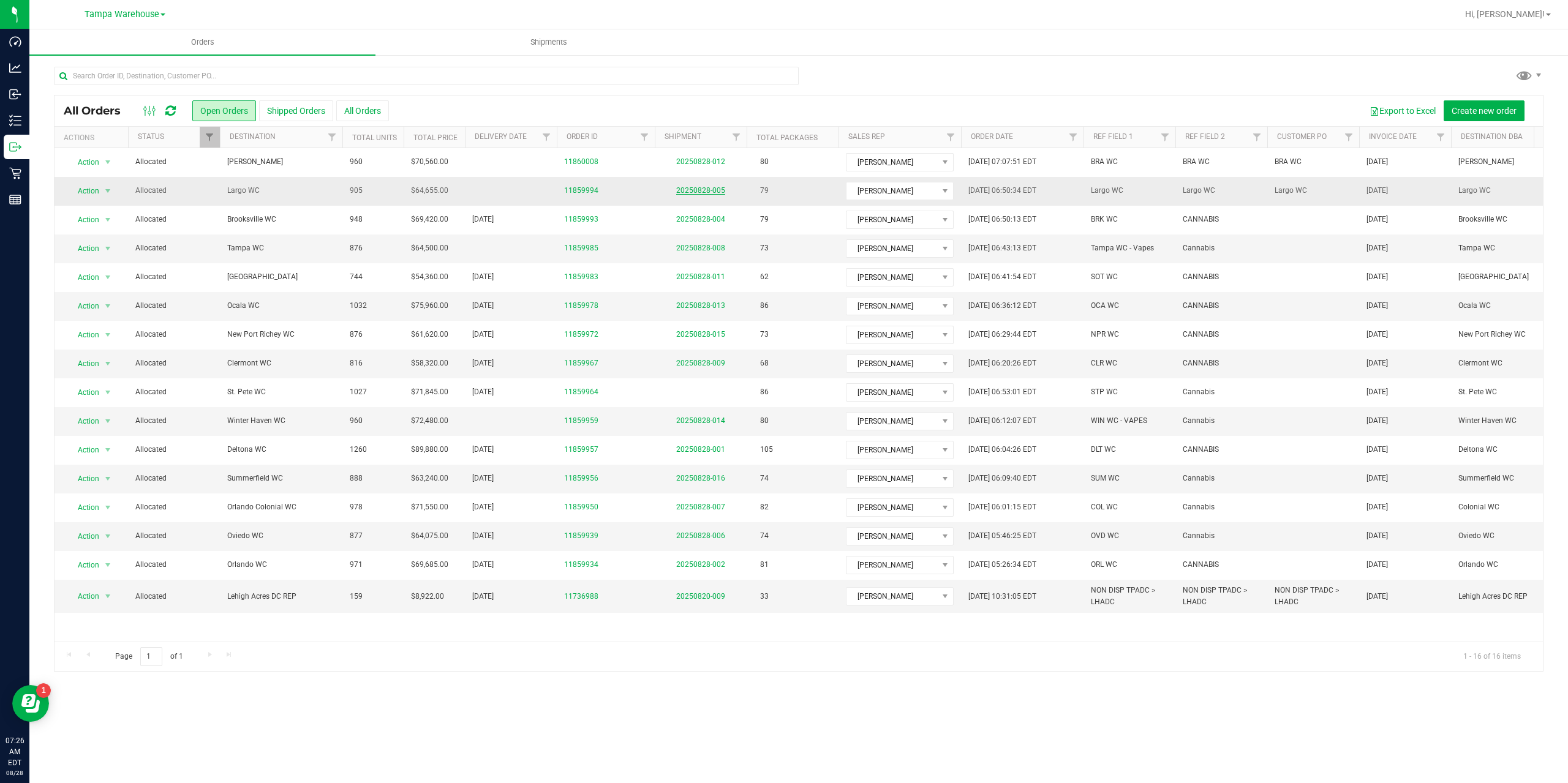
click at [687, 191] on link "20250828-005" at bounding box center [700, 190] width 49 height 9
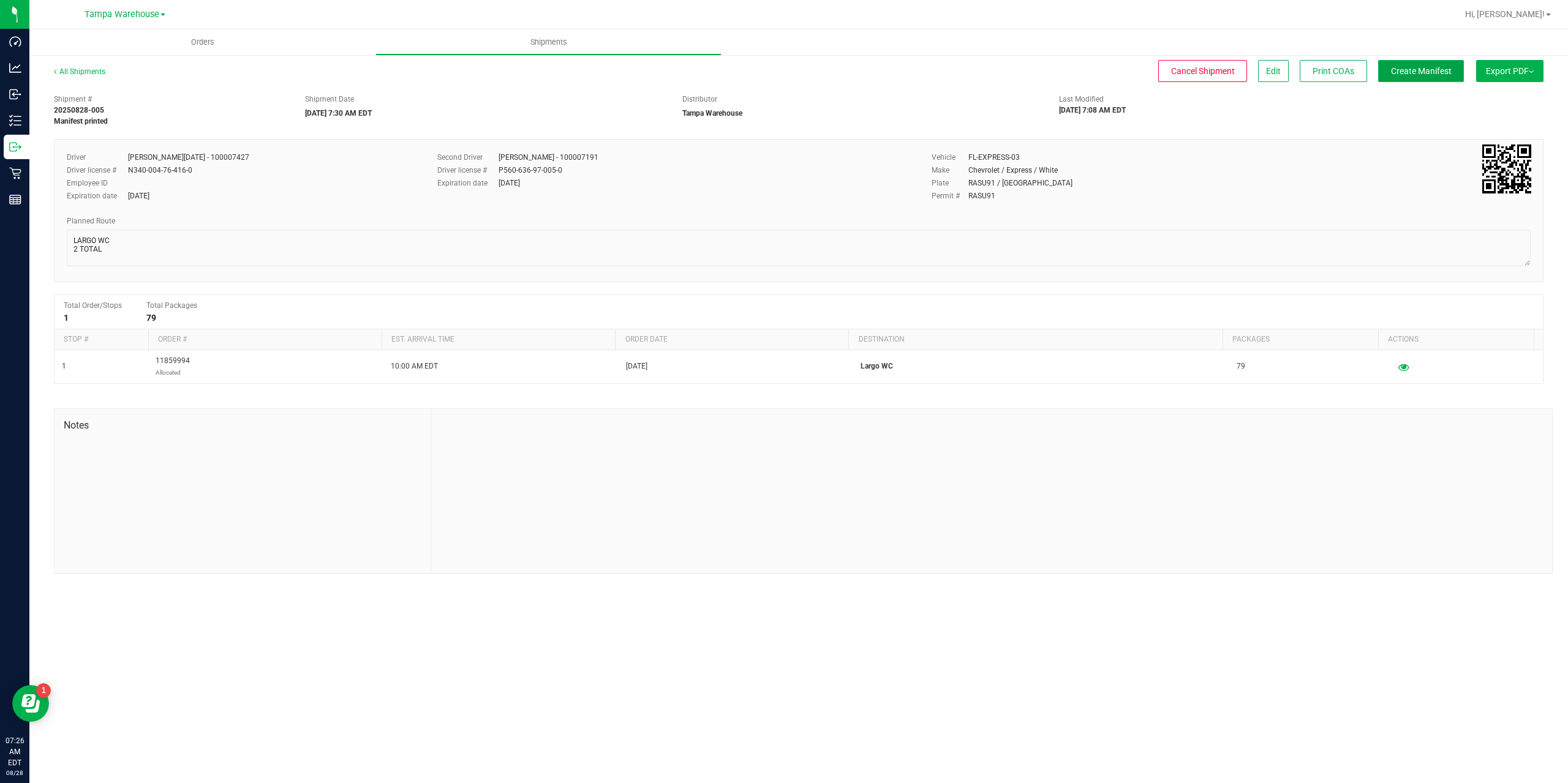
click at [1387, 75] on button "Create Manifest" at bounding box center [1421, 71] width 86 height 22
click at [1411, 68] on span "Ship Transfer" at bounding box center [1424, 71] width 50 height 10
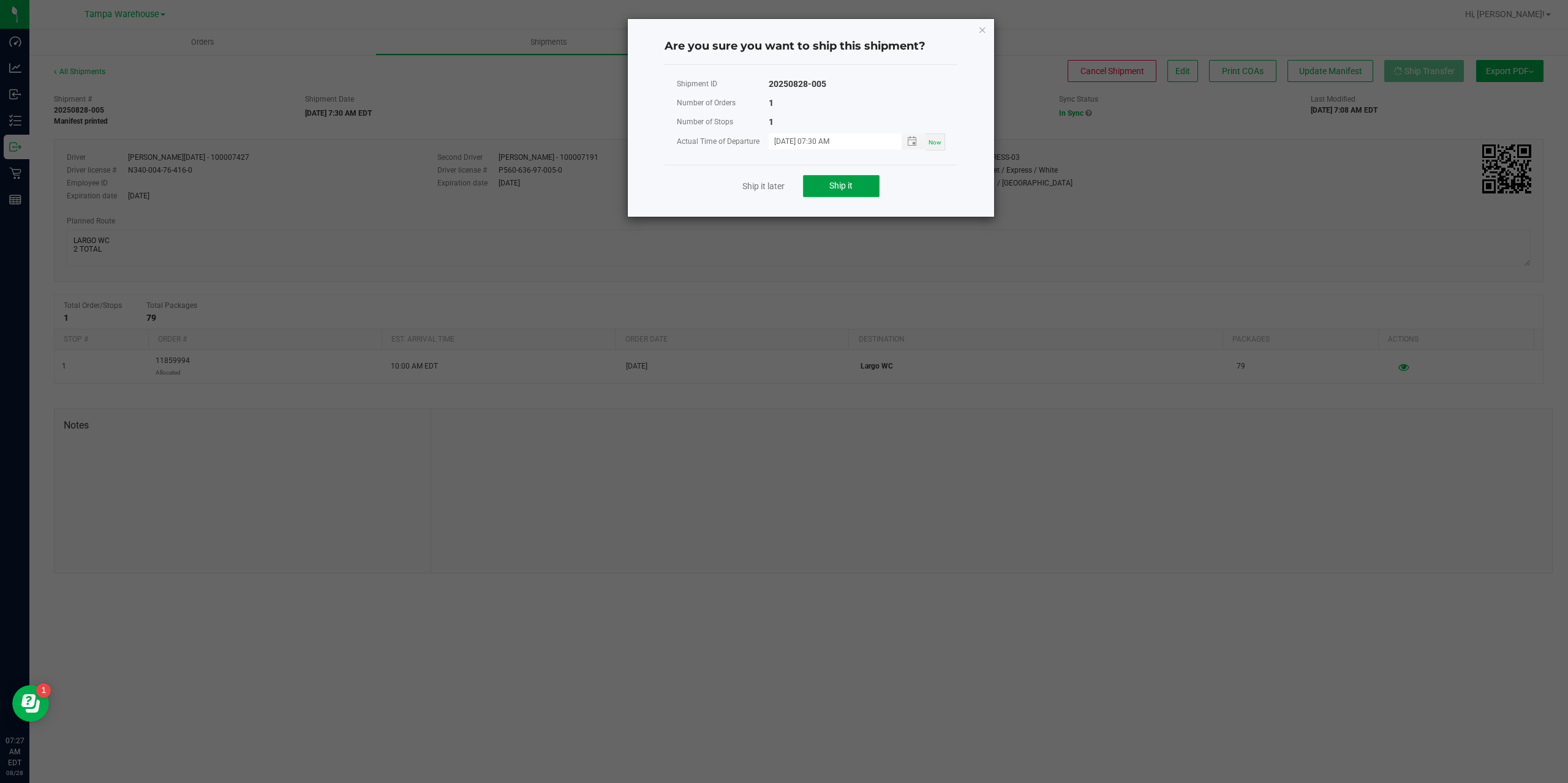
click at [837, 183] on span "Ship it" at bounding box center [841, 186] width 23 height 10
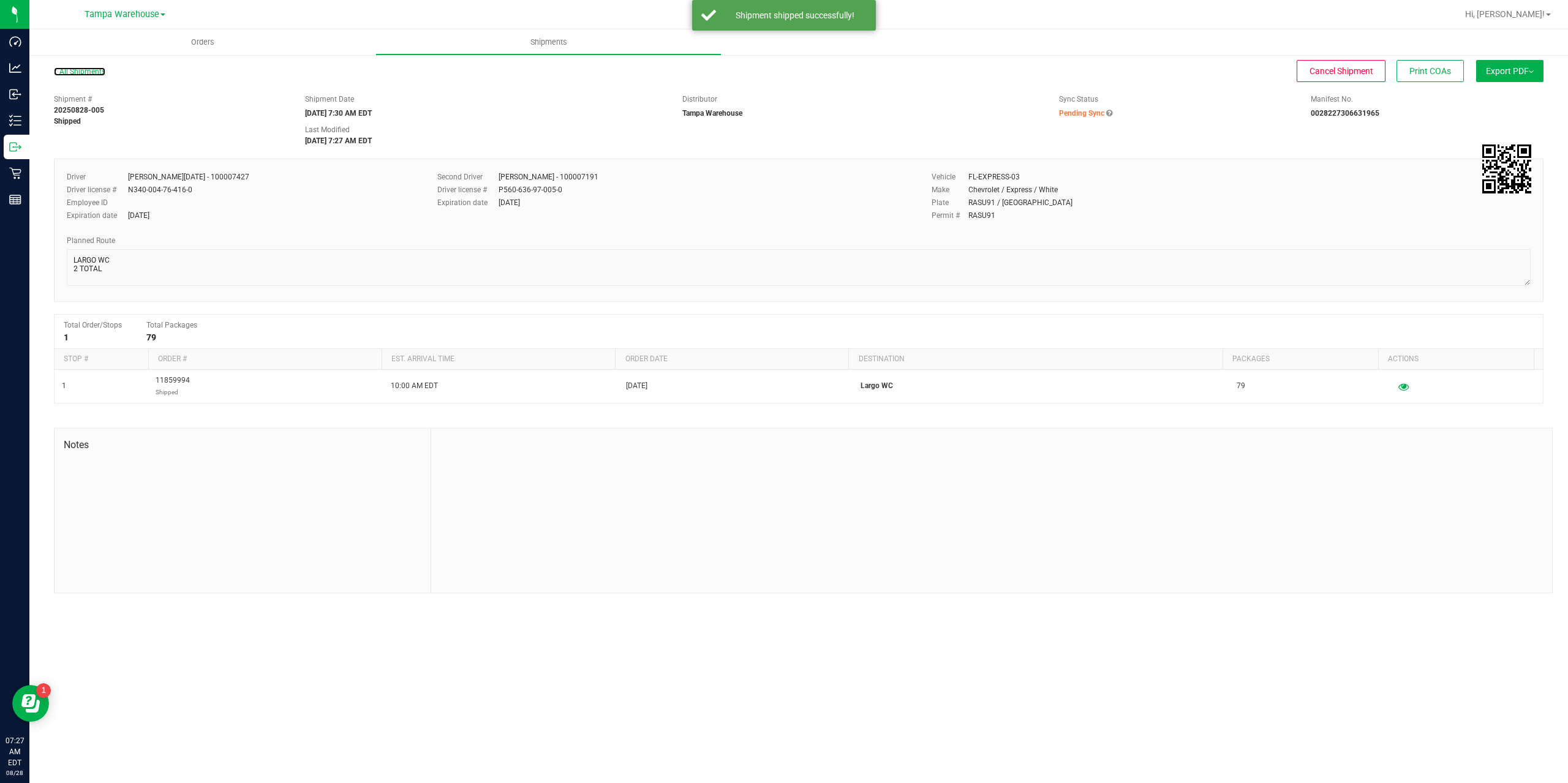
click at [76, 72] on link "All Shipments" at bounding box center [80, 71] width 52 height 9
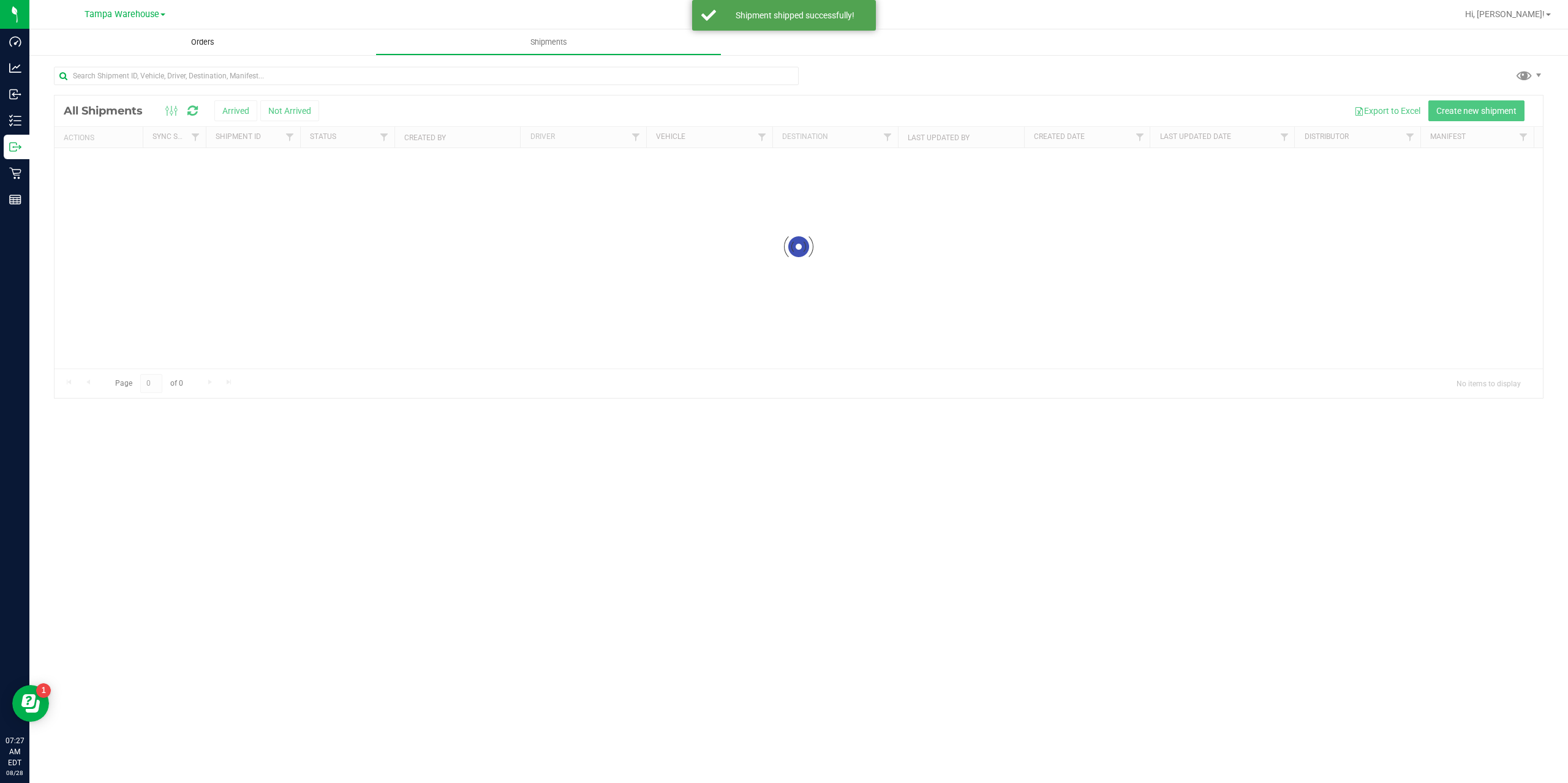
click at [210, 44] on span "Orders" at bounding box center [203, 42] width 57 height 11
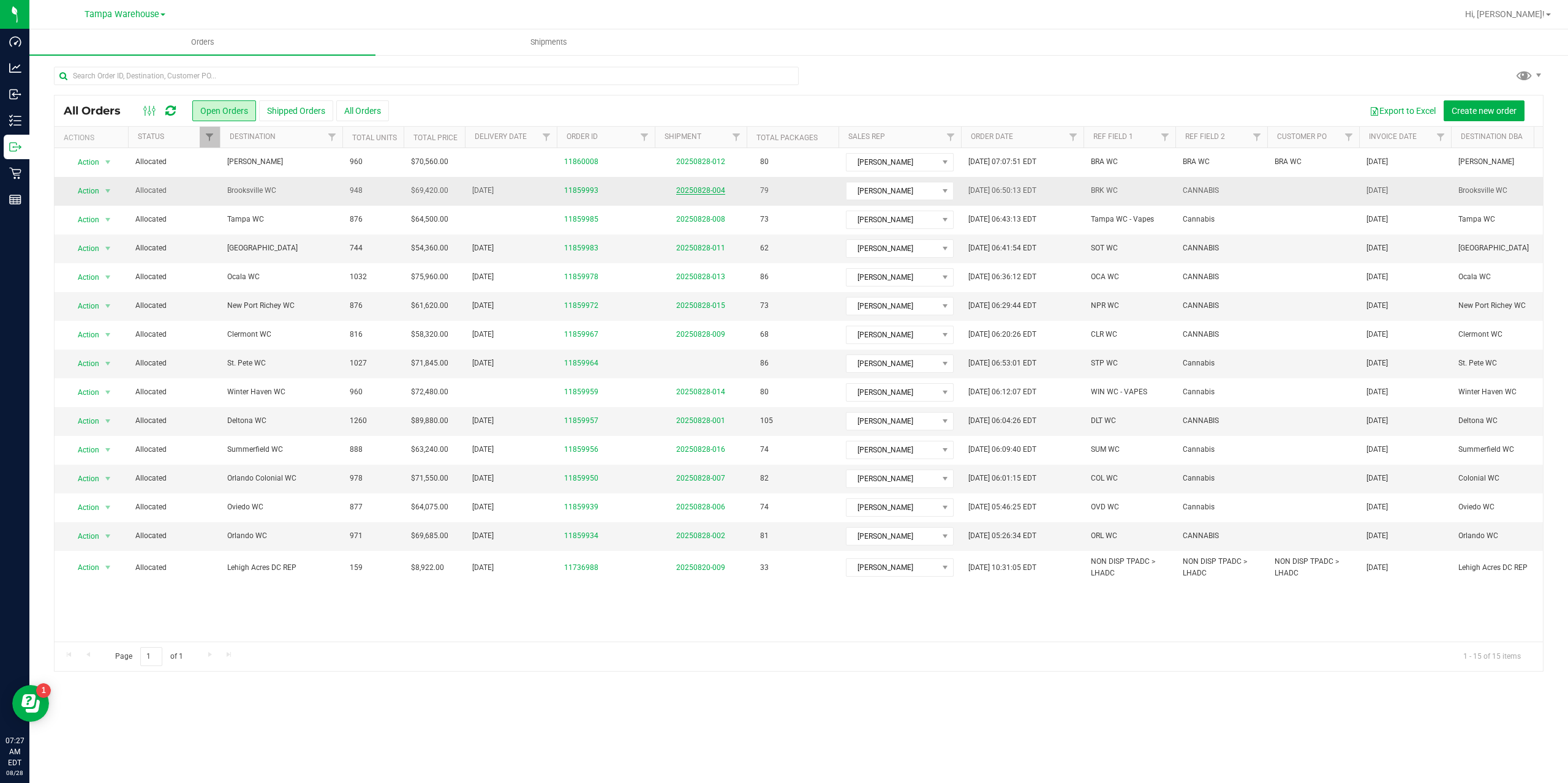
click at [693, 191] on link "20250828-004" at bounding box center [700, 190] width 49 height 9
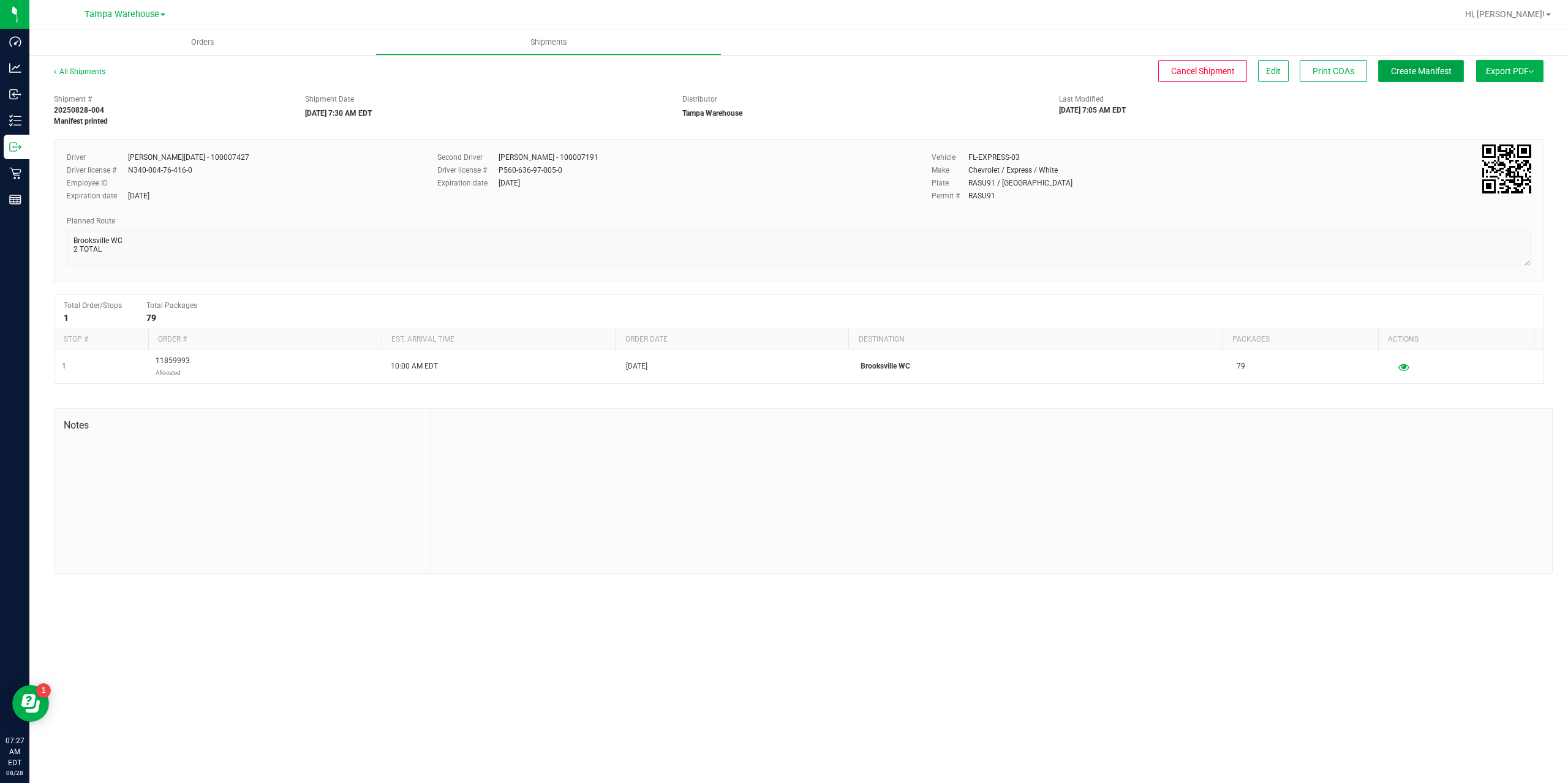
click at [1411, 79] on button "Create Manifest" at bounding box center [1421, 71] width 86 height 22
click at [1431, 78] on button "Ship Transfer" at bounding box center [1424, 71] width 80 height 22
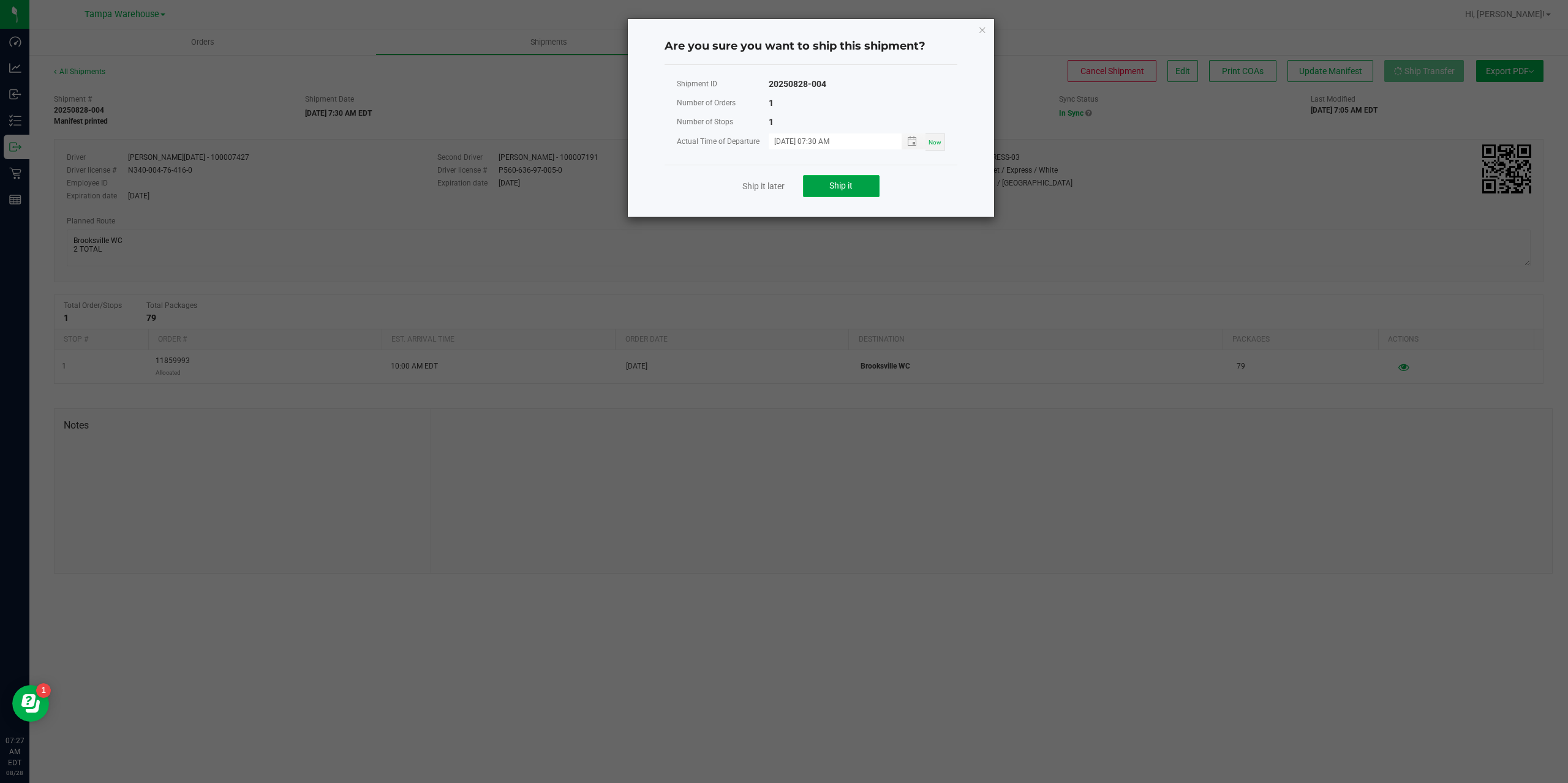
click at [860, 183] on button "Ship it" at bounding box center [841, 186] width 76 height 22
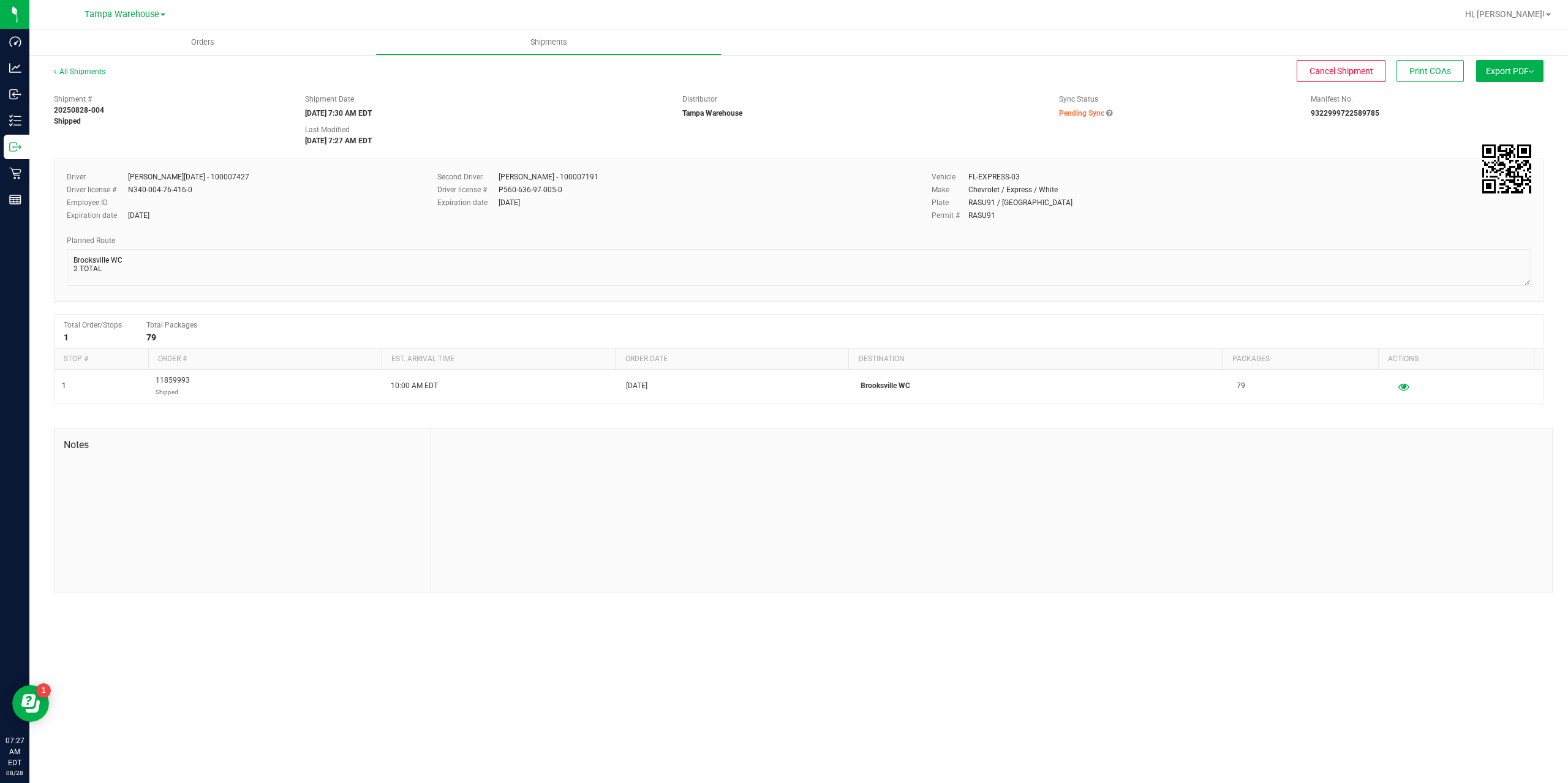
click at [1066, 118] on div "Sync Status Pending Sync" at bounding box center [1175, 106] width 251 height 25
click at [1069, 114] on span "Pending Sync" at bounding box center [1081, 113] width 45 height 9
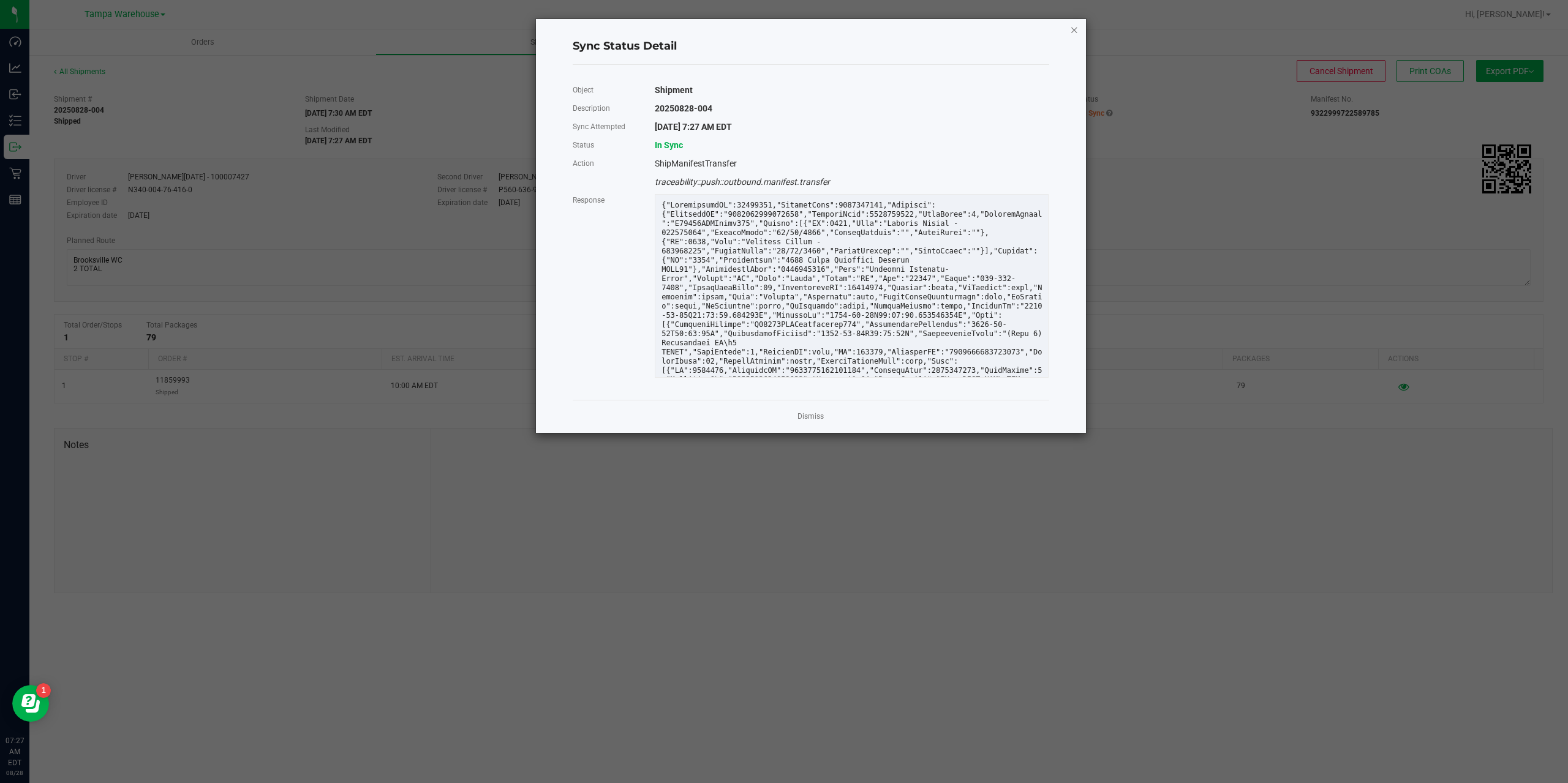
click at [1074, 35] on icon "Close" at bounding box center [1074, 29] width 9 height 15
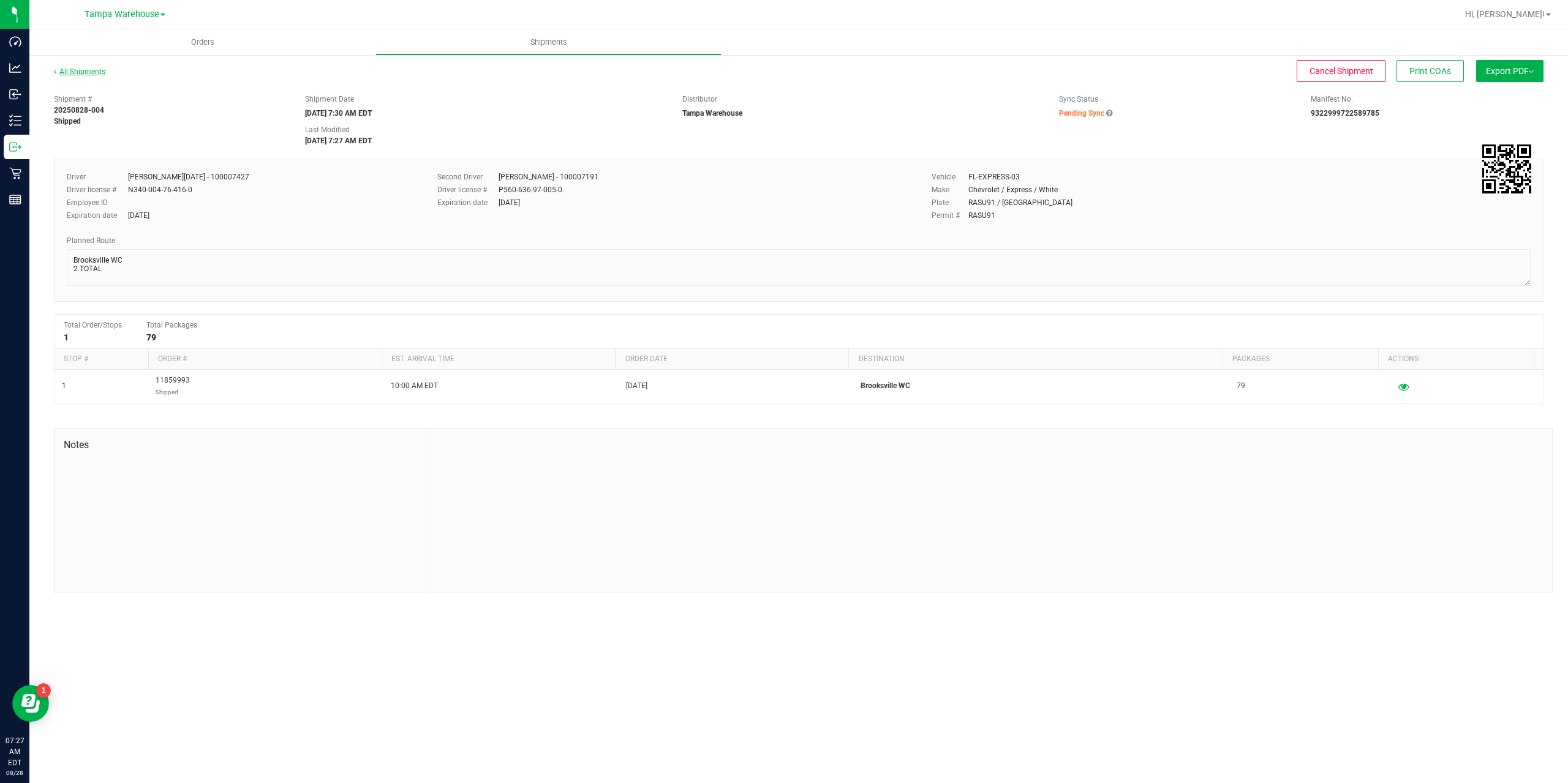
click at [99, 71] on link "All Shipments" at bounding box center [80, 71] width 52 height 9
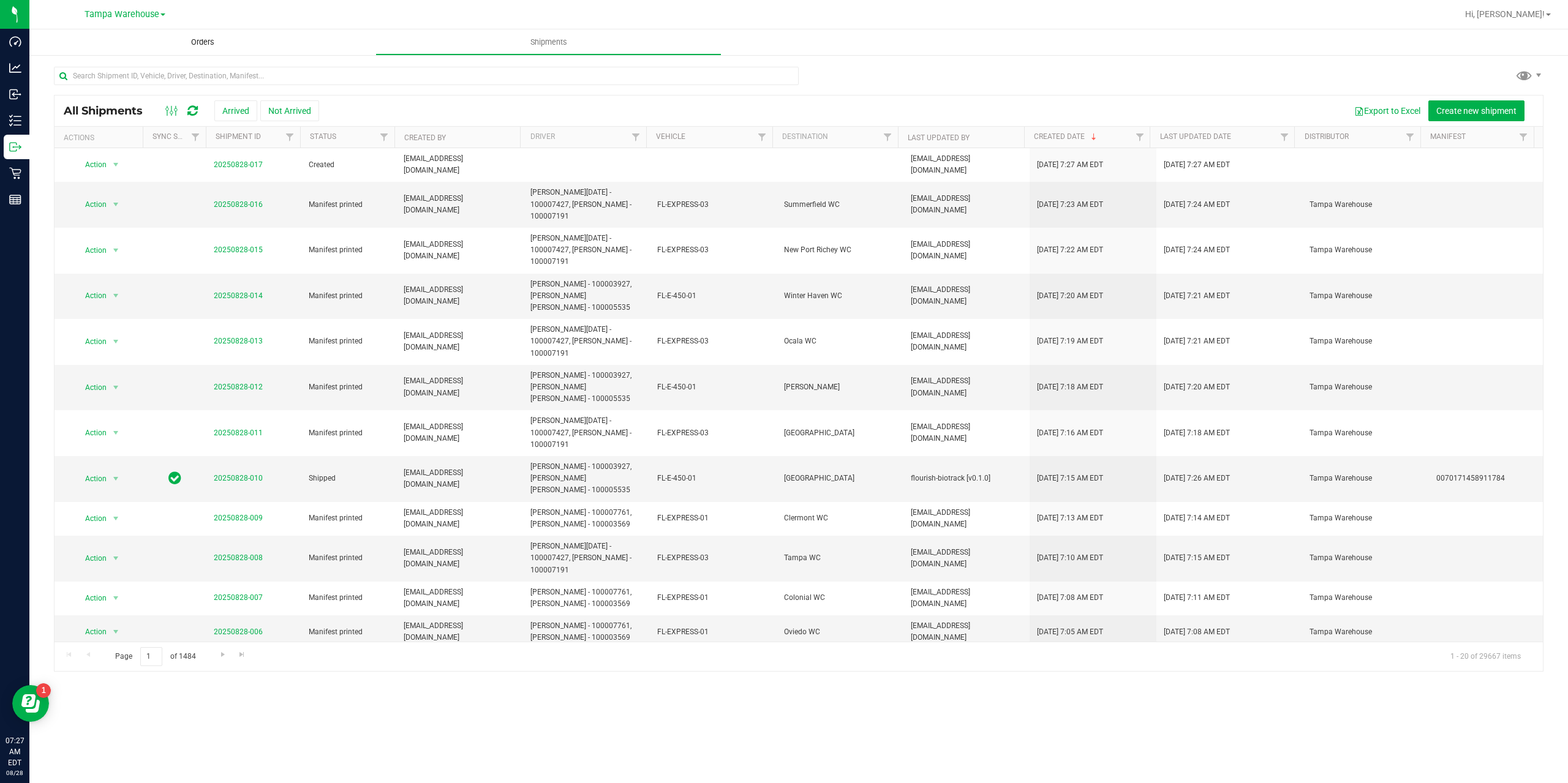
click at [192, 41] on span "Orders" at bounding box center [203, 42] width 57 height 11
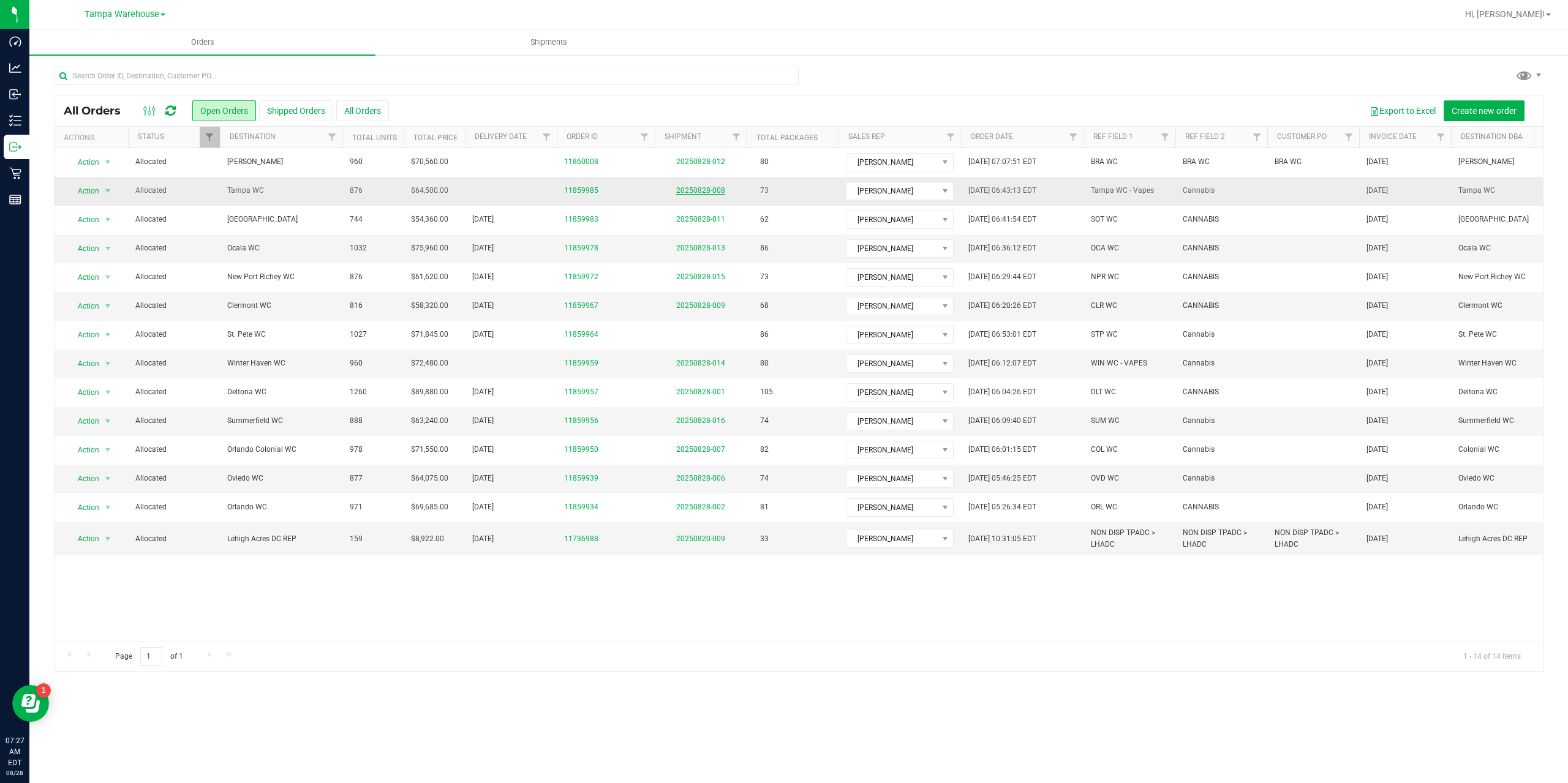
click at [688, 186] on link "20250828-008" at bounding box center [700, 190] width 49 height 9
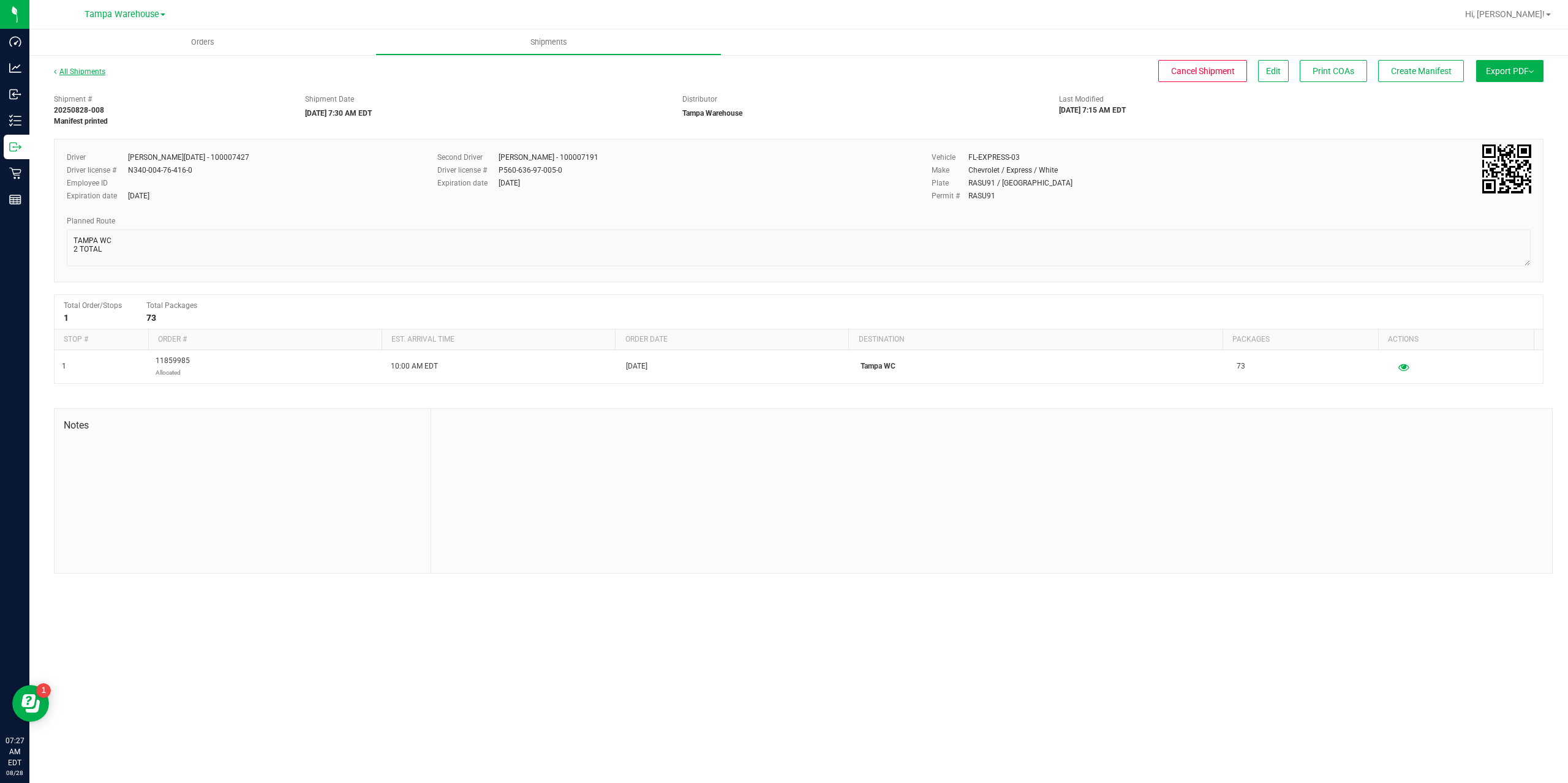
click at [104, 71] on link "All Shipments" at bounding box center [80, 71] width 52 height 9
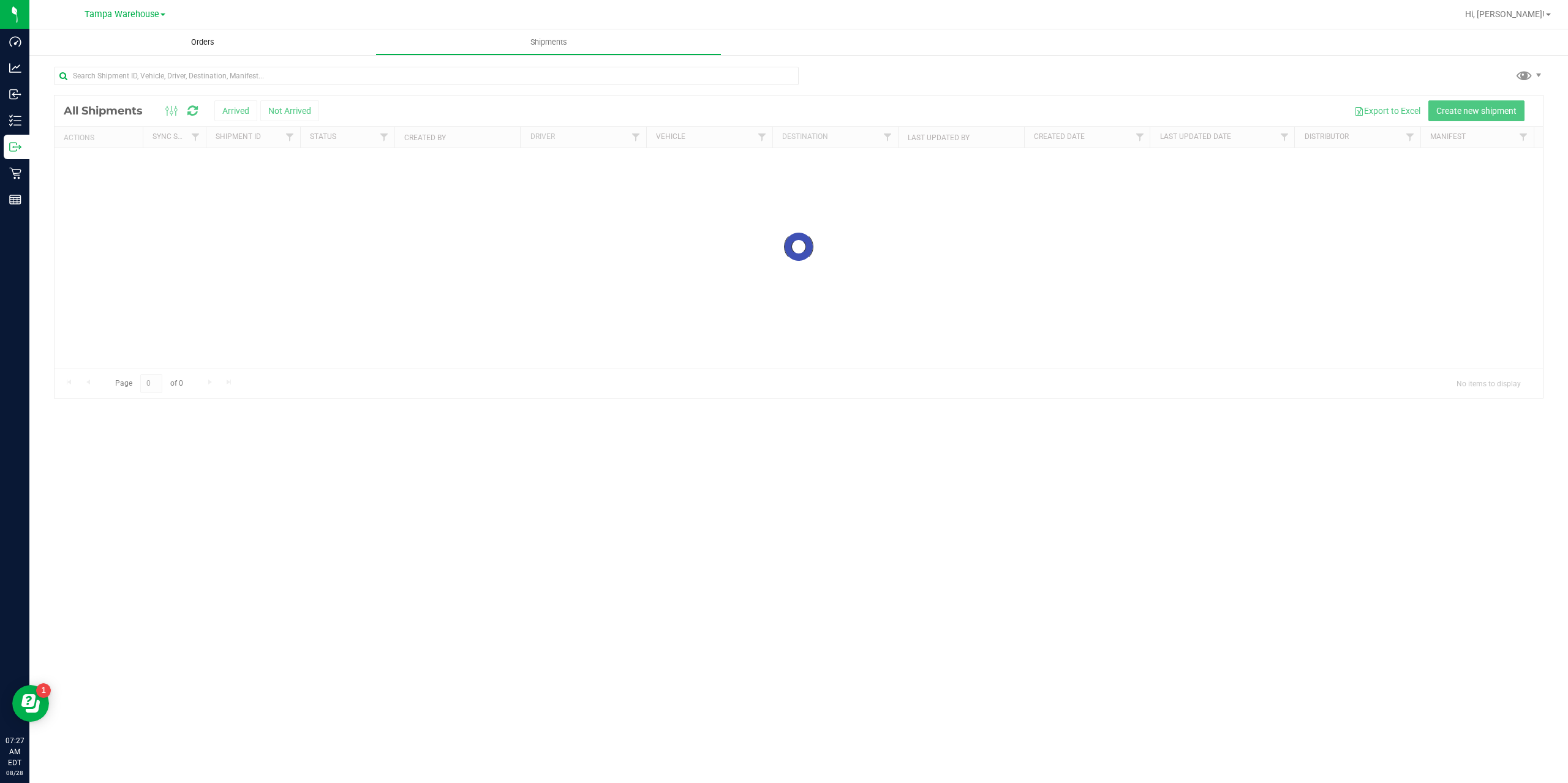
click at [204, 36] on uib-tab-heading "Orders" at bounding box center [202, 42] width 346 height 25
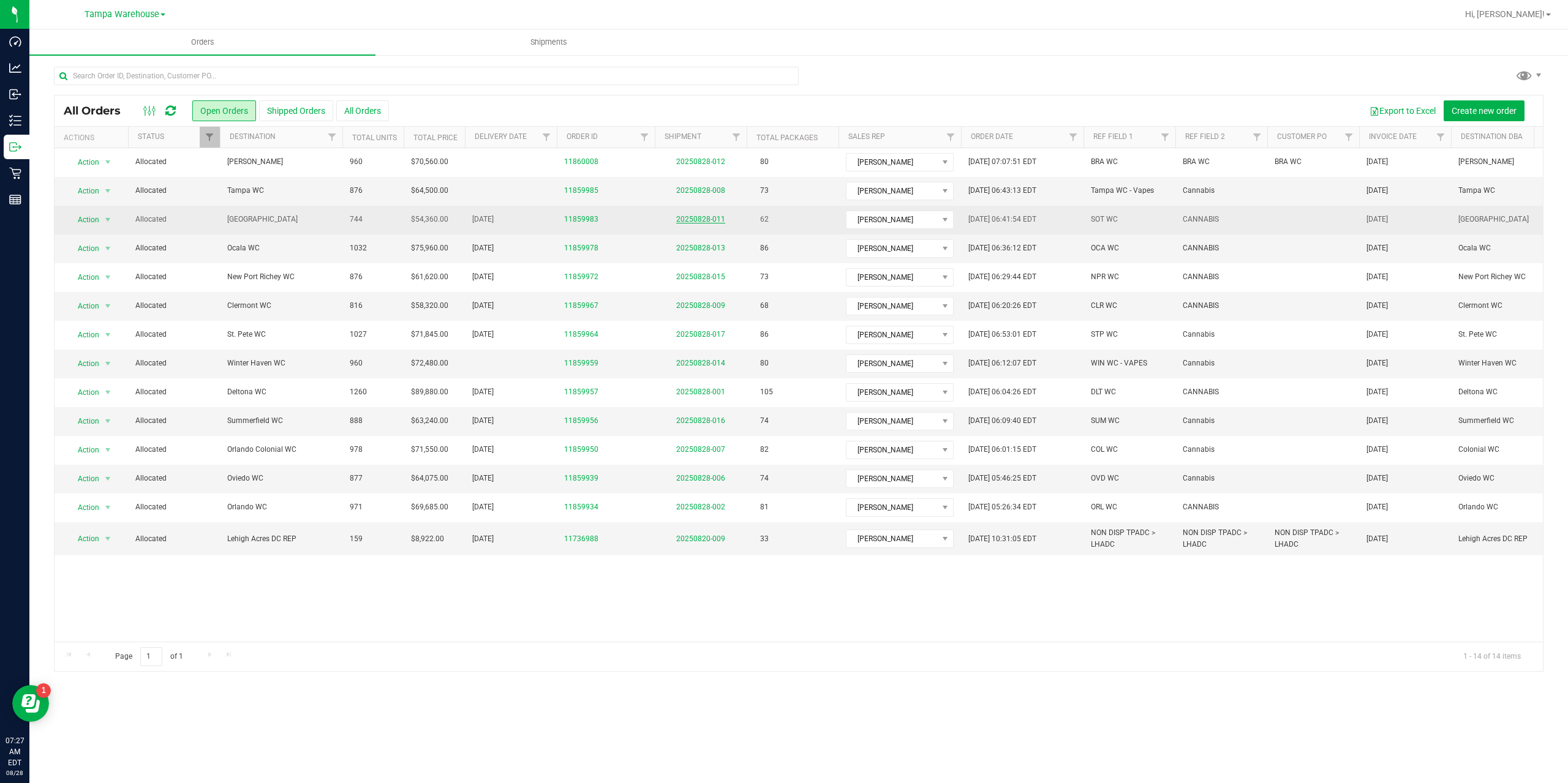
click at [688, 217] on link "20250828-011" at bounding box center [700, 219] width 49 height 9
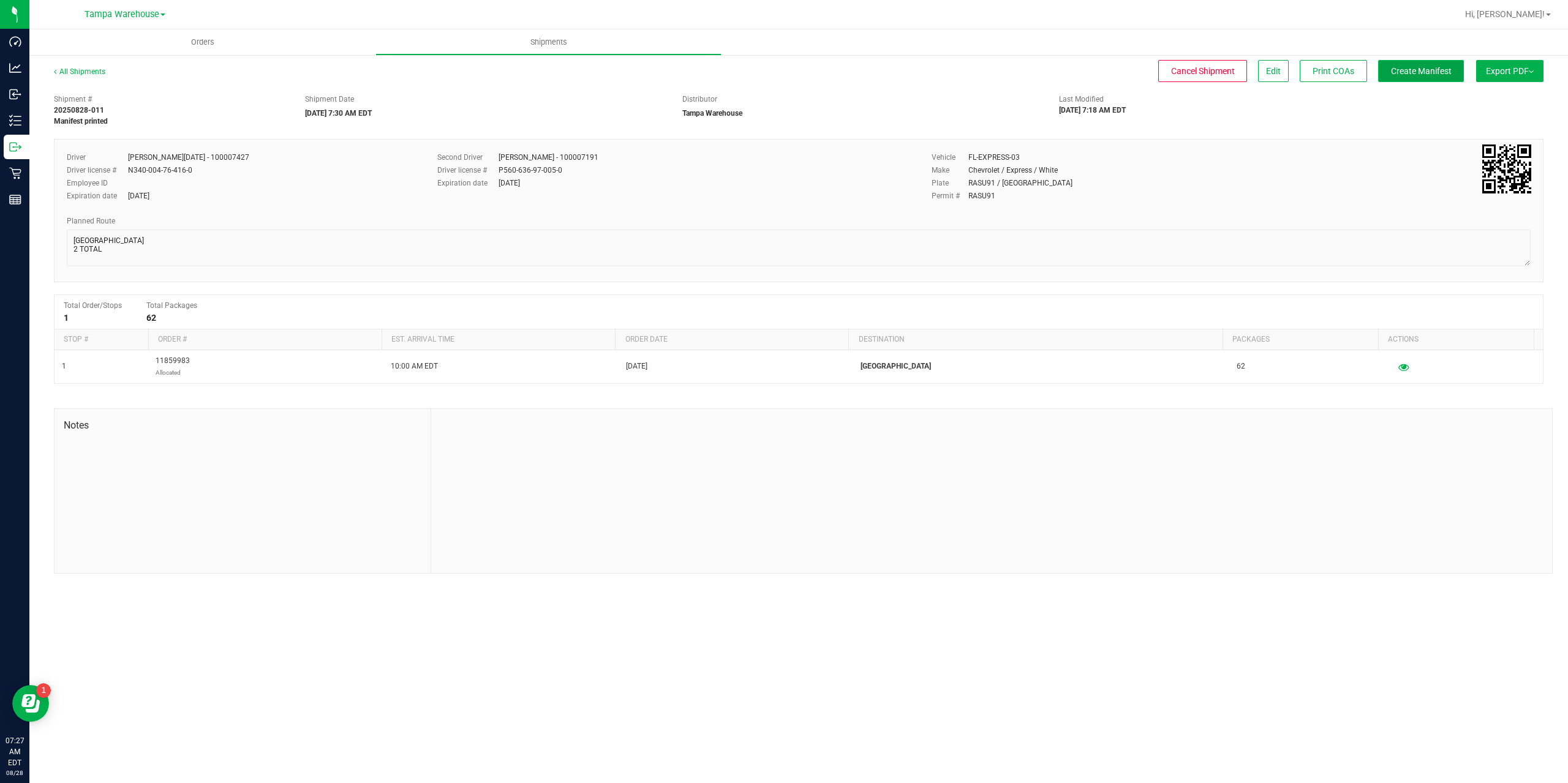
click at [1386, 74] on button "Create Manifest" at bounding box center [1421, 71] width 86 height 22
click at [1421, 70] on span "Ship Transfer" at bounding box center [1424, 71] width 50 height 10
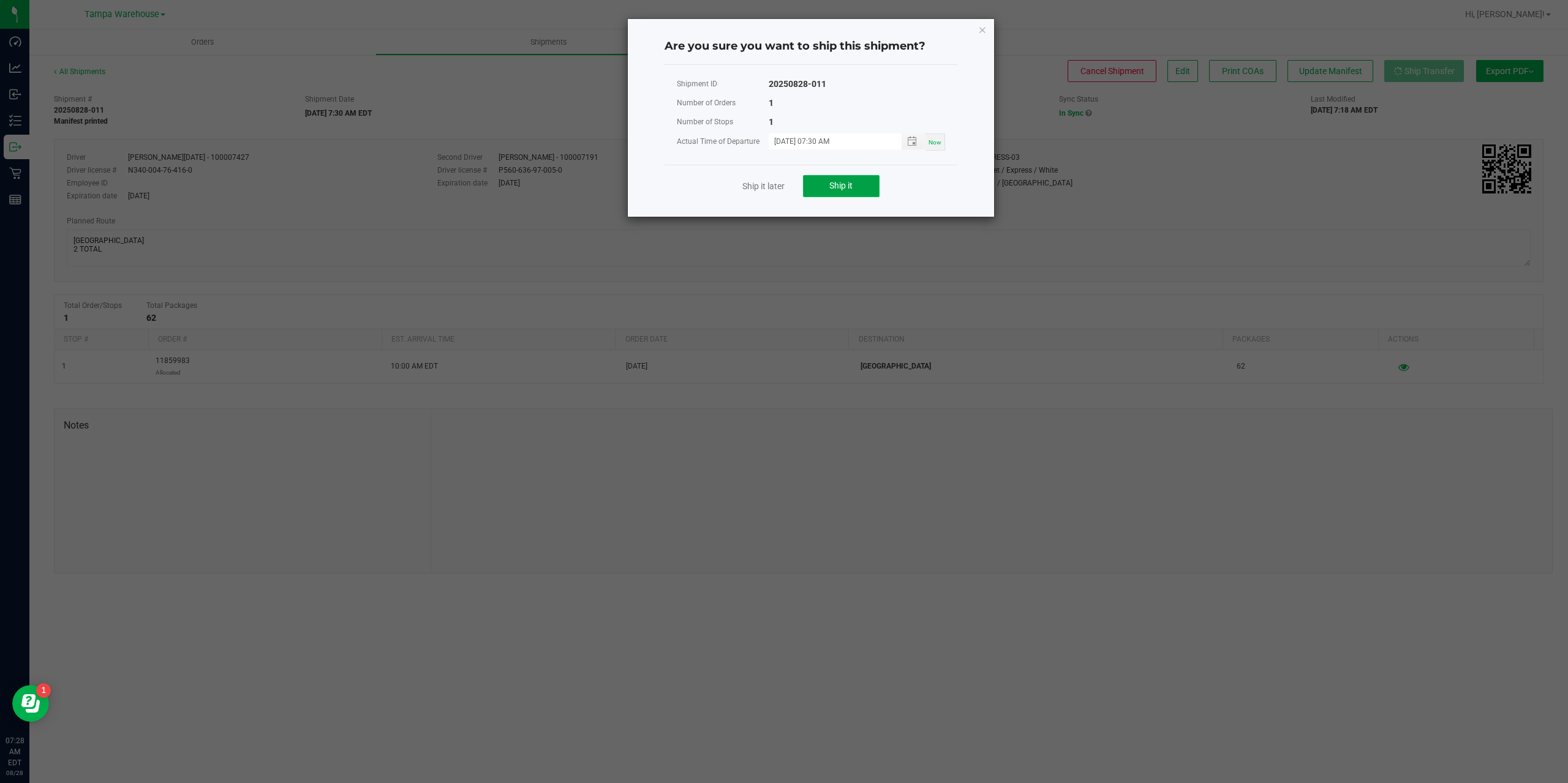
click at [852, 178] on button "Ship it" at bounding box center [841, 186] width 76 height 22
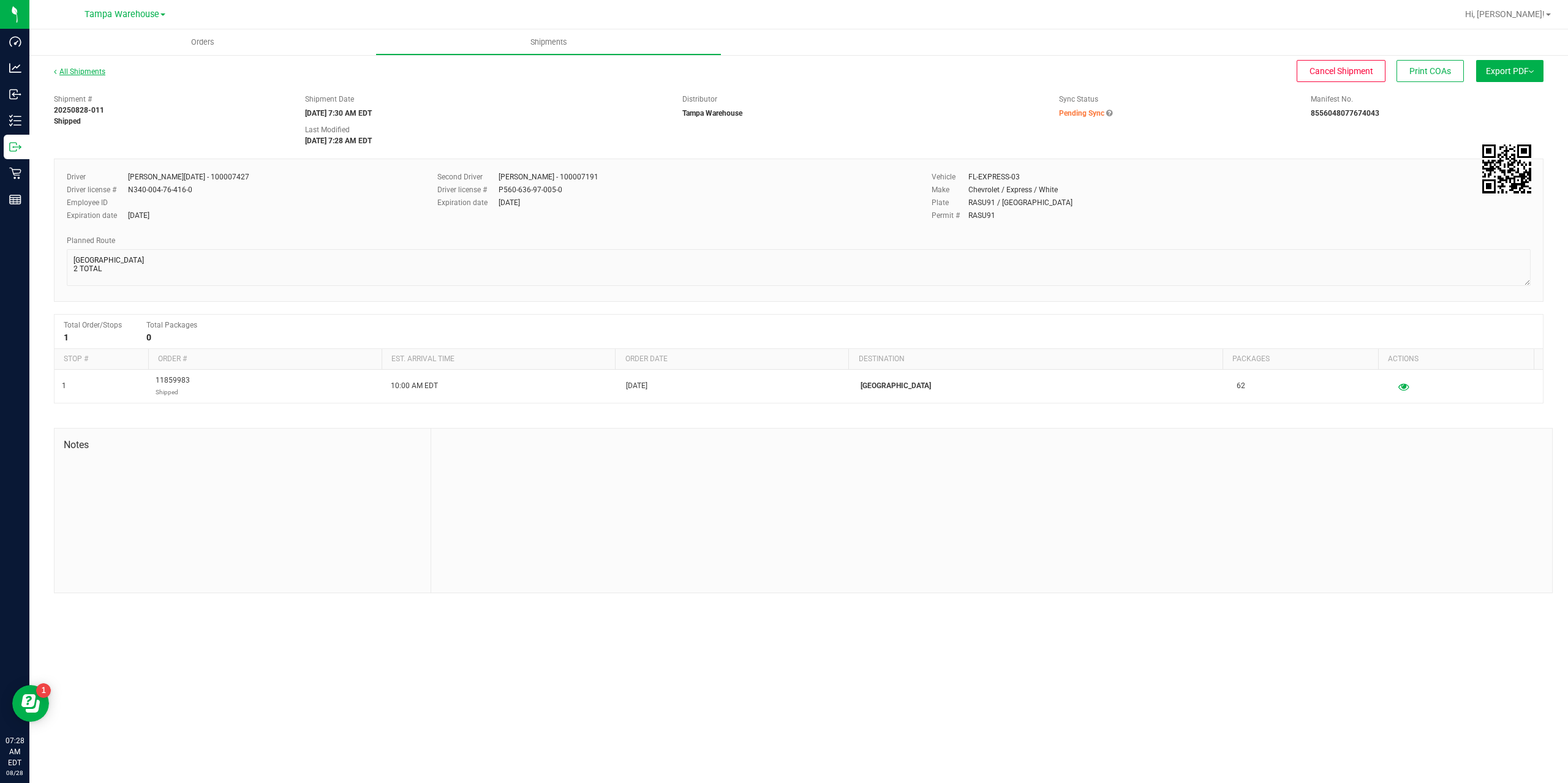
click at [97, 70] on link "All Shipments" at bounding box center [80, 71] width 52 height 9
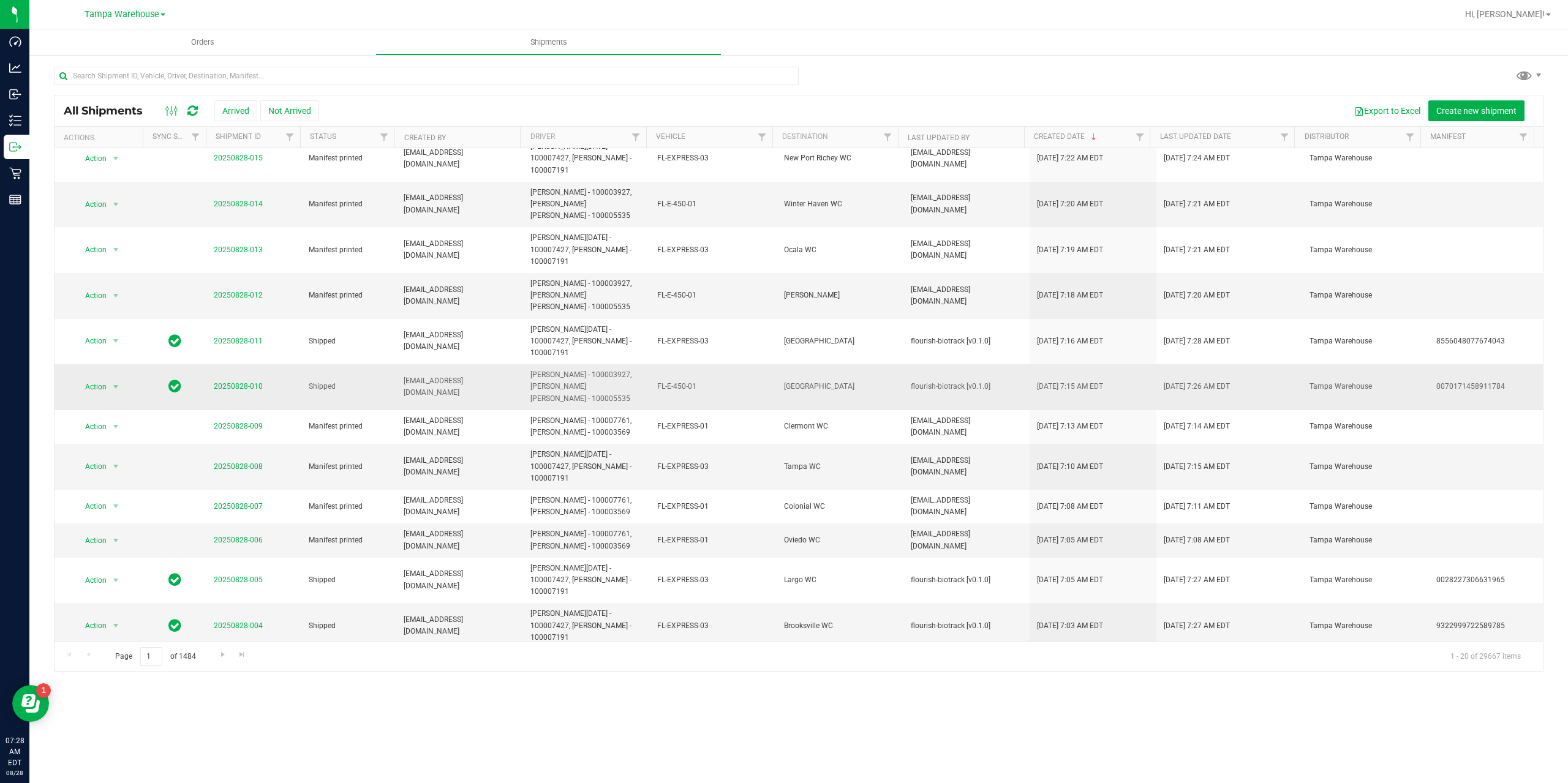
scroll to position [213, 0]
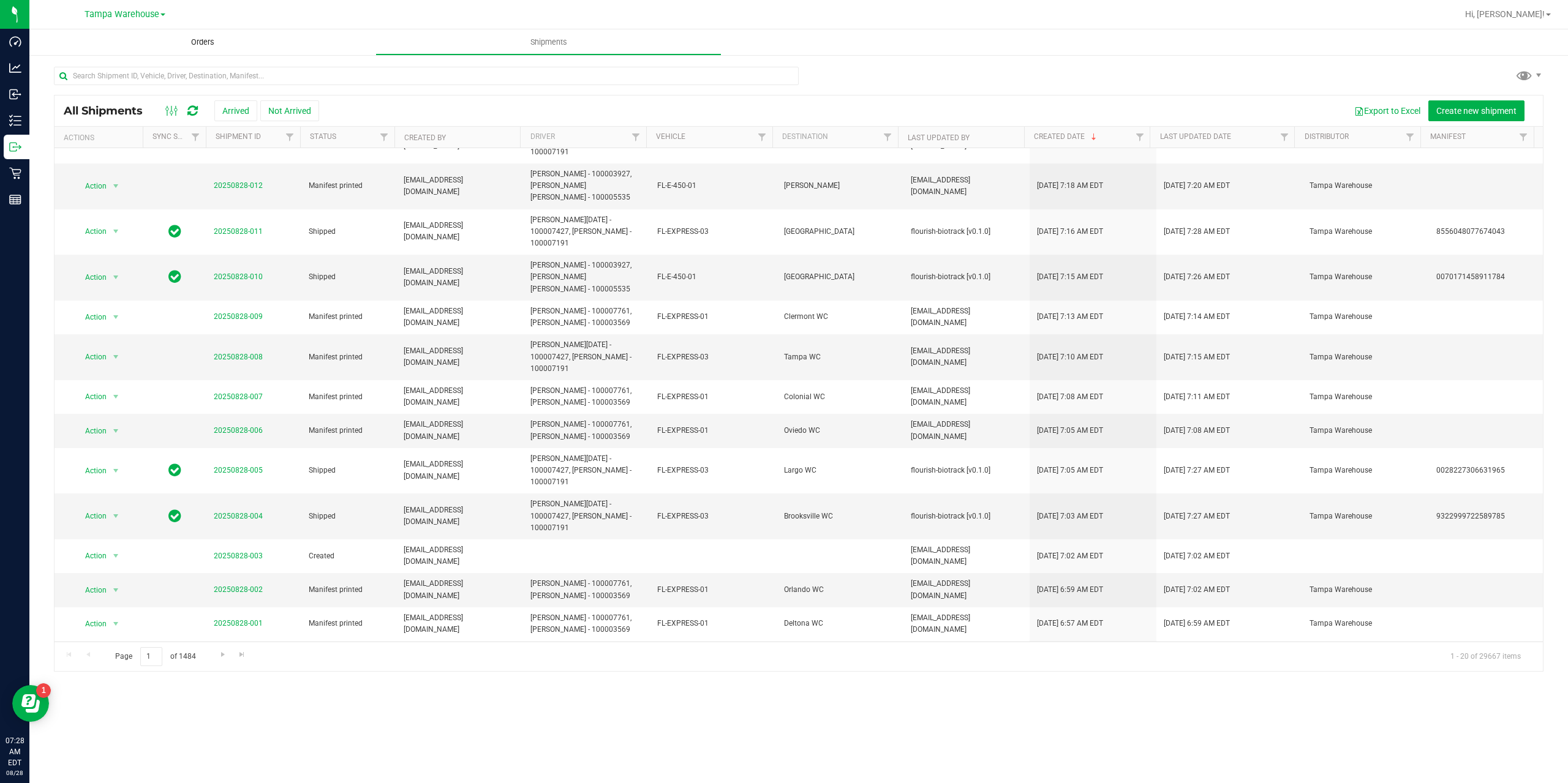
click at [193, 43] on span "Orders" at bounding box center [203, 42] width 57 height 11
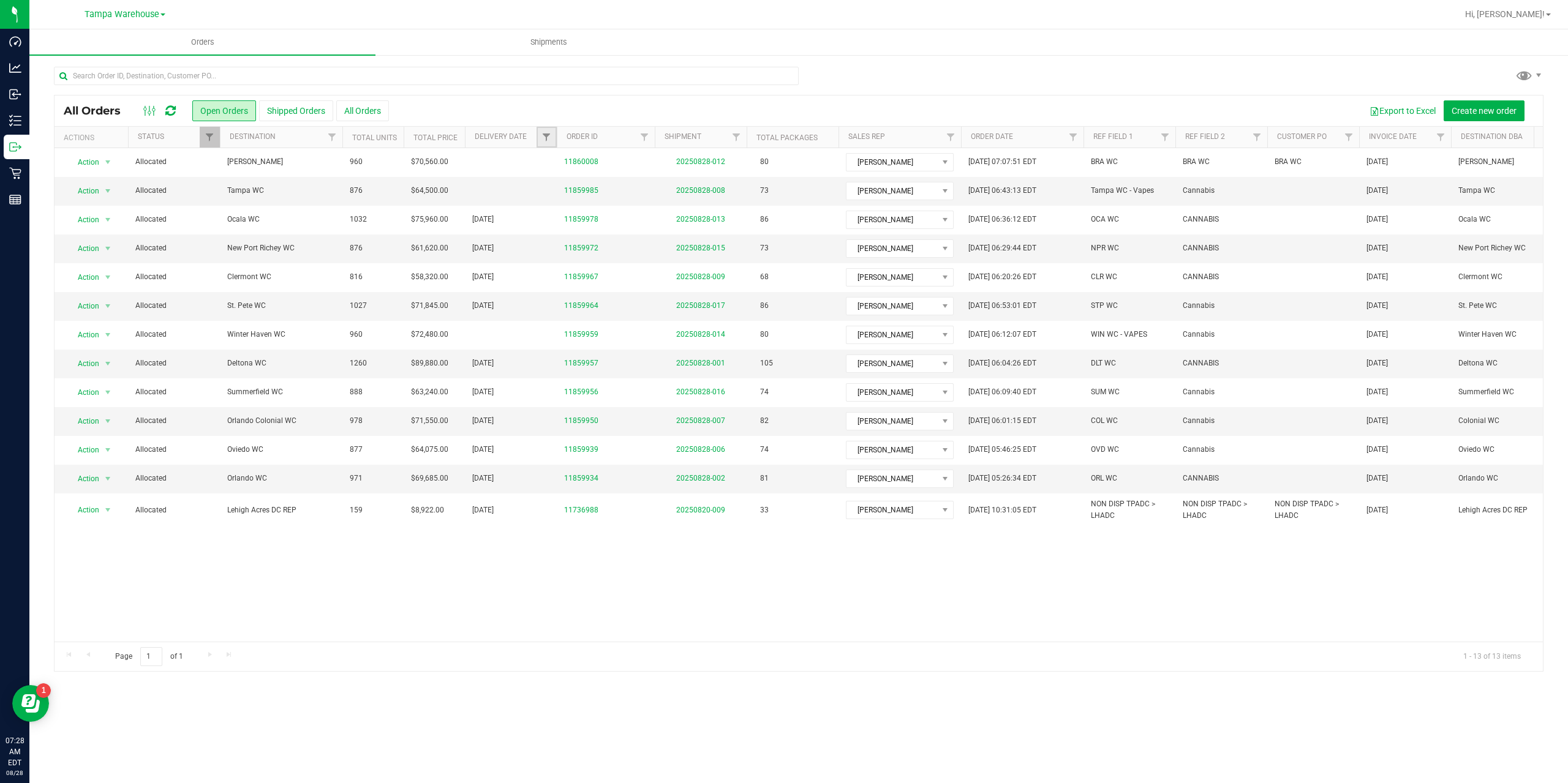
click at [546, 132] on link "Filter" at bounding box center [546, 137] width 21 height 21
click at [655, 213] on span "select" at bounding box center [660, 211] width 10 height 10
click at [628, 356] on link "28" at bounding box center [626, 358] width 18 height 19
type input "8/28/2025"
drag, startPoint x: 565, startPoint y: 249, endPoint x: 558, endPoint y: 247, distance: 7.3
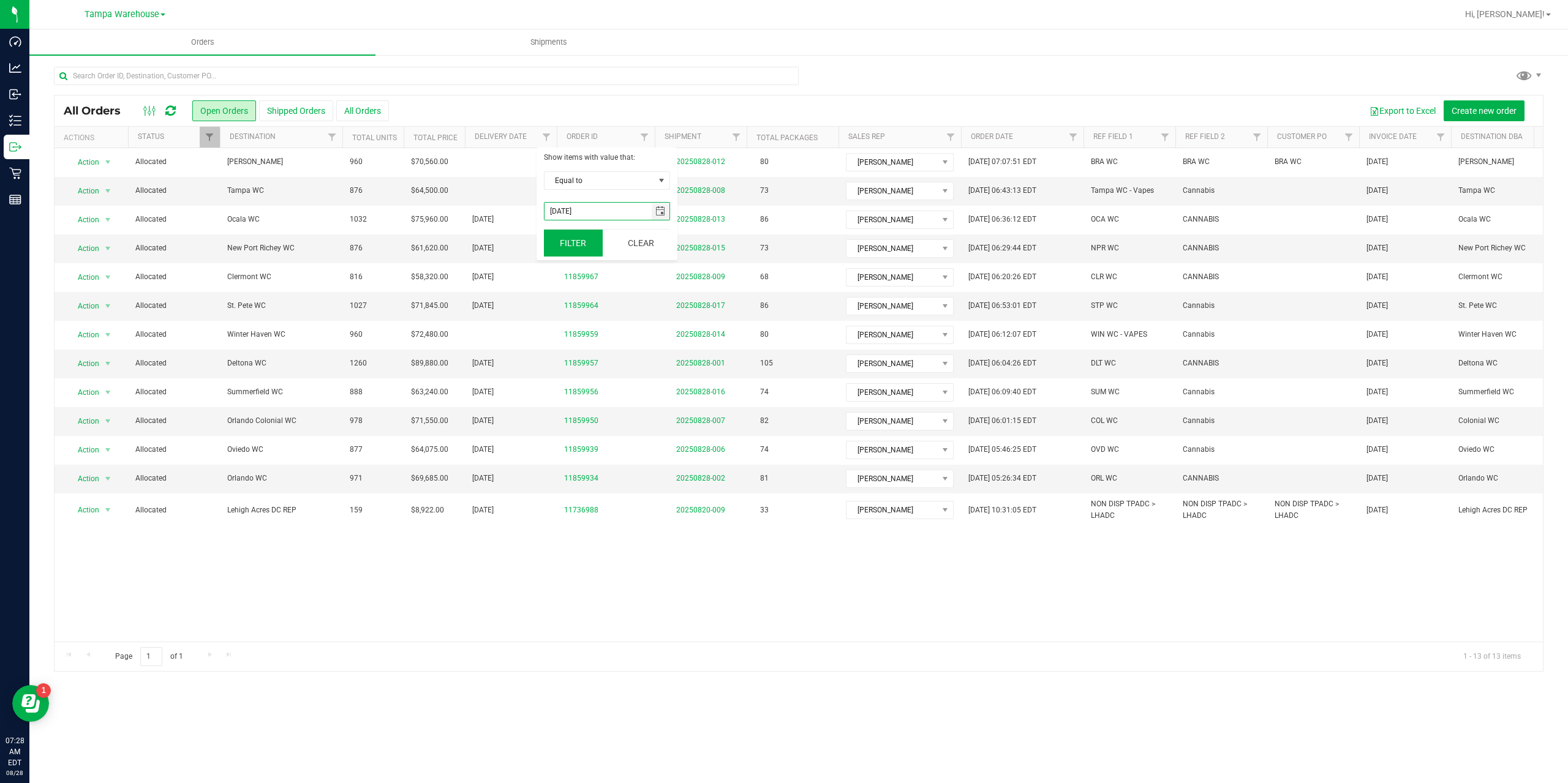
click at [565, 249] on button "Filter" at bounding box center [573, 242] width 59 height 27
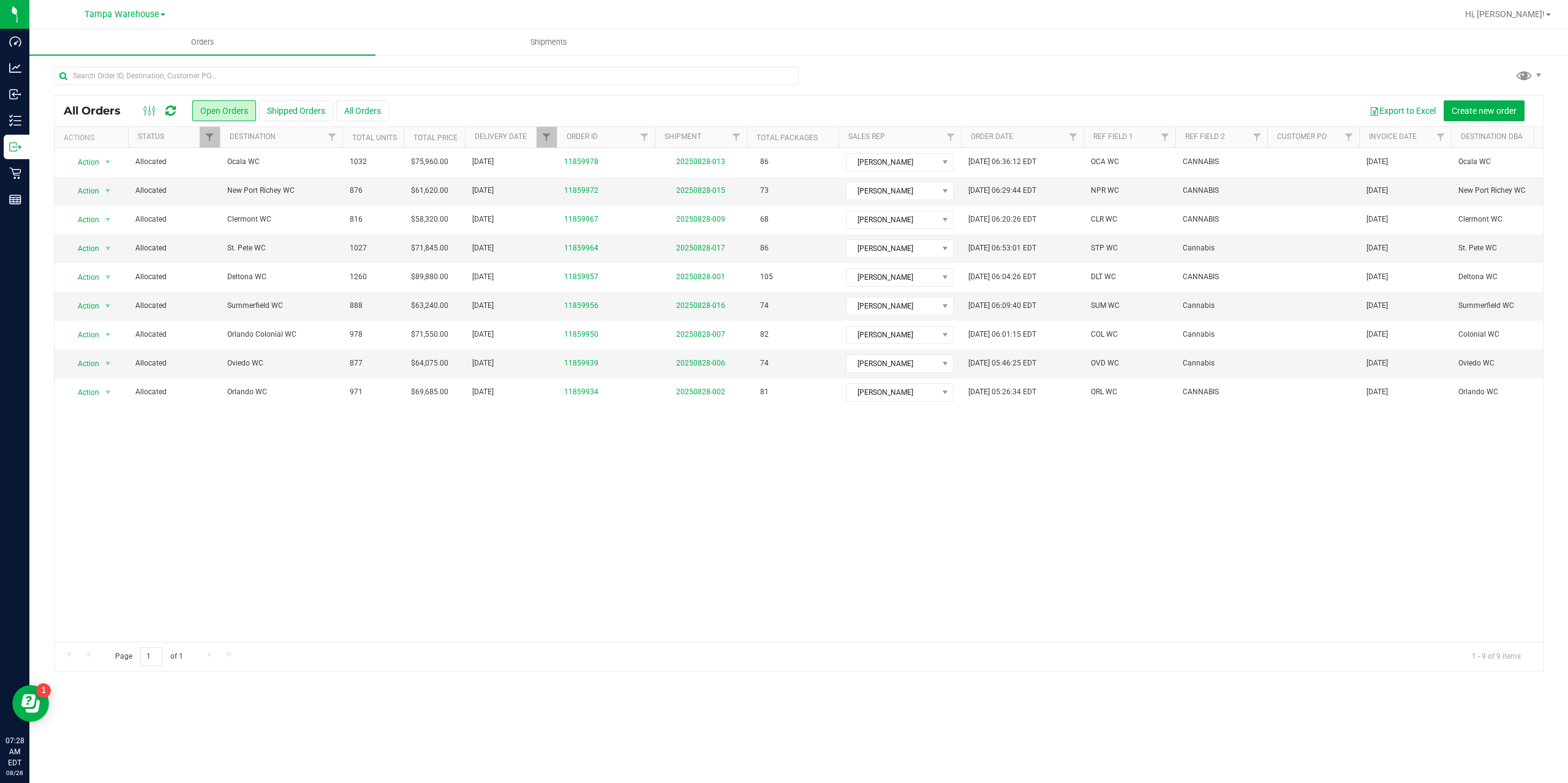
click at [307, 112] on button "Shipped Orders" at bounding box center [296, 111] width 74 height 21
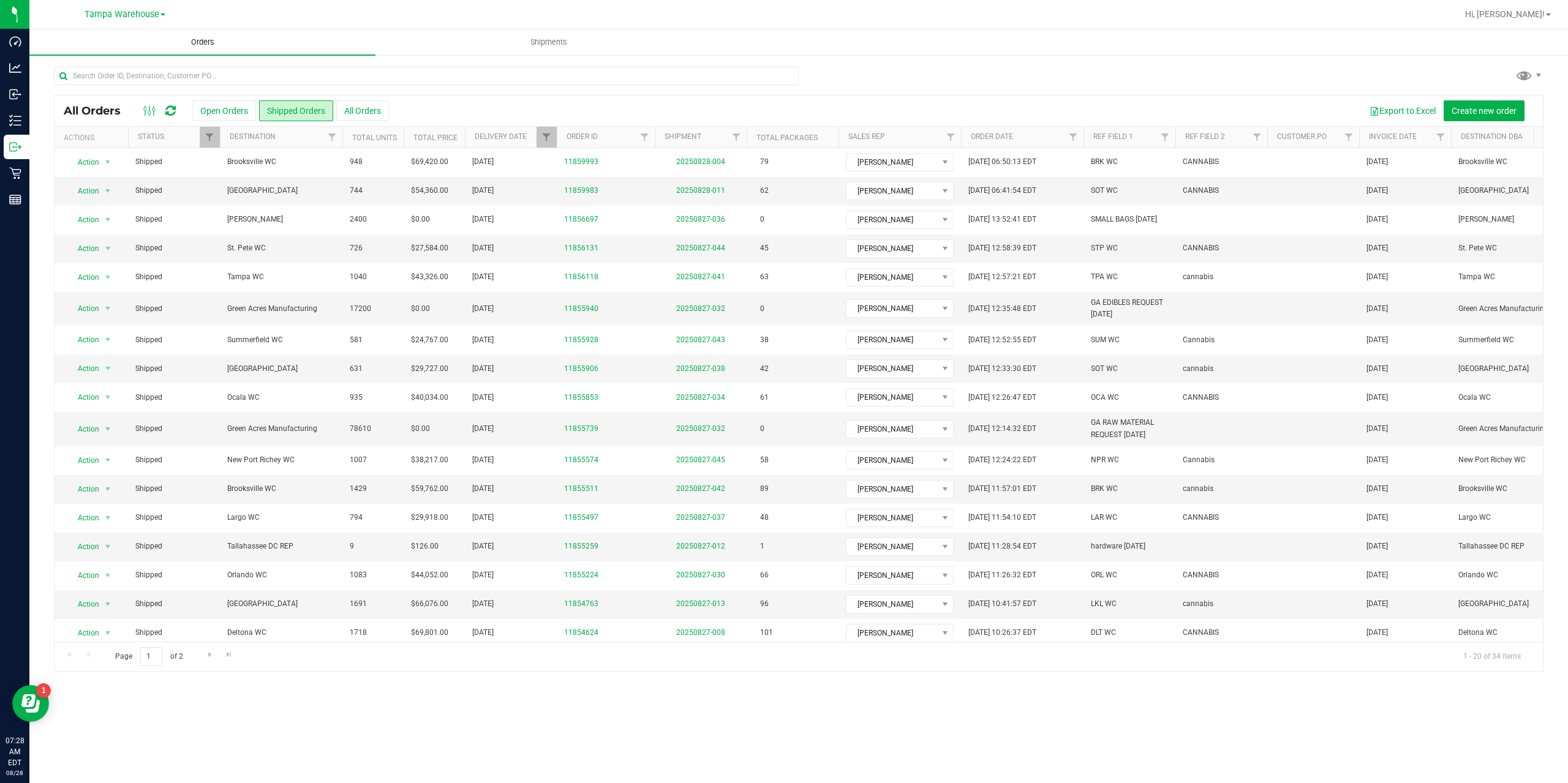
click at [206, 40] on span "Orders" at bounding box center [203, 42] width 57 height 11
click at [209, 112] on button "Open Orders" at bounding box center [224, 111] width 63 height 21
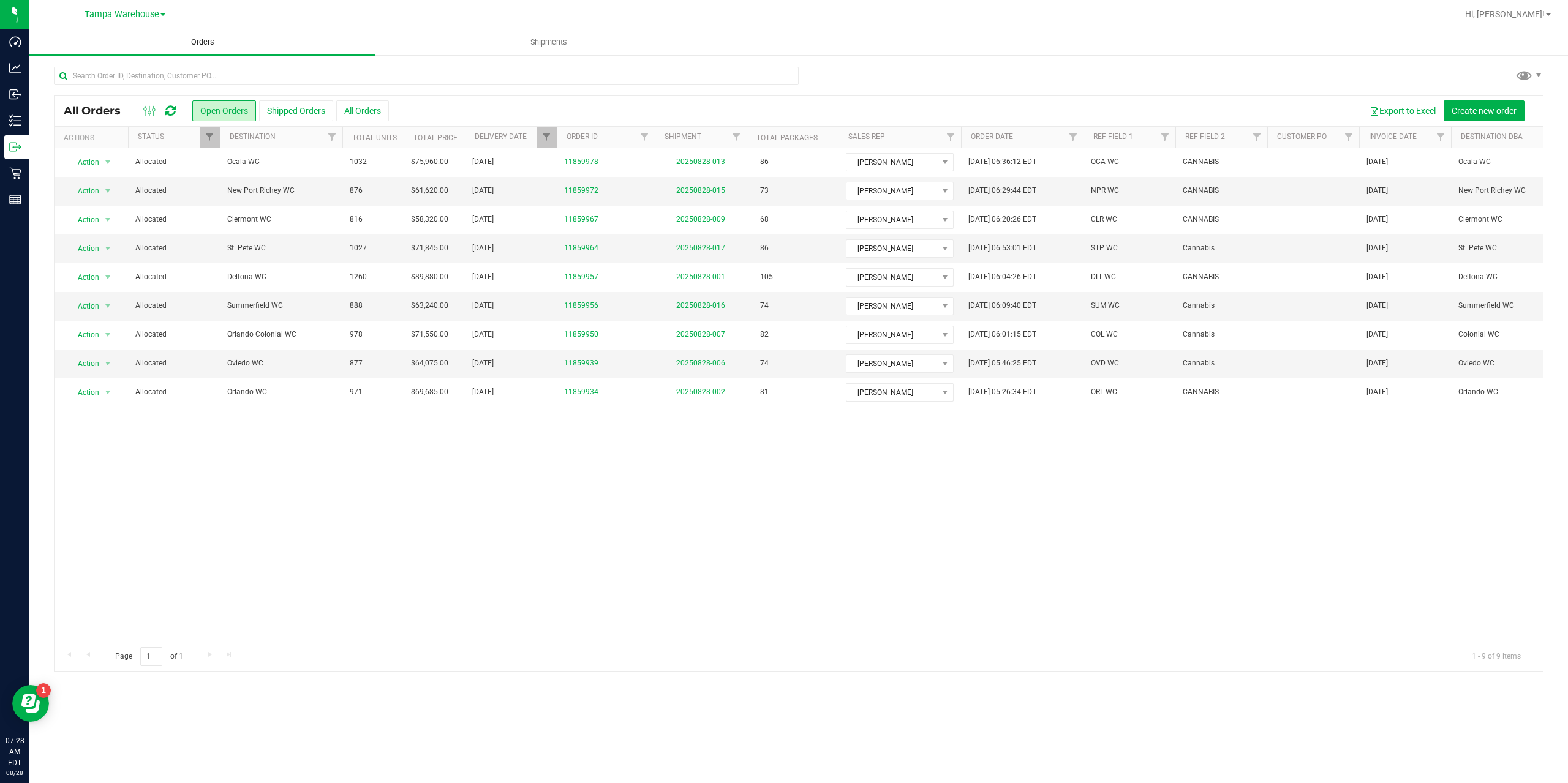
click at [211, 39] on span "Orders" at bounding box center [203, 42] width 57 height 11
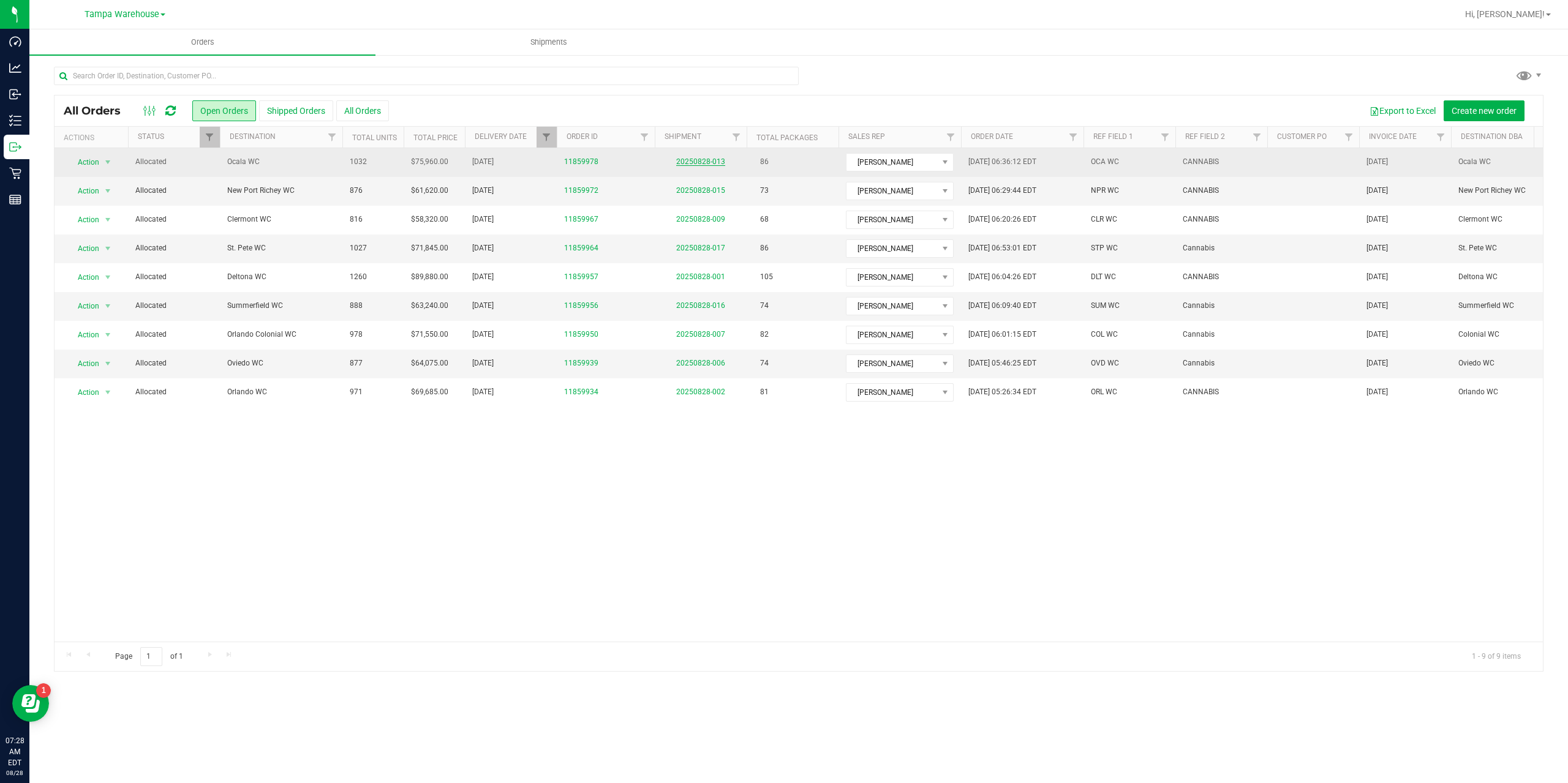
click at [700, 161] on link "20250828-013" at bounding box center [700, 162] width 49 height 9
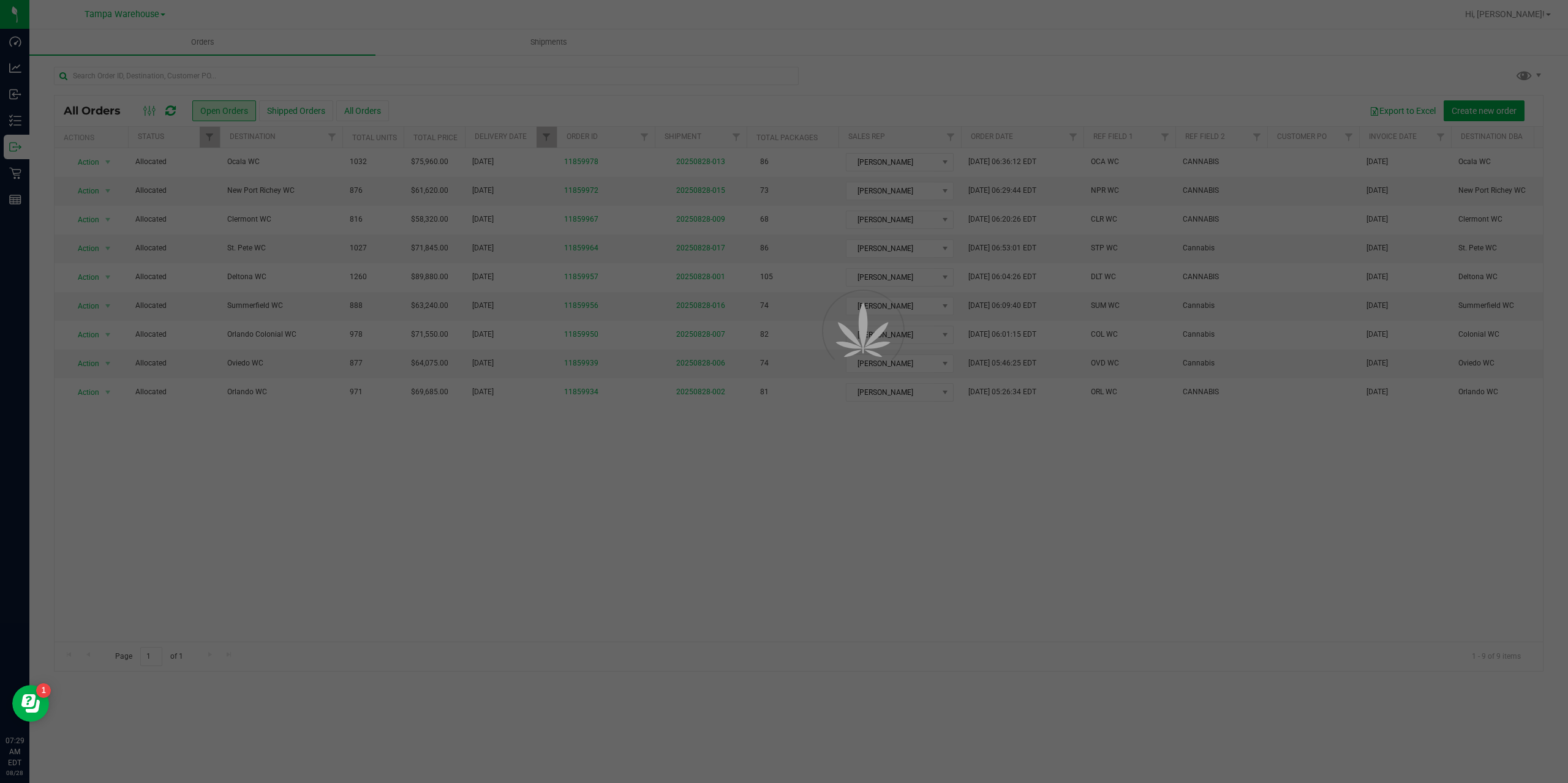
click at [889, 83] on div at bounding box center [784, 392] width 1568 height 783
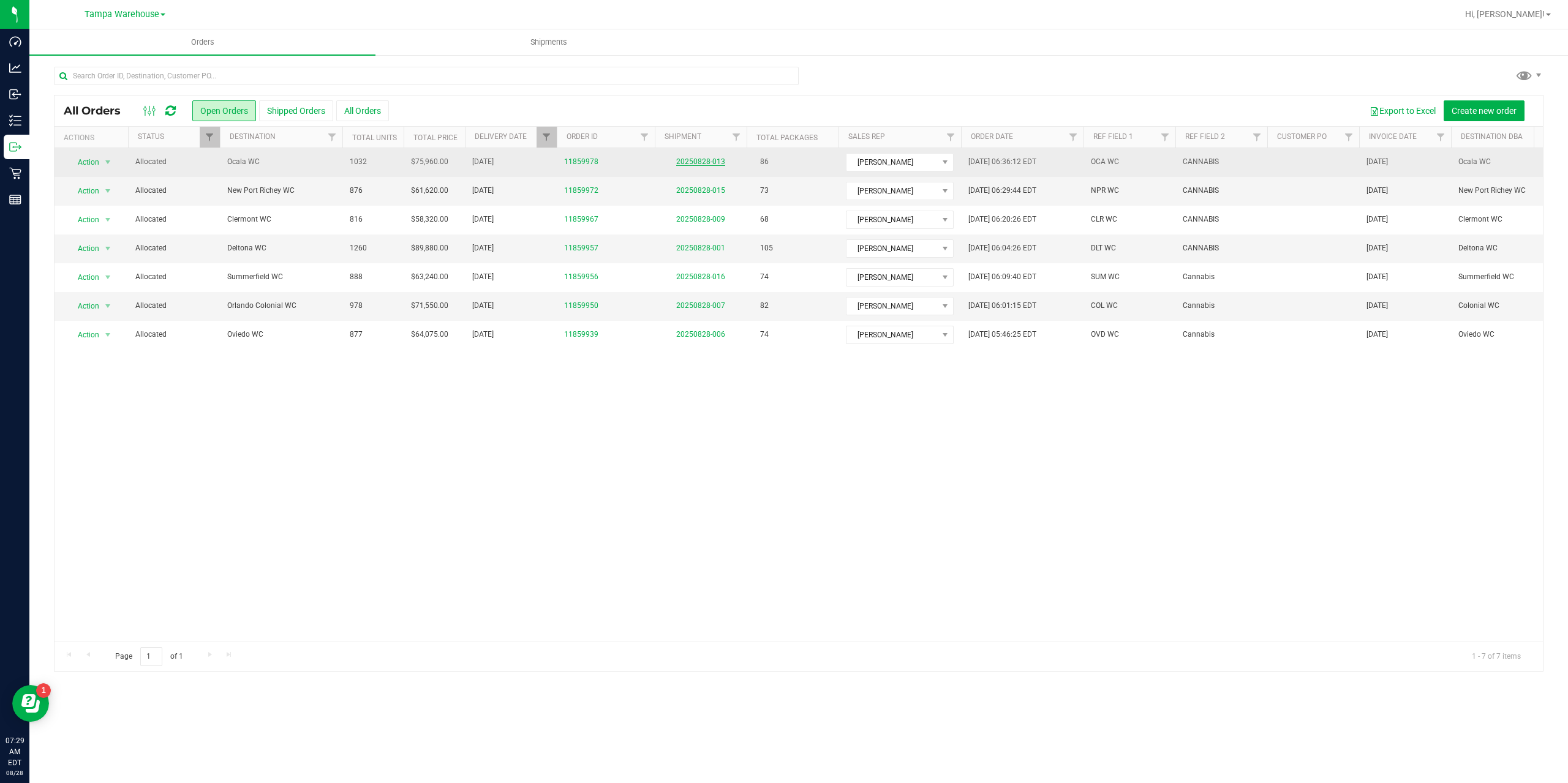
click at [694, 160] on link "20250828-013" at bounding box center [700, 162] width 49 height 9
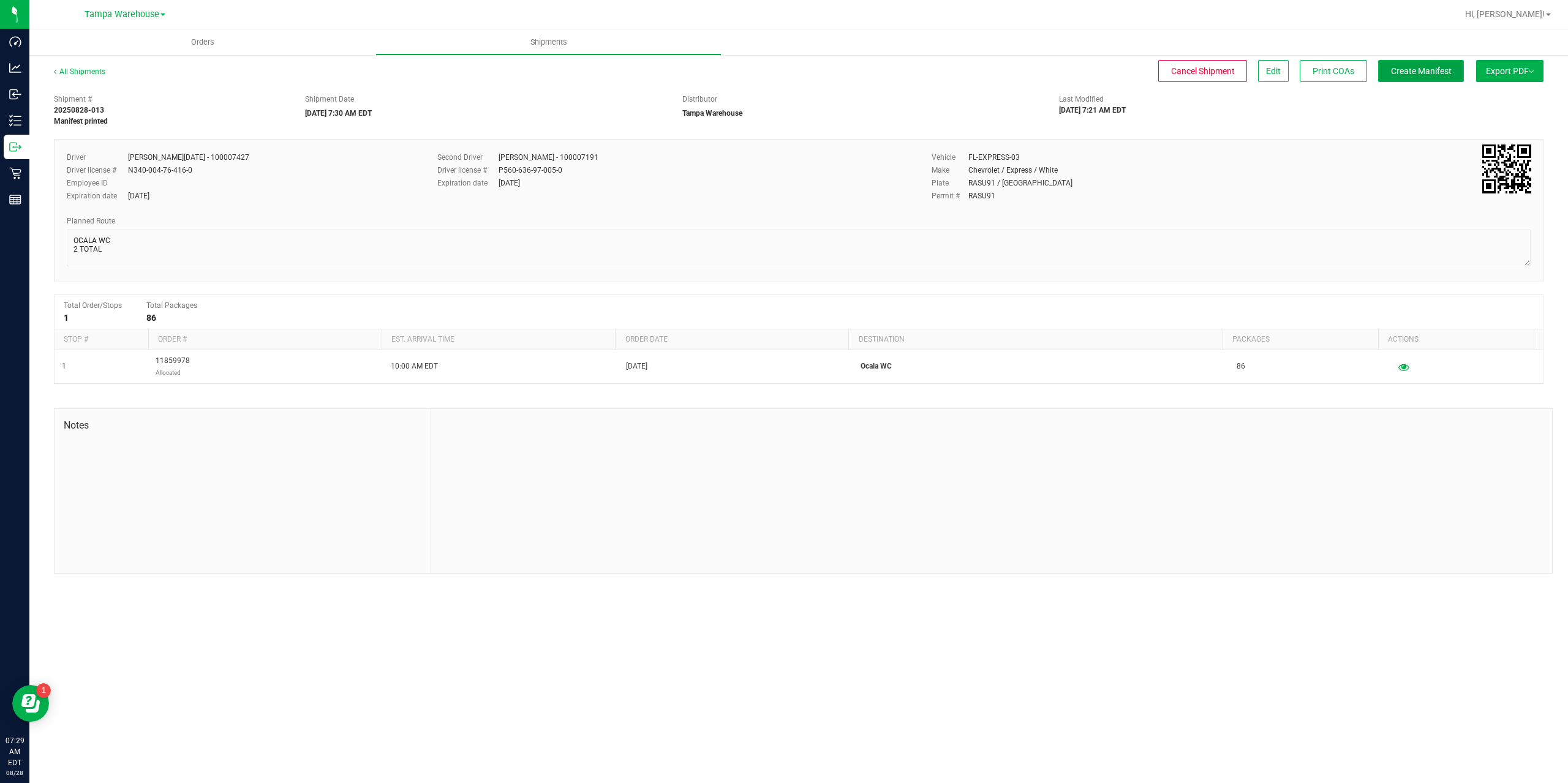
click at [1404, 80] on button "Create Manifest" at bounding box center [1421, 71] width 86 height 22
click at [1421, 71] on span "Ship Transfer" at bounding box center [1424, 71] width 50 height 10
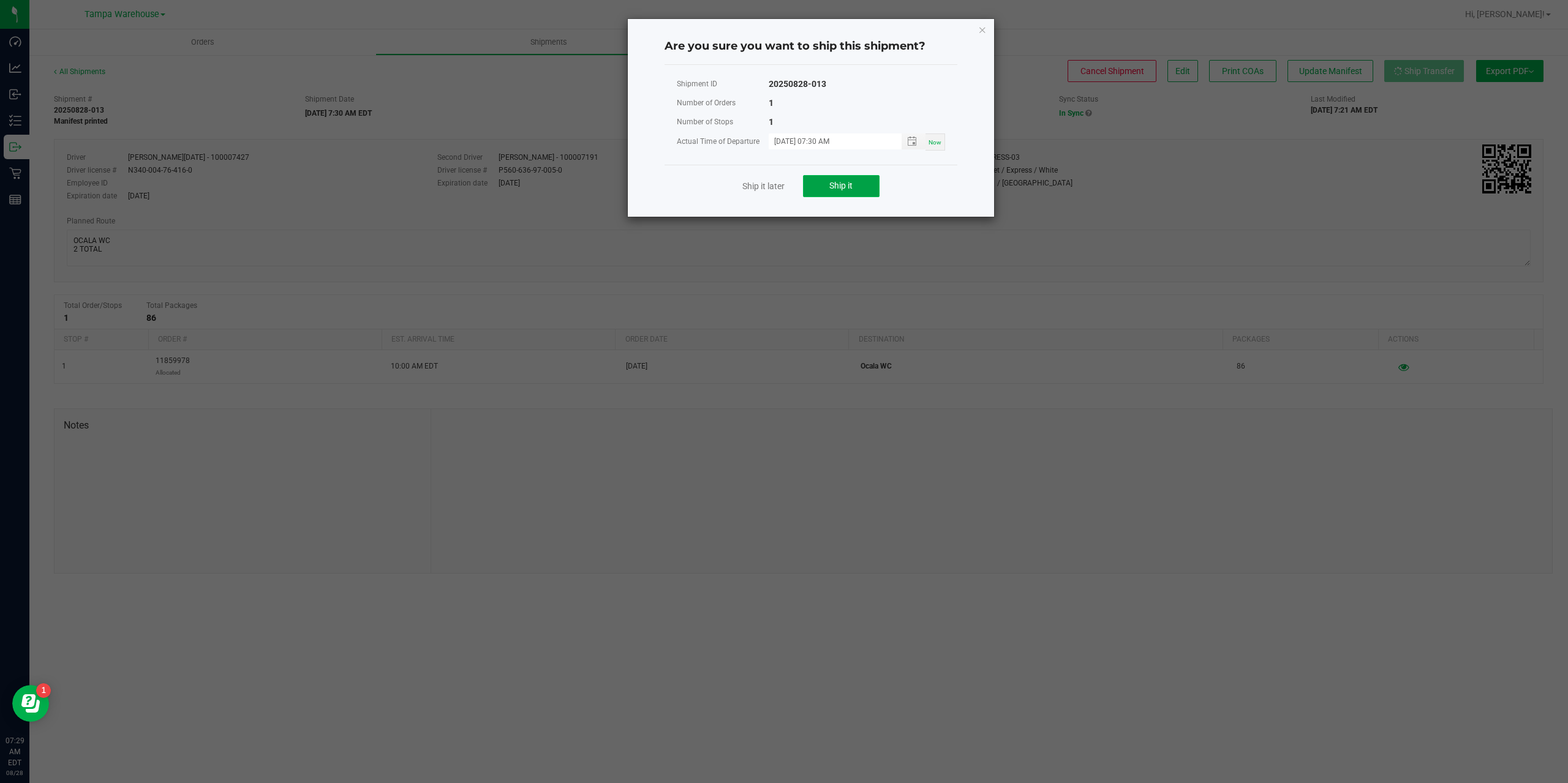
click at [841, 186] on span "Ship it" at bounding box center [841, 186] width 23 height 10
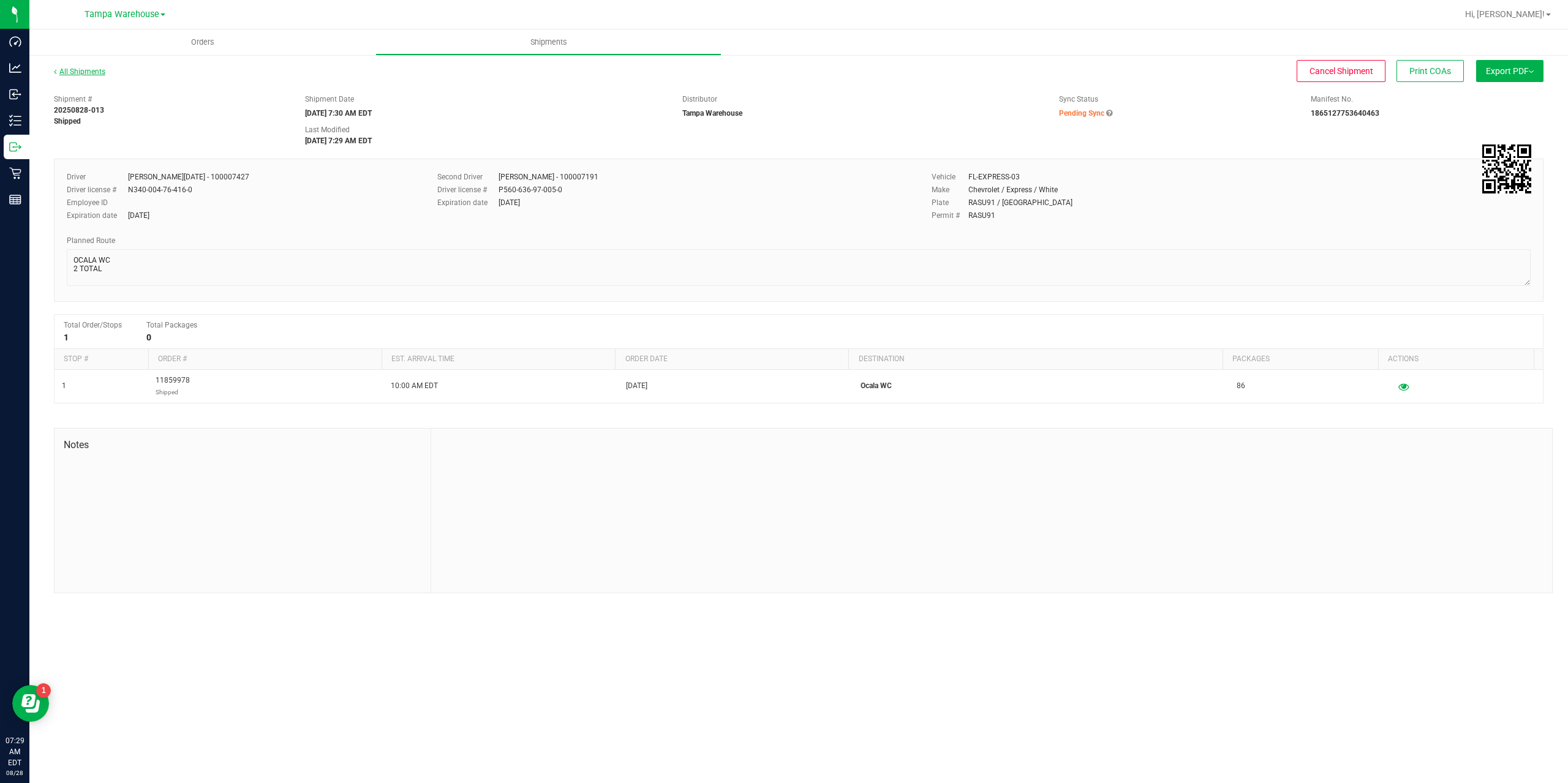
click at [83, 74] on link "All Shipments" at bounding box center [80, 71] width 52 height 9
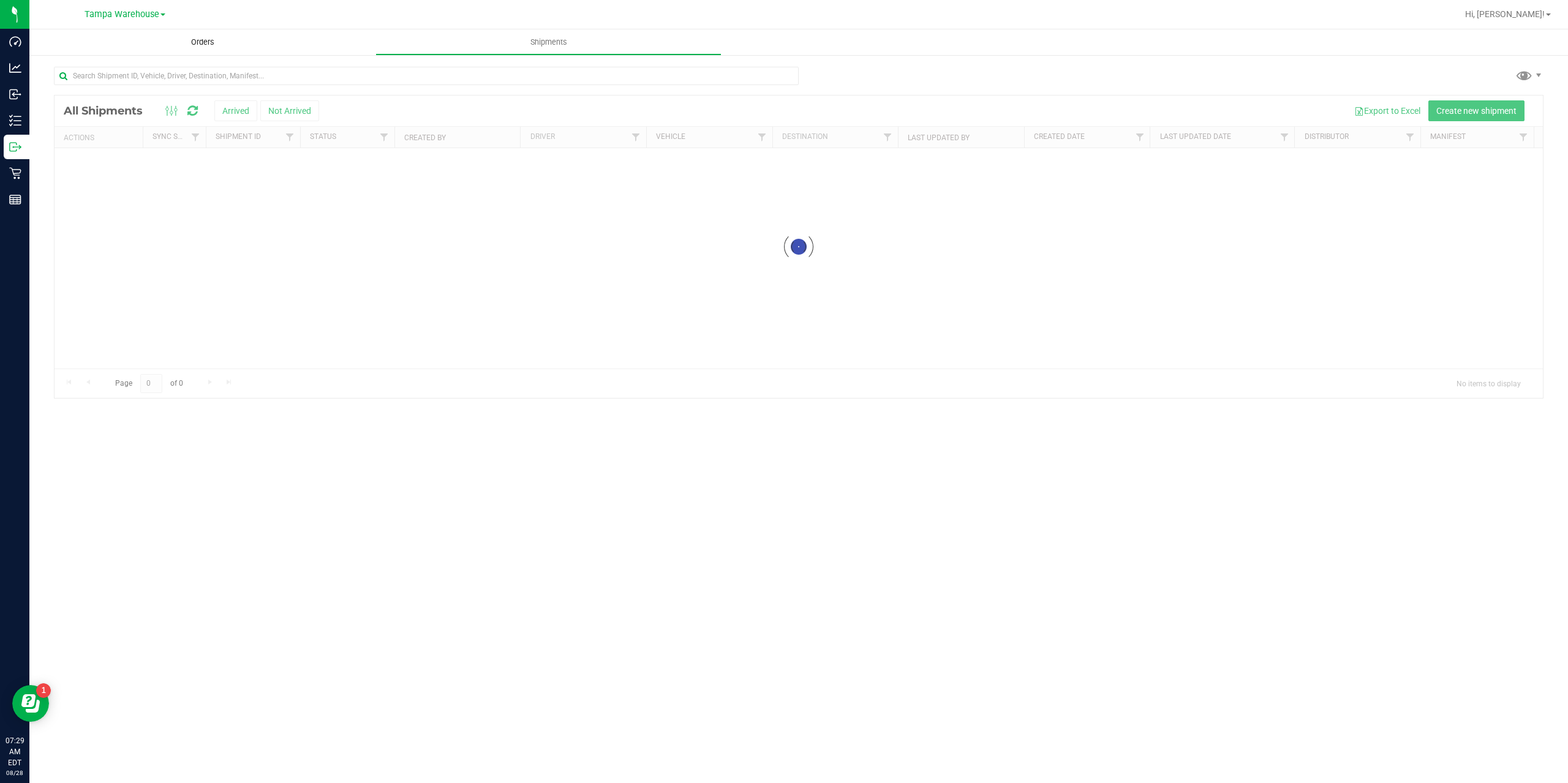
click at [195, 47] on span "Orders" at bounding box center [203, 42] width 57 height 11
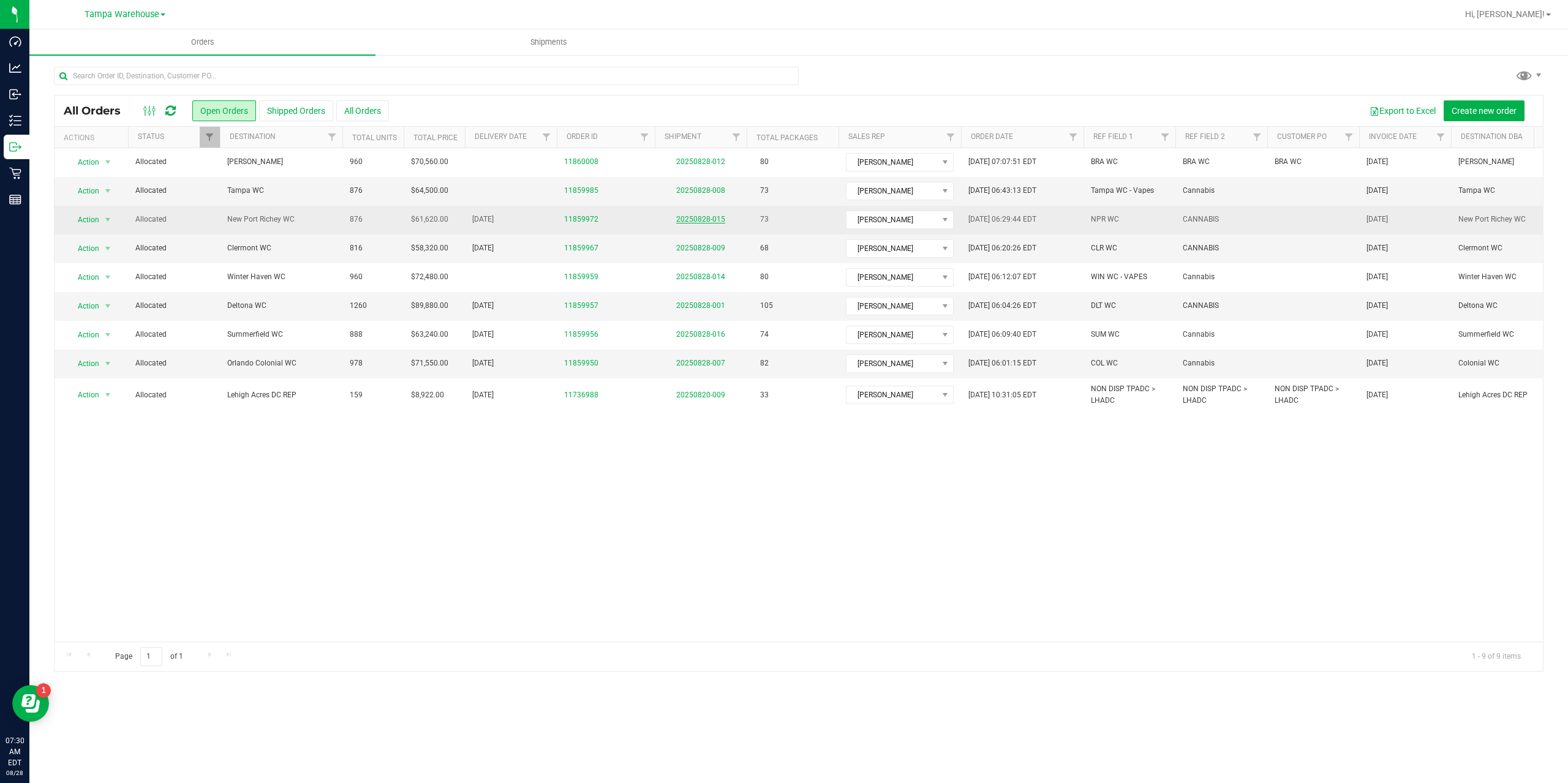
click at [694, 219] on link "20250828-015" at bounding box center [700, 219] width 49 height 9
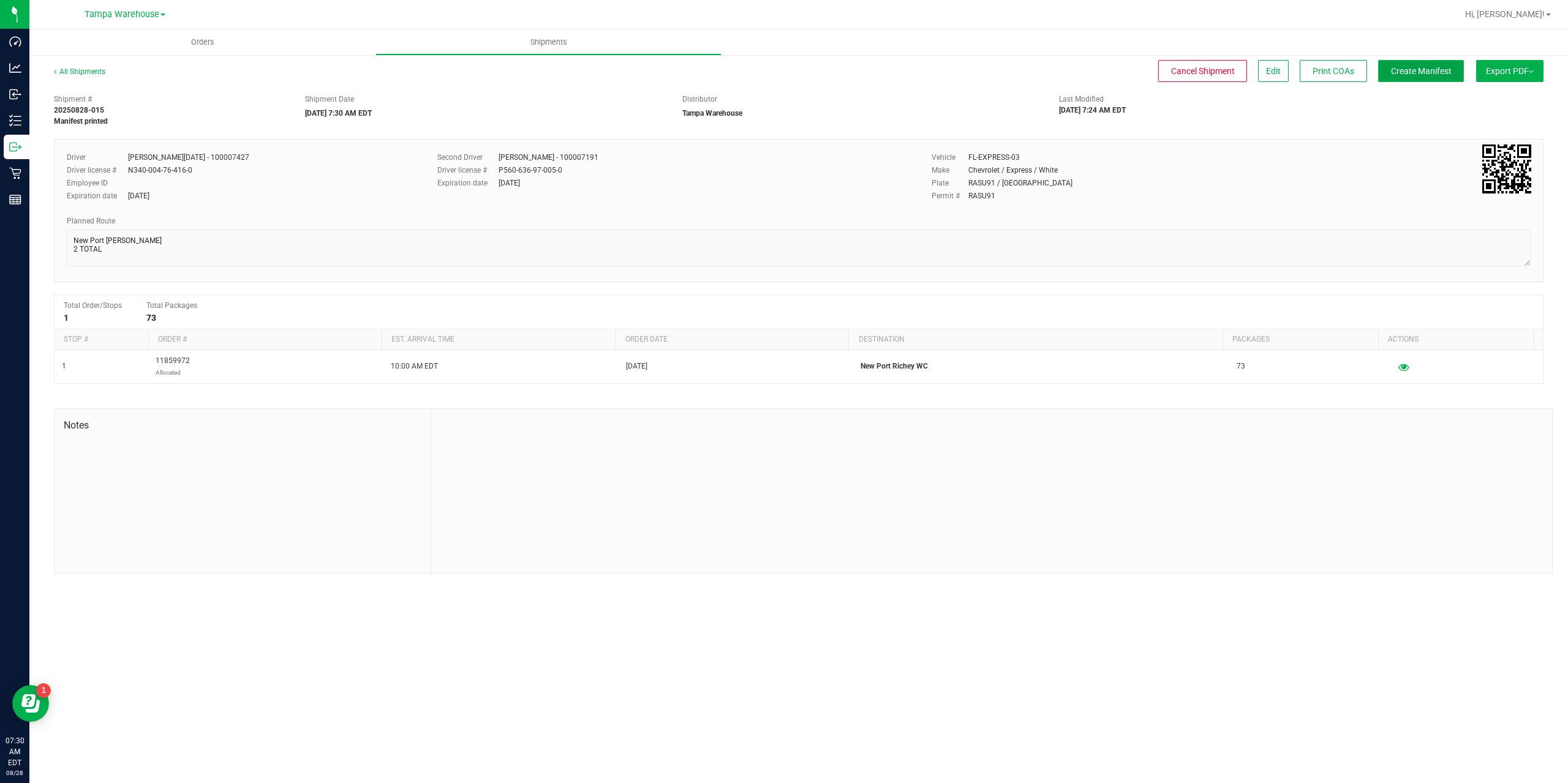
click at [1388, 72] on button "Create Manifest" at bounding box center [1421, 71] width 86 height 22
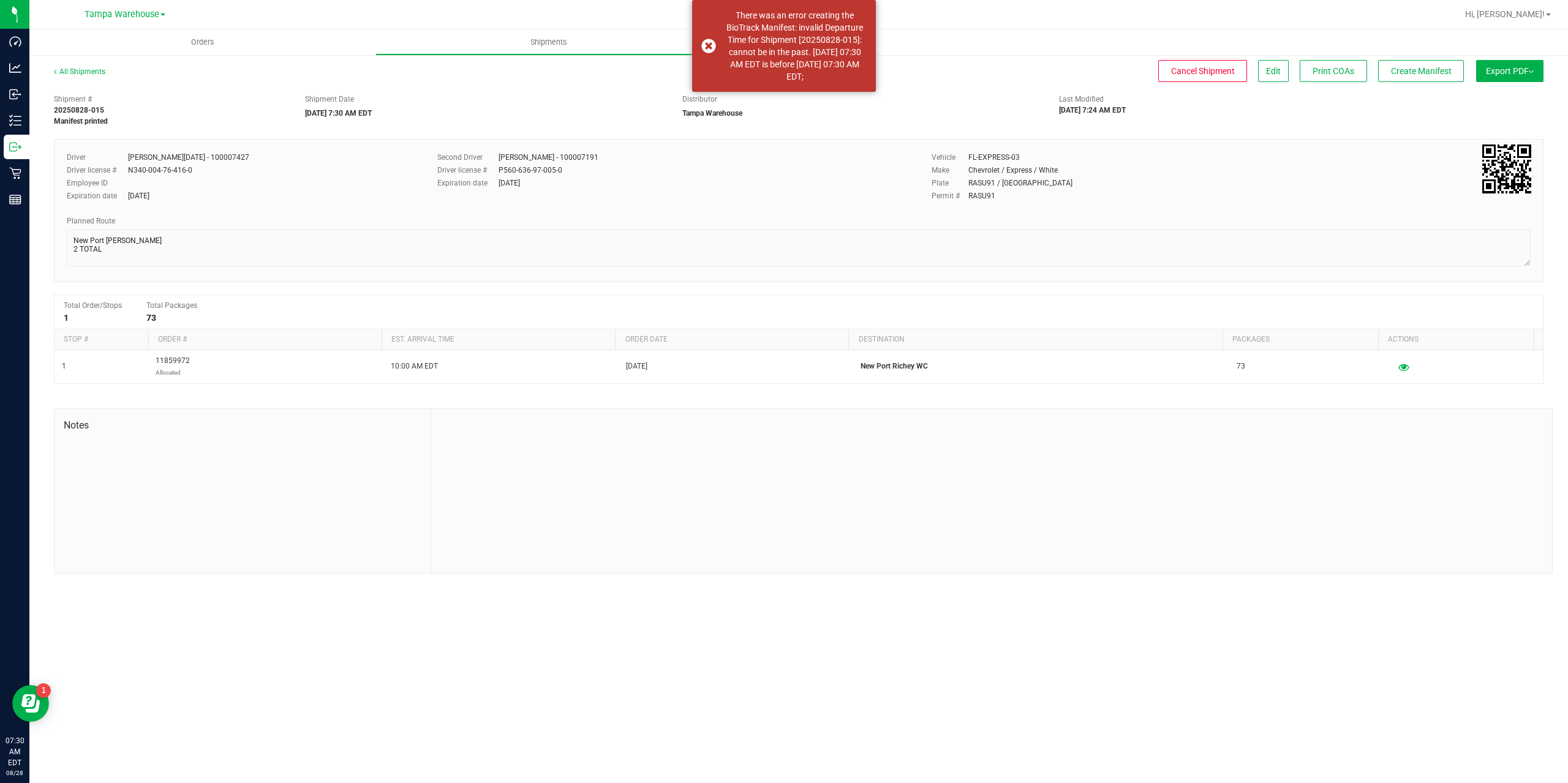
click at [1018, 48] on ul "Orders Shipments" at bounding box center [813, 42] width 1568 height 26
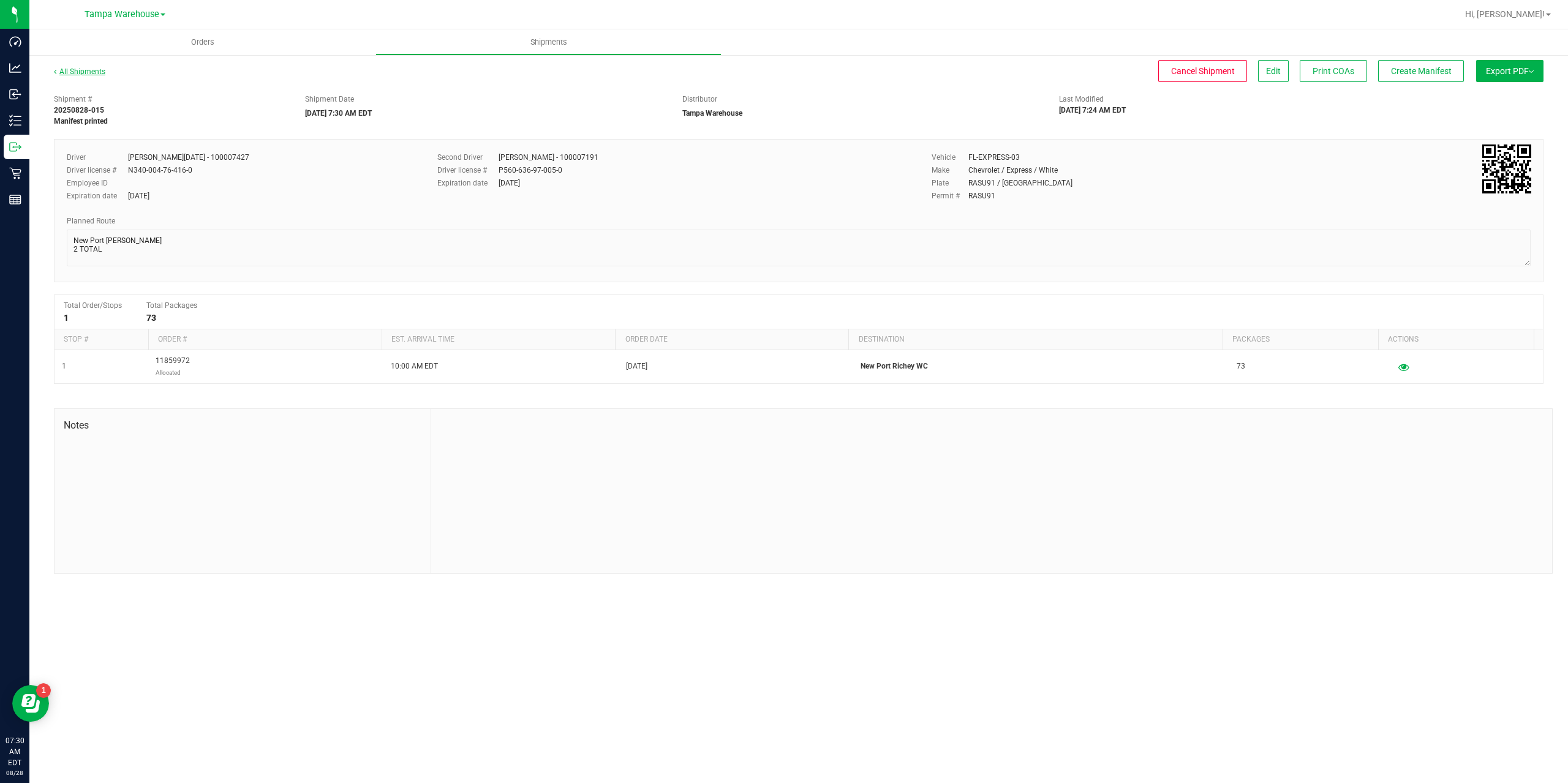
click at [88, 69] on link "All Shipments" at bounding box center [80, 71] width 52 height 9
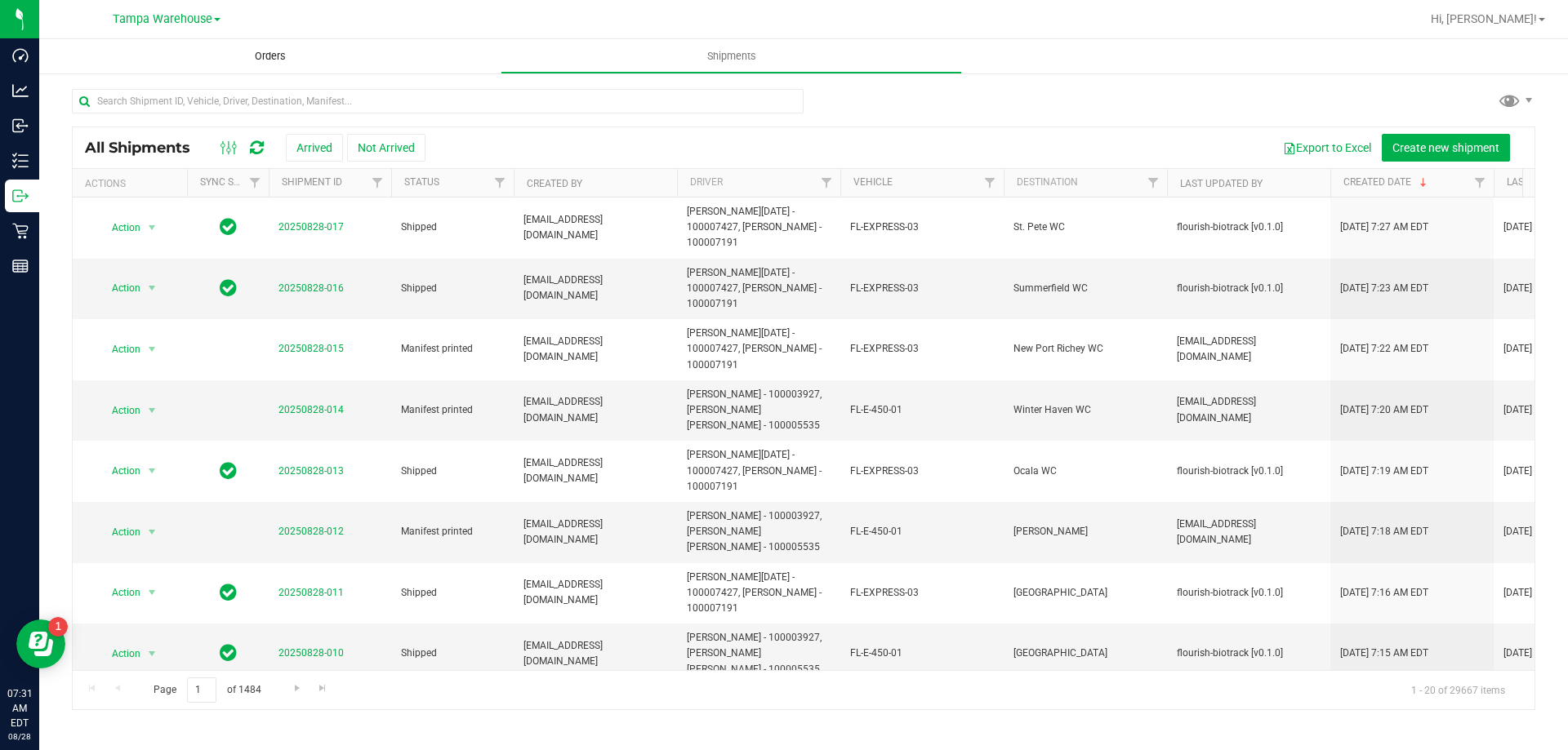
click at [265, 55] on span "Orders" at bounding box center [270, 56] width 75 height 15
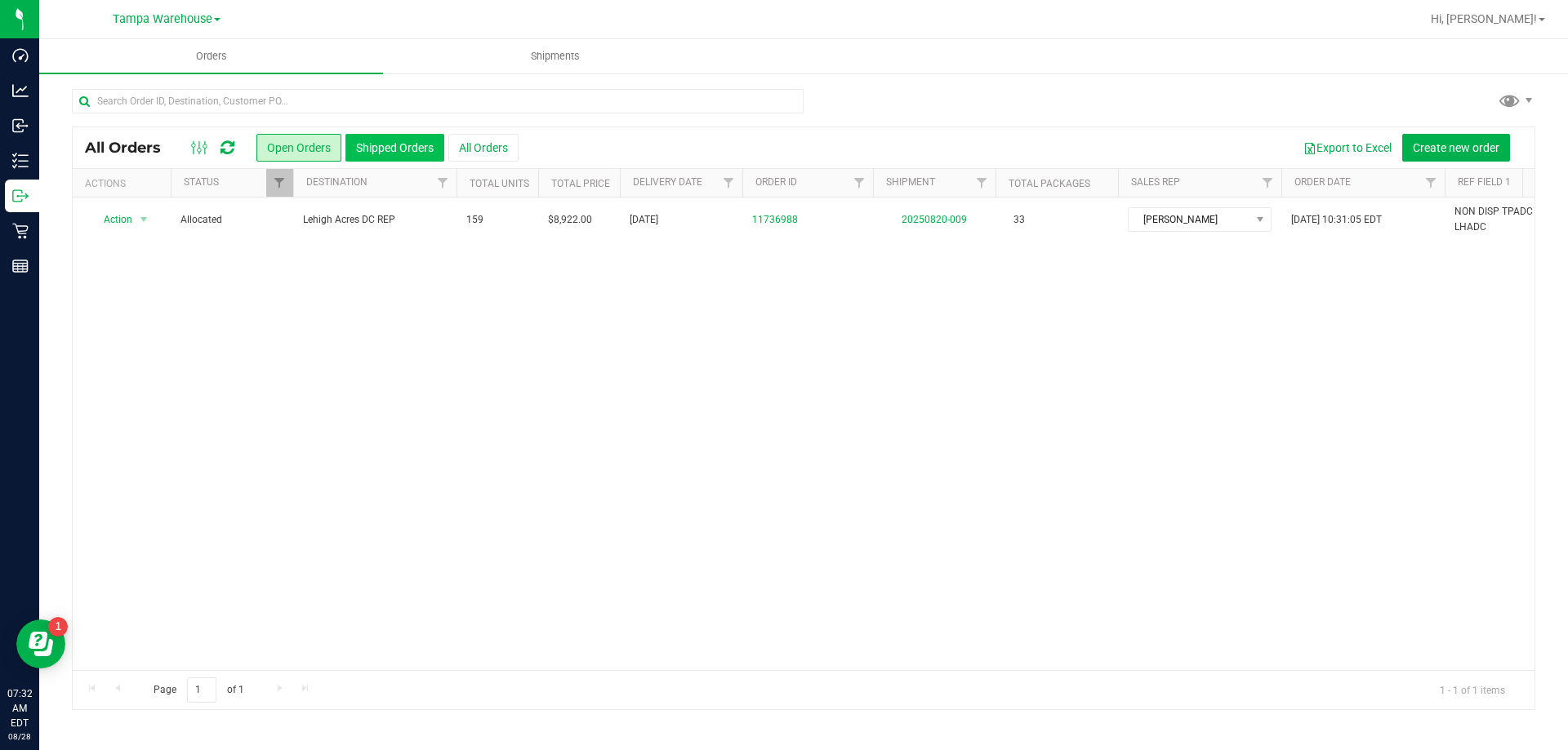
click at [375, 148] on button "Shipped Orders" at bounding box center [395, 148] width 99 height 27
